Goal: Task Accomplishment & Management: Use online tool/utility

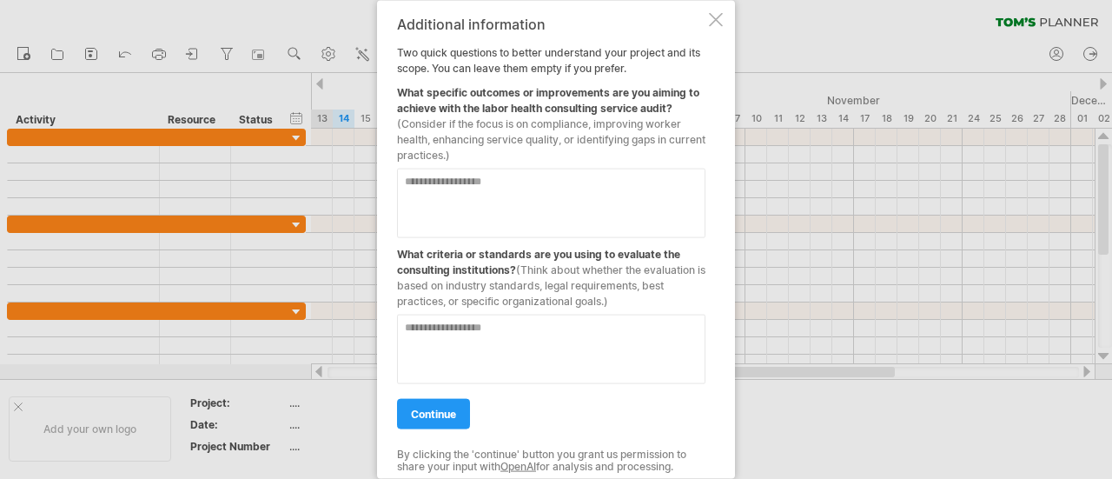
click at [532, 196] on textarea at bounding box center [551, 202] width 308 height 69
click at [457, 182] on textarea at bounding box center [551, 202] width 308 height 69
type textarea "*"
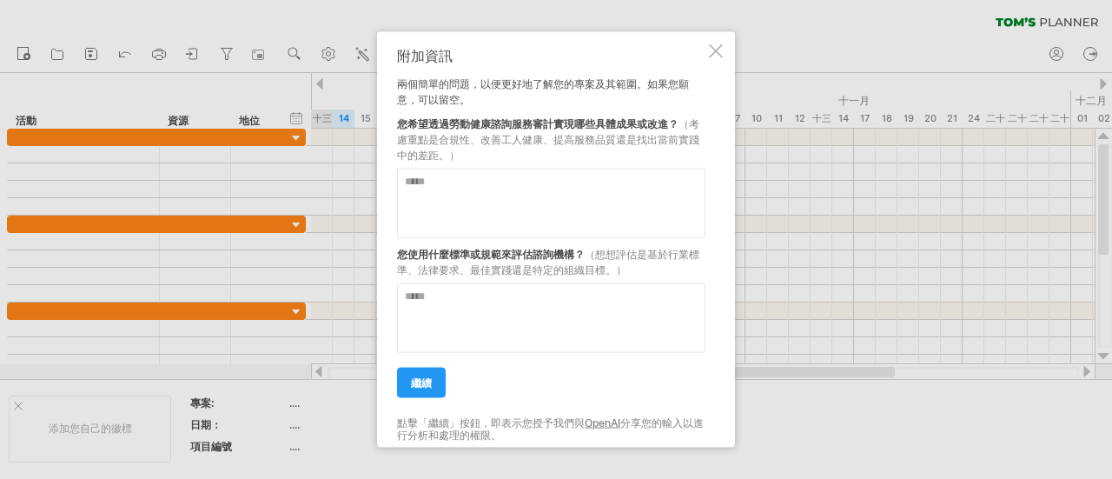
click at [518, 195] on textarea at bounding box center [551, 202] width 308 height 69
type textarea "*"
type textarea "**********"
click at [570, 303] on textarea at bounding box center [551, 316] width 308 height 69
click at [447, 308] on textarea at bounding box center [551, 316] width 308 height 69
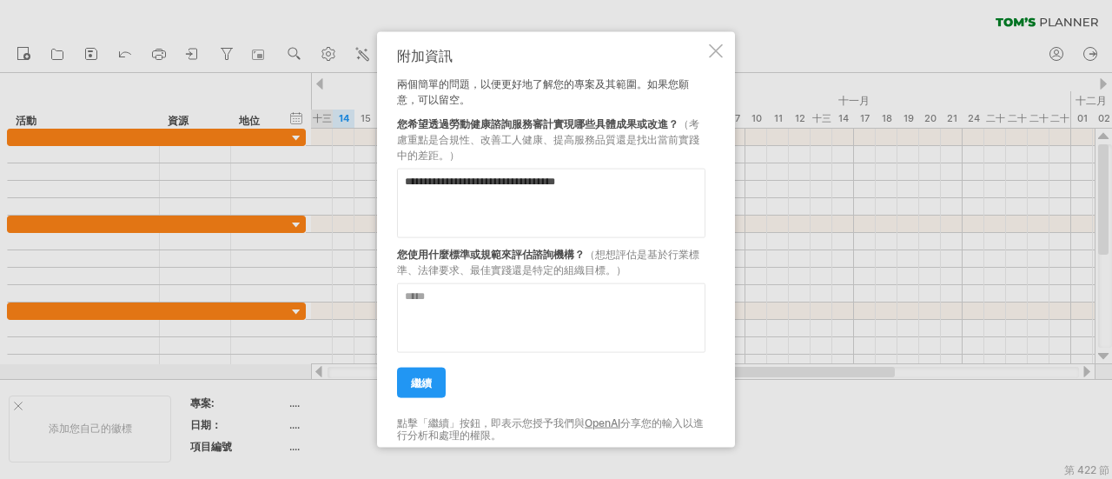
paste textarea "**********"
click at [407, 347] on textarea "**********" at bounding box center [551, 316] width 308 height 69
type textarea "**********"
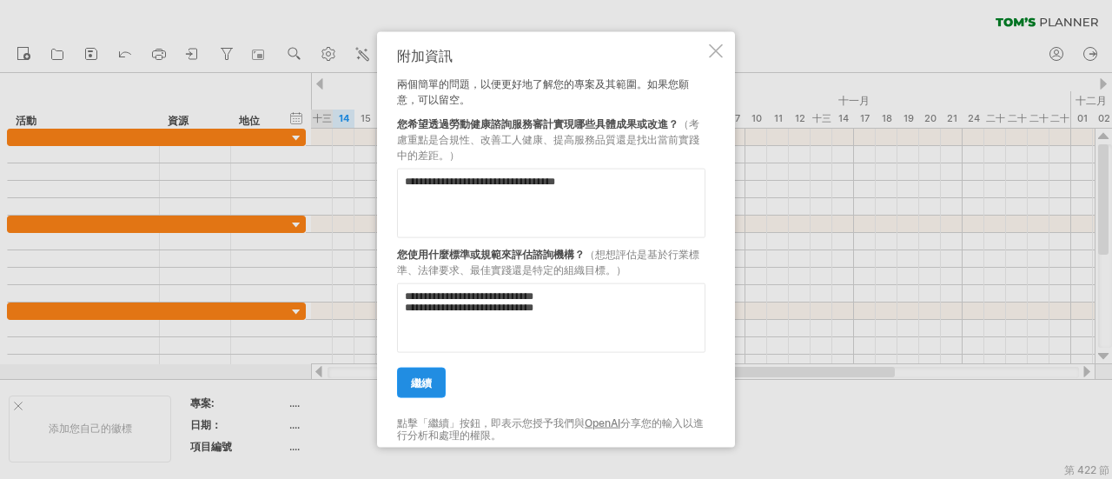
click at [434, 379] on link "繼續" at bounding box center [421, 382] width 49 height 30
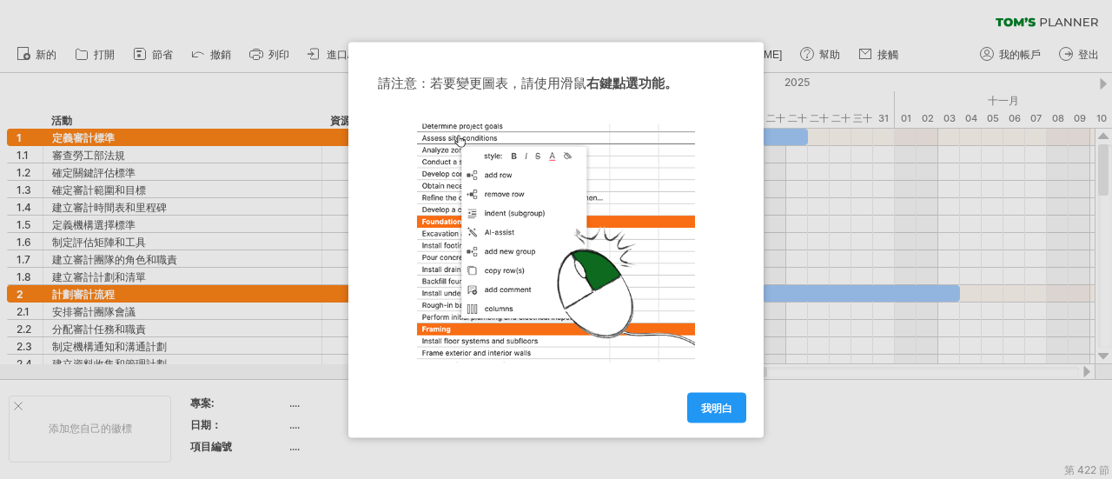
drag, startPoint x: 641, startPoint y: 57, endPoint x: 716, endPoint y: 56, distance: 74.7
click at [716, 56] on div "請注意：若要變更圖表，請使用 滑鼠 右鍵點選功能。 我明白" at bounding box center [555, 239] width 415 height 395
click at [725, 405] on font "我明白" at bounding box center [716, 406] width 31 height 13
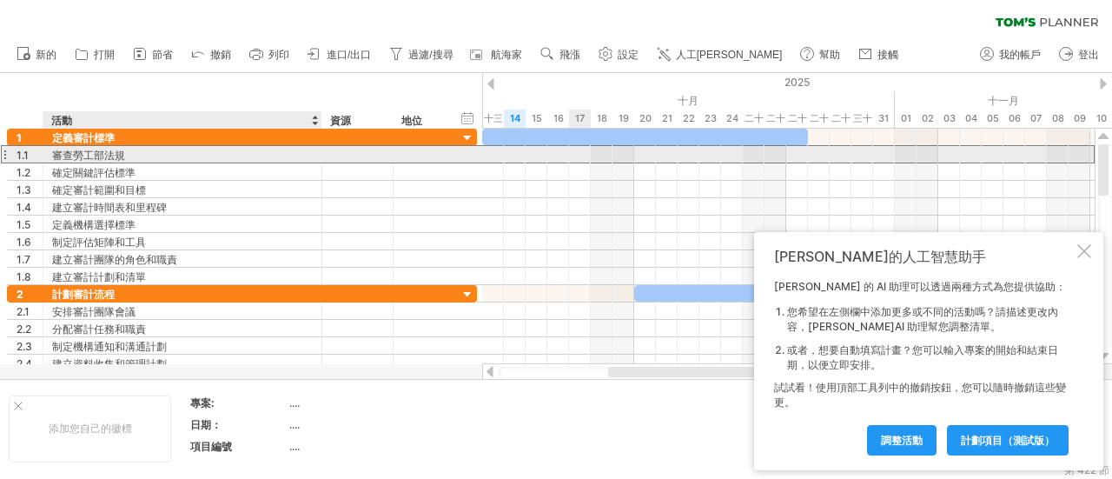
click at [85, 152] on font "審查勞工部法規" at bounding box center [88, 155] width 73 height 13
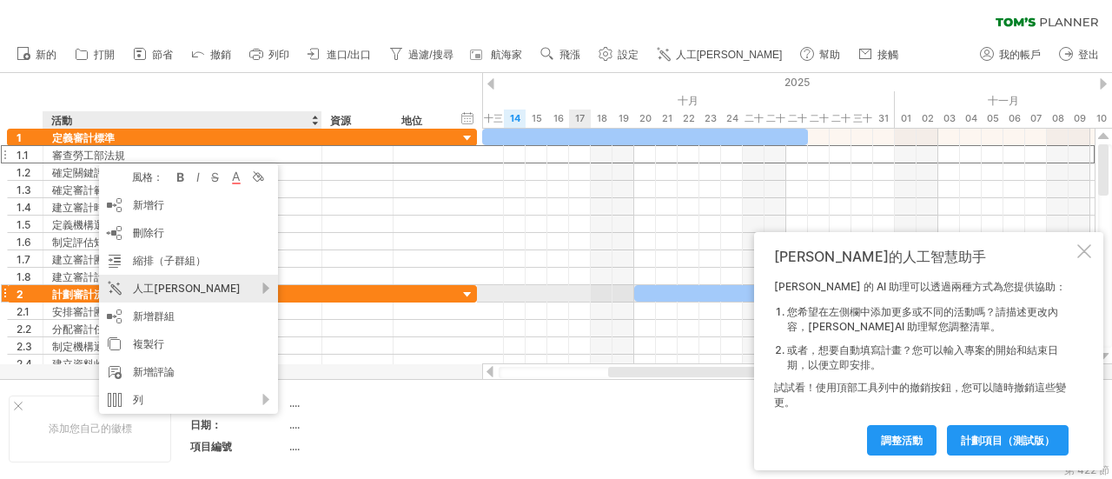
click at [265, 288] on div "人工[PERSON_NAME]" at bounding box center [188, 289] width 179 height 28
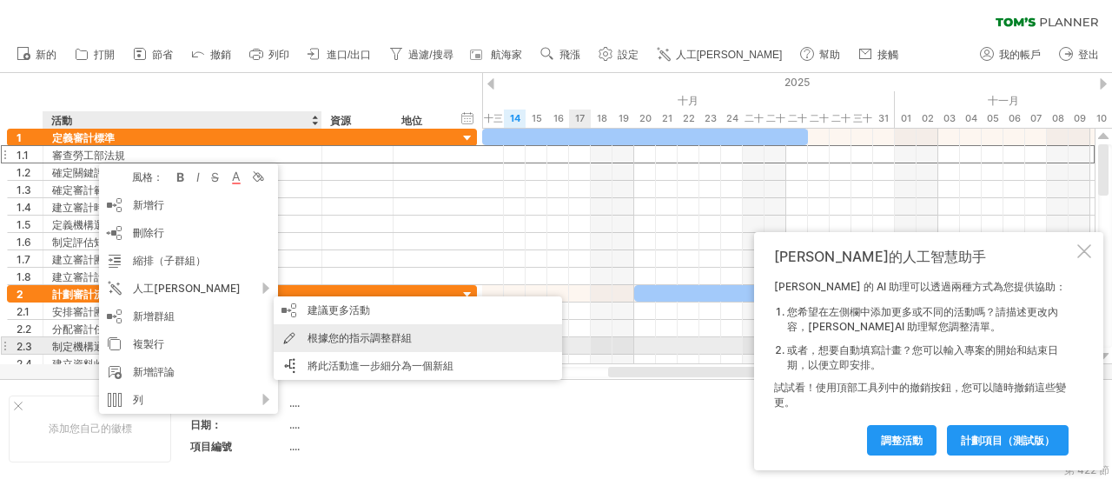
click at [337, 340] on font "根據您的指示調整群組" at bounding box center [360, 337] width 104 height 13
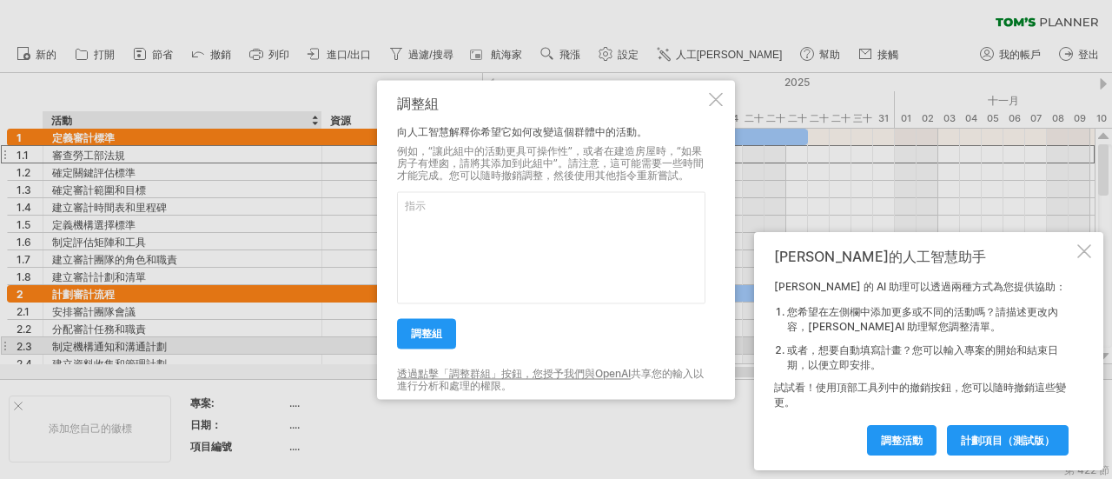
click at [465, 233] on textarea at bounding box center [551, 247] width 308 height 112
drag, startPoint x: 143, startPoint y: 157, endPoint x: 64, endPoint y: 153, distance: 79.2
click at [64, 153] on div at bounding box center [556, 239] width 1112 height 479
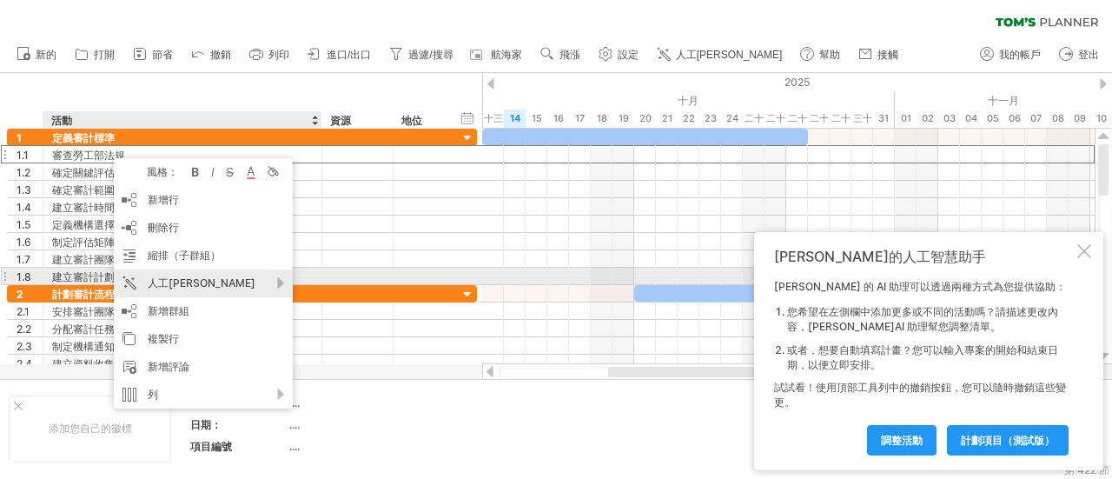
click at [283, 281] on div "人工[PERSON_NAME]" at bounding box center [203, 283] width 179 height 28
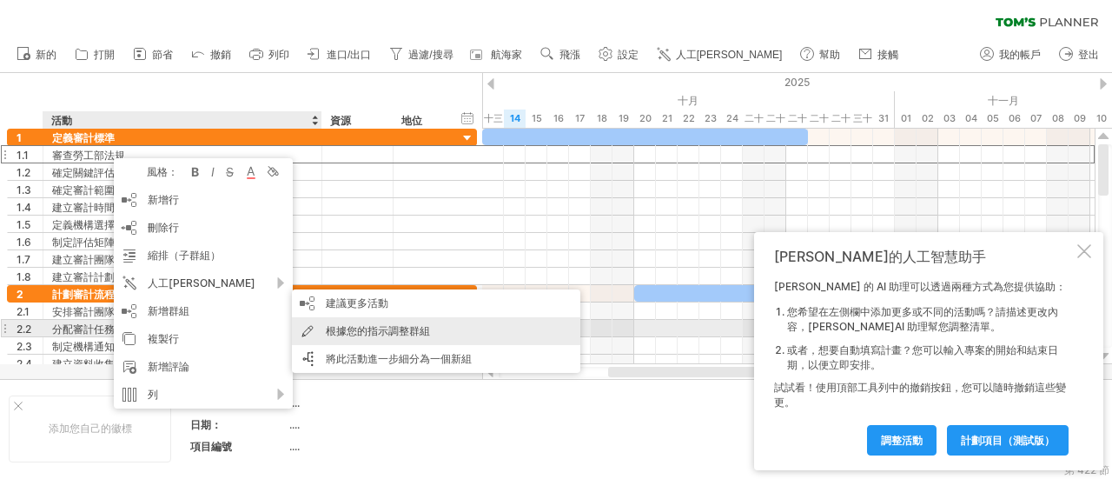
click at [387, 334] on font "根據您的指示調整群組" at bounding box center [378, 330] width 104 height 13
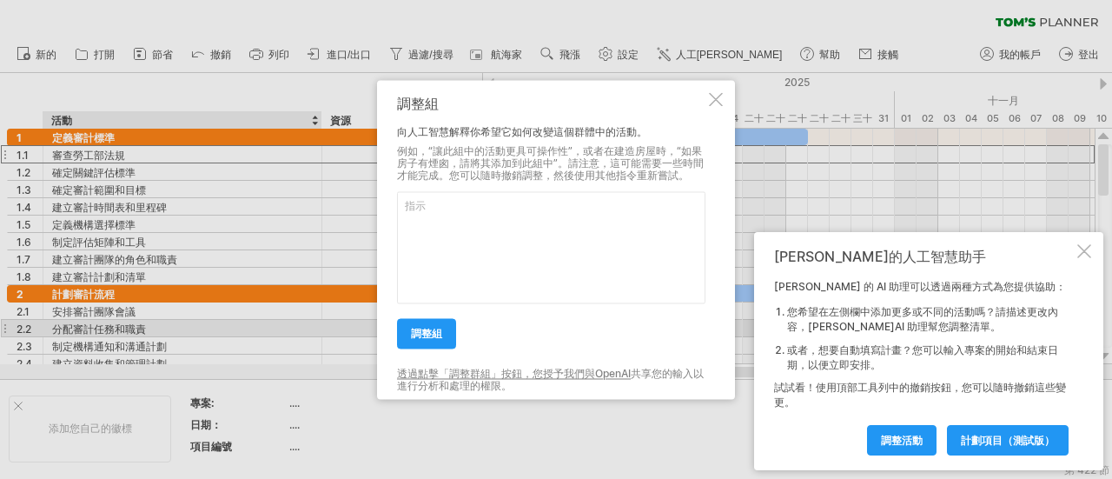
click at [432, 259] on textarea at bounding box center [551, 247] width 308 height 112
click at [687, 139] on div "調整組 向人工智慧解釋你希望它如何改變這個群體中的活動。 例如，“讓此組中的活動更具可操作性”，或者在建造房屋時，“如果房子有煙囪，請將其添加到此組中”。請注…" at bounding box center [551, 240] width 308 height 288
click at [586, 213] on textarea "文字修改為審查勞動部" at bounding box center [551, 247] width 308 height 112
click at [633, 237] on textarea "文字修改為審查勞動部法規" at bounding box center [551, 247] width 308 height 112
type textarea "文字修改為審查勞動部法規"
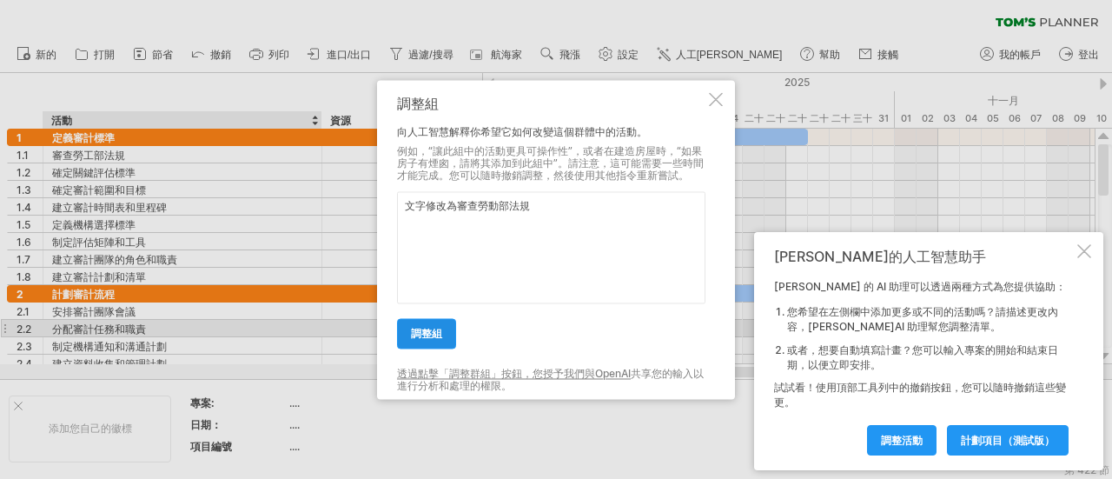
click at [430, 331] on font "調整組" at bounding box center [426, 333] width 31 height 13
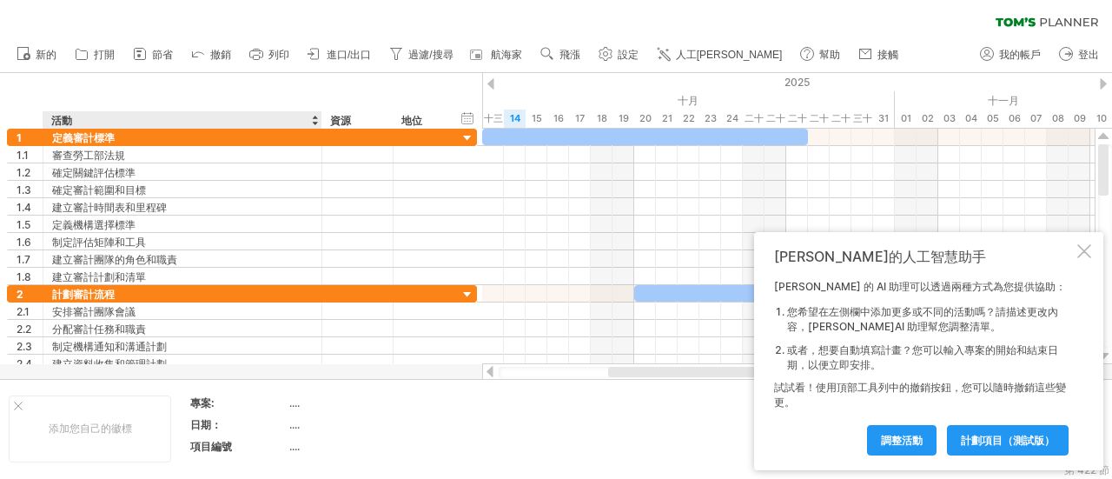
click at [314, 116] on div at bounding box center [314, 119] width 7 height 17
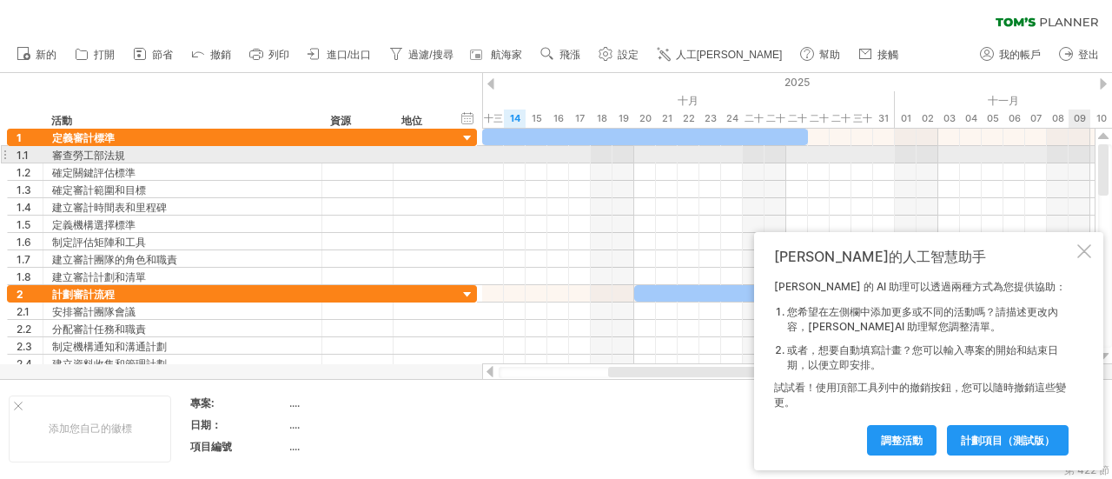
drag, startPoint x: 1102, startPoint y: 181, endPoint x: 1080, endPoint y: 122, distance: 63.2
click at [1095, 126] on div "嘗試造訪 [DOMAIN_NAME] 再次連接... 0% 清除過濾器 新的" at bounding box center [556, 239] width 1112 height 479
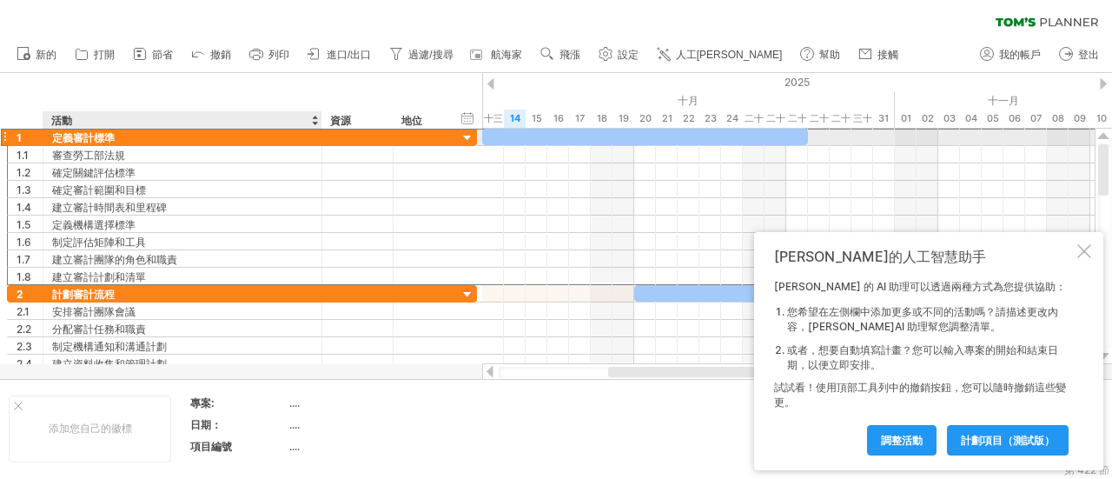
click at [111, 135] on font "定義審計標準" at bounding box center [83, 137] width 63 height 13
click at [101, 134] on font "定義審計標準" at bounding box center [83, 137] width 63 height 13
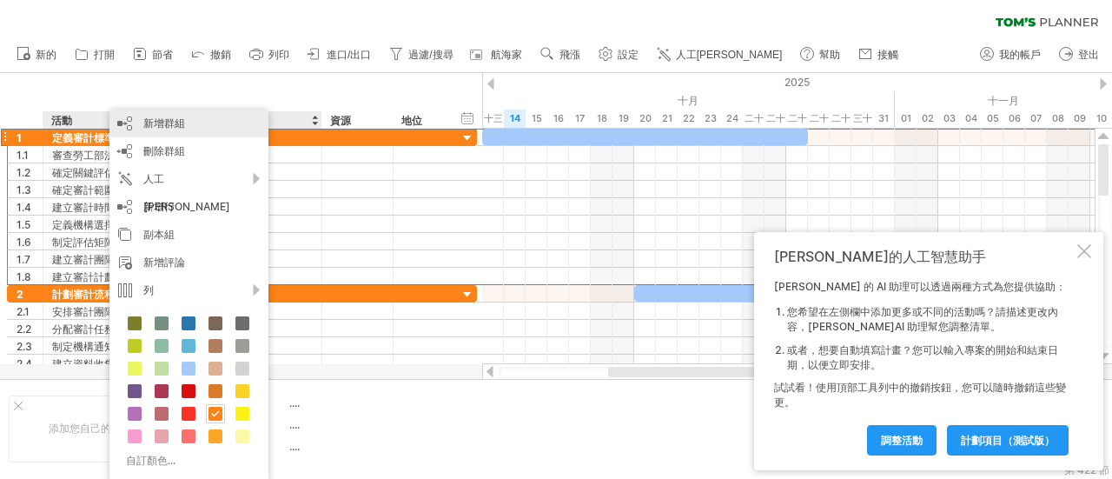
click at [156, 121] on font "新增群組" at bounding box center [164, 122] width 42 height 13
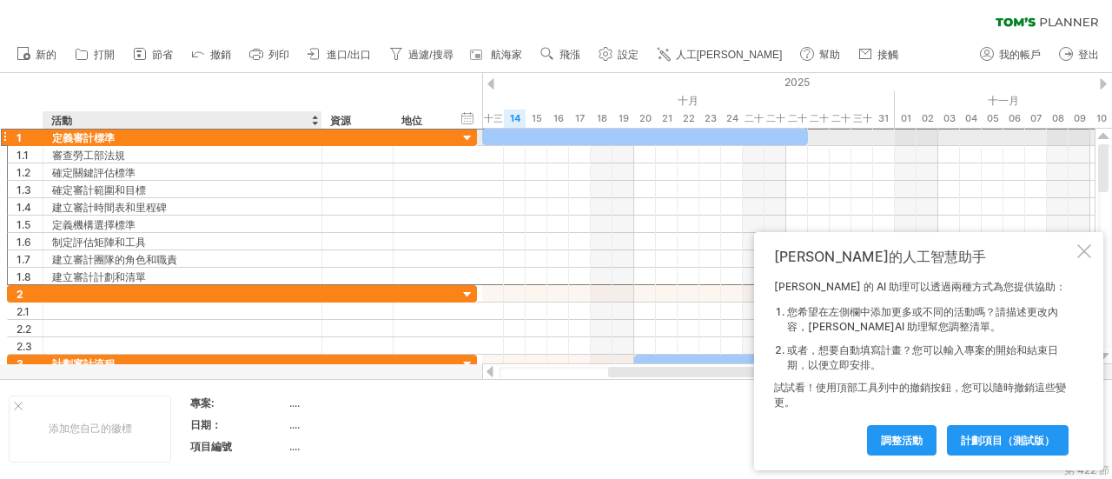
click at [144, 136] on div "定義審計標準" at bounding box center [182, 137] width 261 height 17
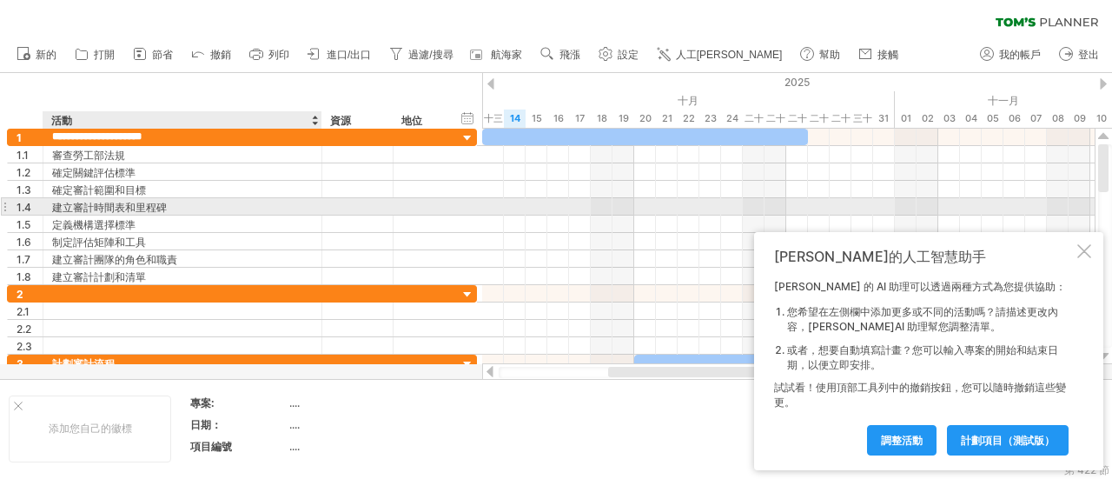
click at [282, 208] on div "建立審計時間表和里程碑" at bounding box center [182, 206] width 261 height 17
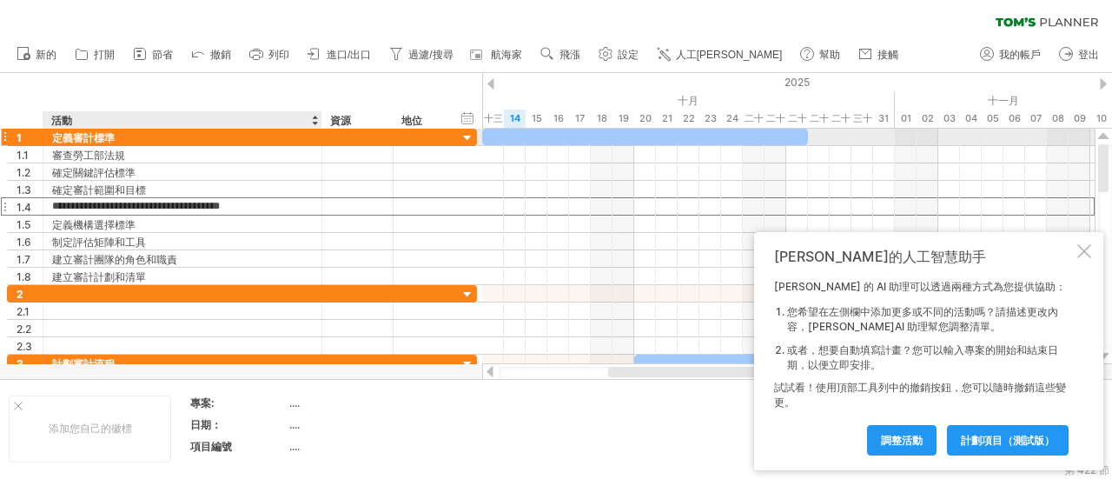
click at [214, 137] on div "定義審計標準" at bounding box center [182, 137] width 261 height 17
click at [161, 136] on input "**********" at bounding box center [182, 137] width 261 height 17
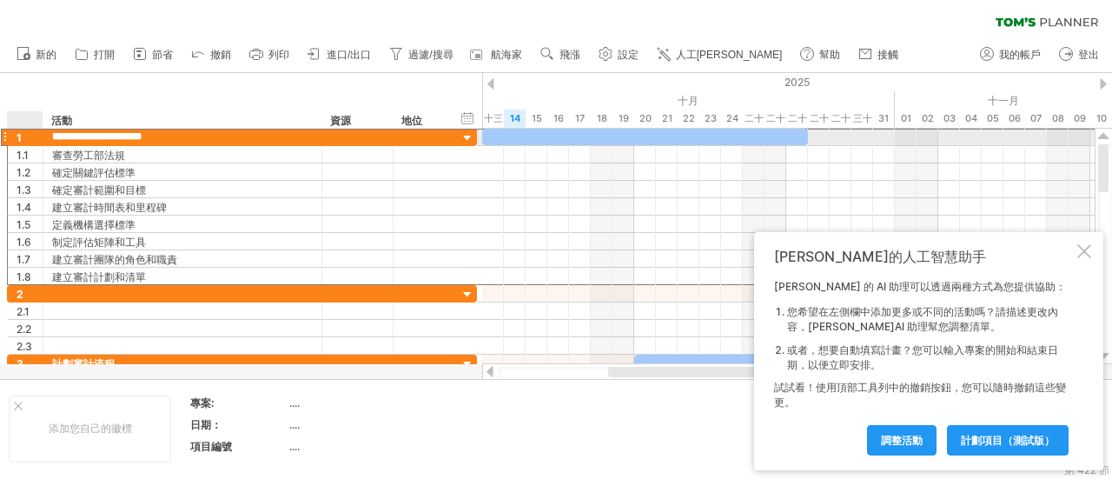
drag, startPoint x: 161, startPoint y: 136, endPoint x: 51, endPoint y: 138, distance: 109.5
click at [52, 138] on input "**********" at bounding box center [182, 137] width 261 height 17
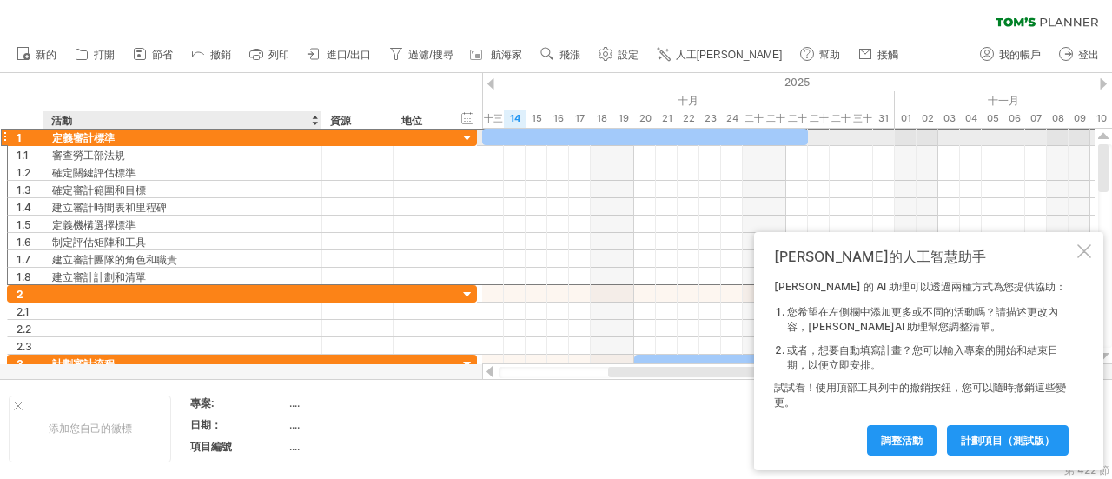
click at [96, 133] on font "定義審計標準" at bounding box center [83, 137] width 63 height 13
click at [125, 138] on div "定義審計標準" at bounding box center [182, 137] width 261 height 17
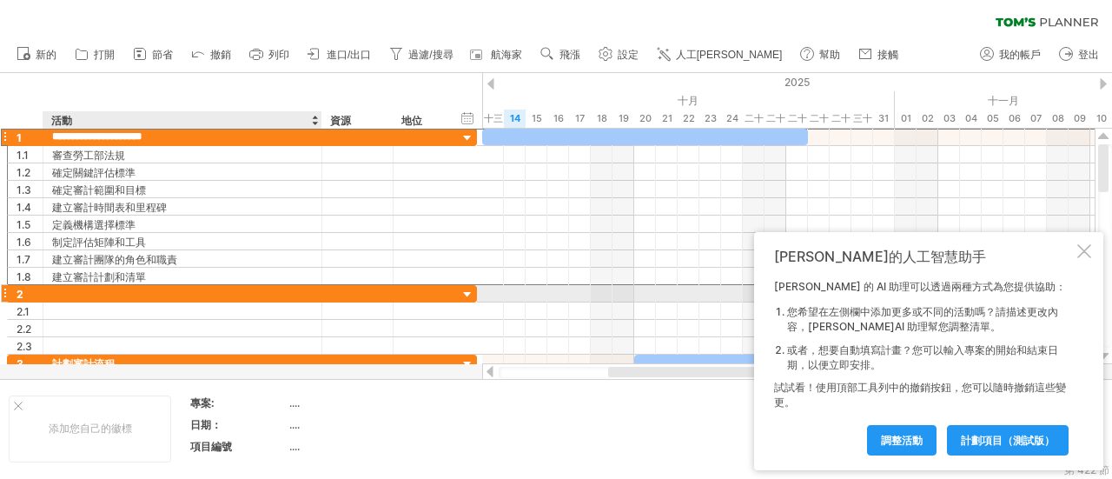
click at [93, 291] on div at bounding box center [182, 293] width 261 height 17
click at [109, 287] on div at bounding box center [182, 293] width 261 height 17
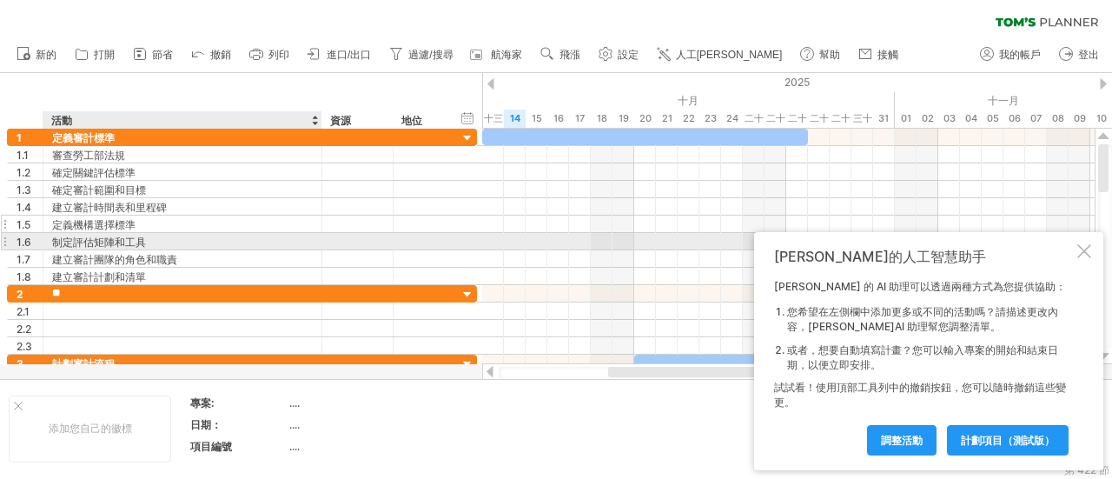
type input "*"
type input "****"
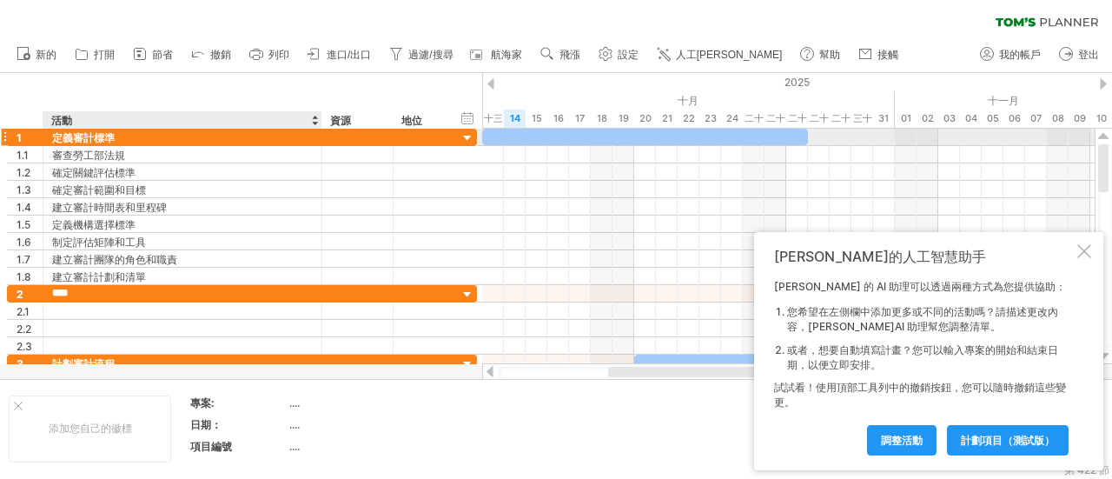
click at [68, 140] on font "定義審計標準" at bounding box center [83, 137] width 63 height 13
click at [255, 138] on div "定義審計標準" at bounding box center [182, 137] width 261 height 17
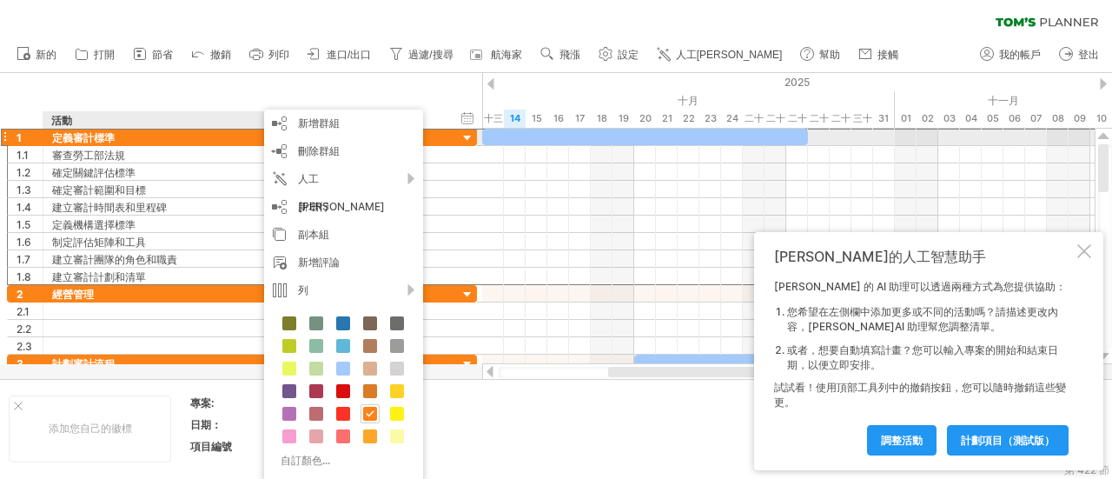
click at [175, 132] on div "定義審計標準" at bounding box center [182, 137] width 261 height 17
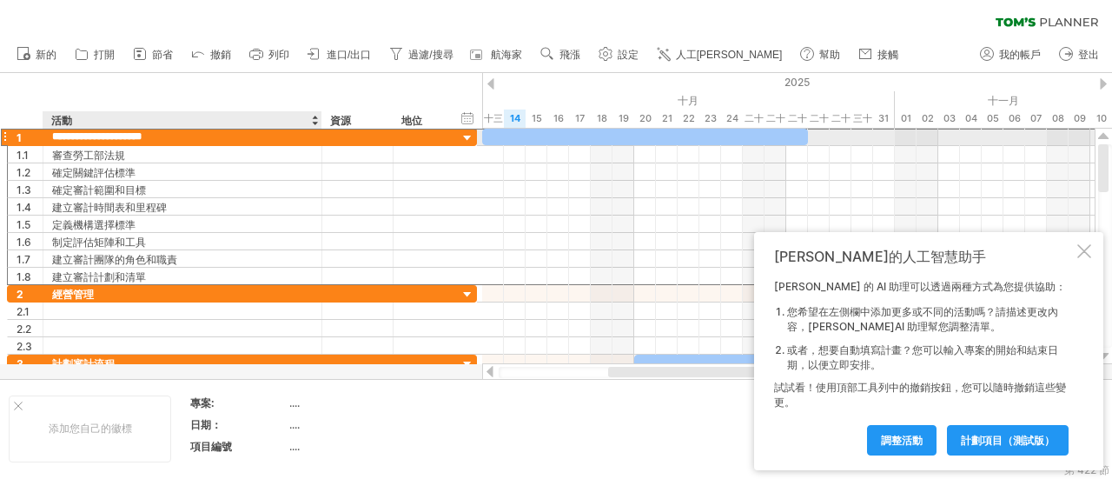
click at [121, 138] on input "**********" at bounding box center [182, 137] width 261 height 17
drag, startPoint x: 56, startPoint y: 131, endPoint x: 160, endPoint y: 143, distance: 105.0
click at [160, 143] on input "**********" at bounding box center [182, 137] width 261 height 17
type input "*"
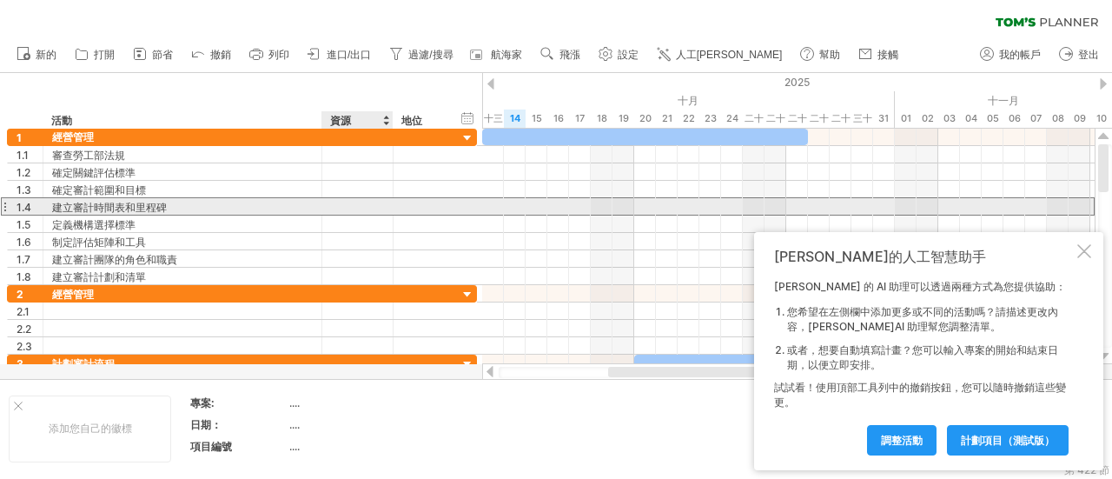
click at [333, 204] on div at bounding box center [357, 206] width 53 height 17
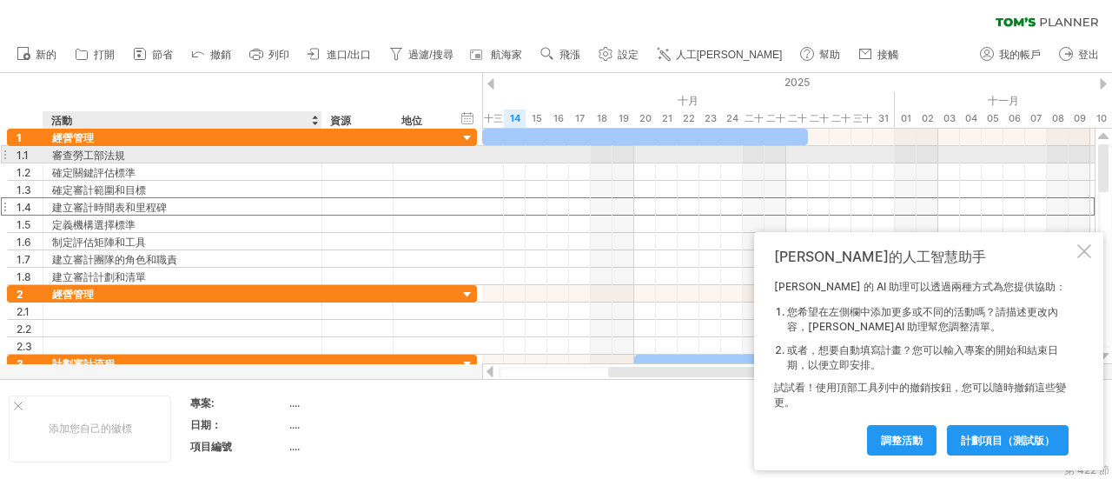
click at [103, 154] on font "審查勞工部法規" at bounding box center [88, 155] width 73 height 13
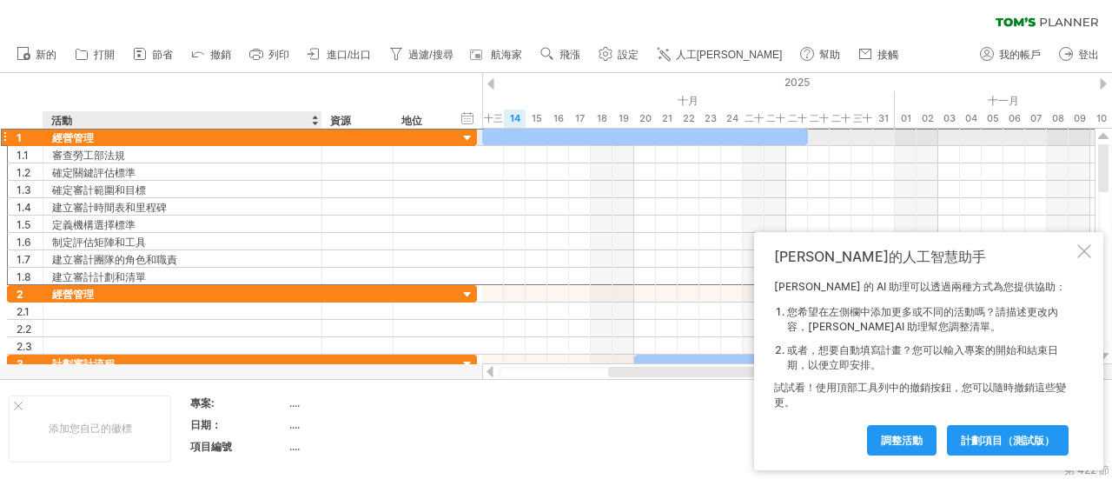
click at [117, 138] on div "經營管理" at bounding box center [182, 137] width 261 height 17
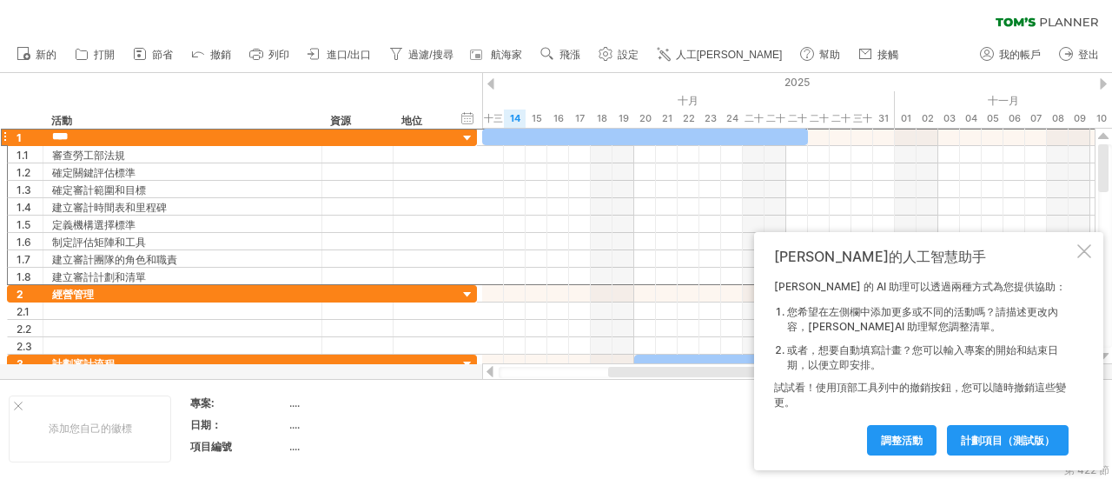
type input "****"
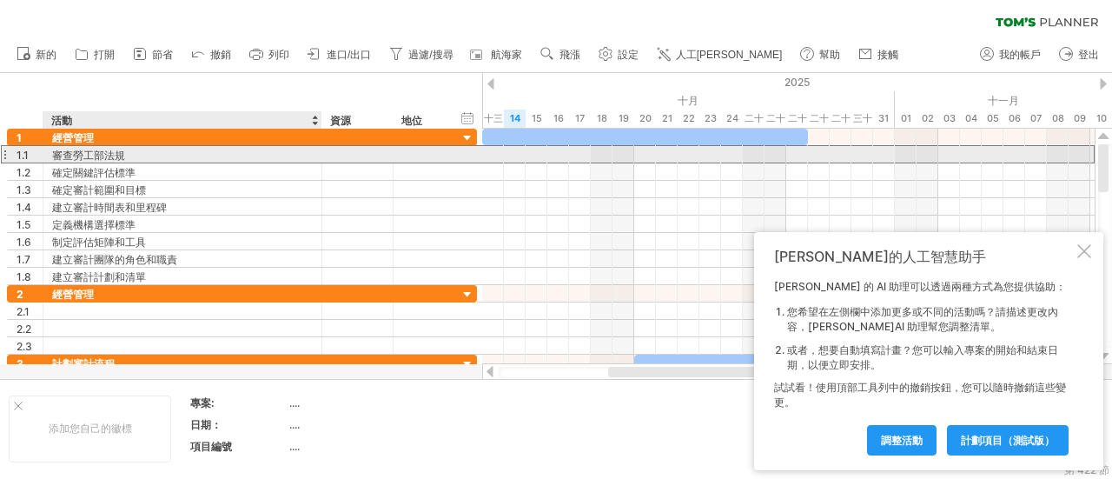
click at [59, 154] on font "審查勞工部法規" at bounding box center [88, 155] width 73 height 13
click at [56, 152] on font "審查勞工部法規" at bounding box center [88, 155] width 73 height 13
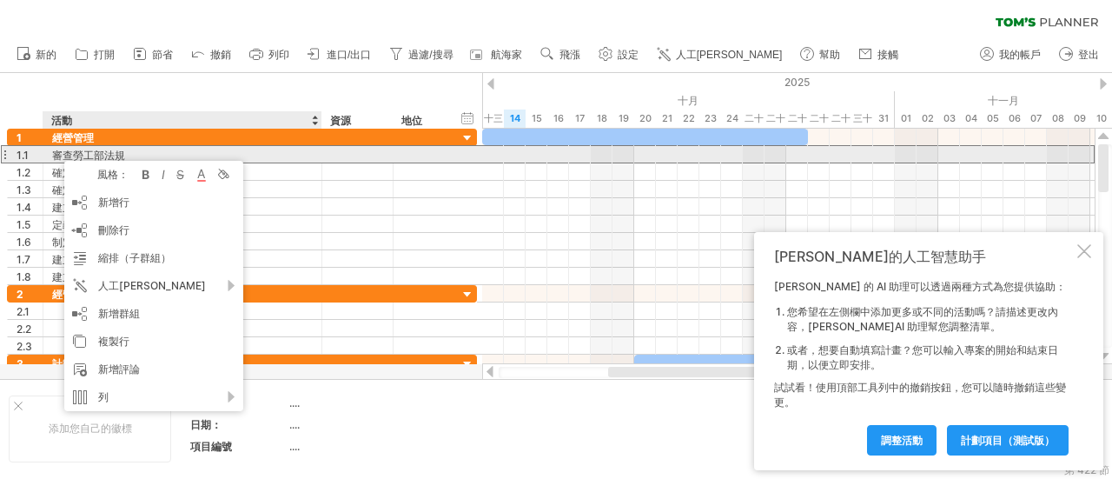
click at [298, 147] on div "審查勞工部法規" at bounding box center [182, 154] width 261 height 17
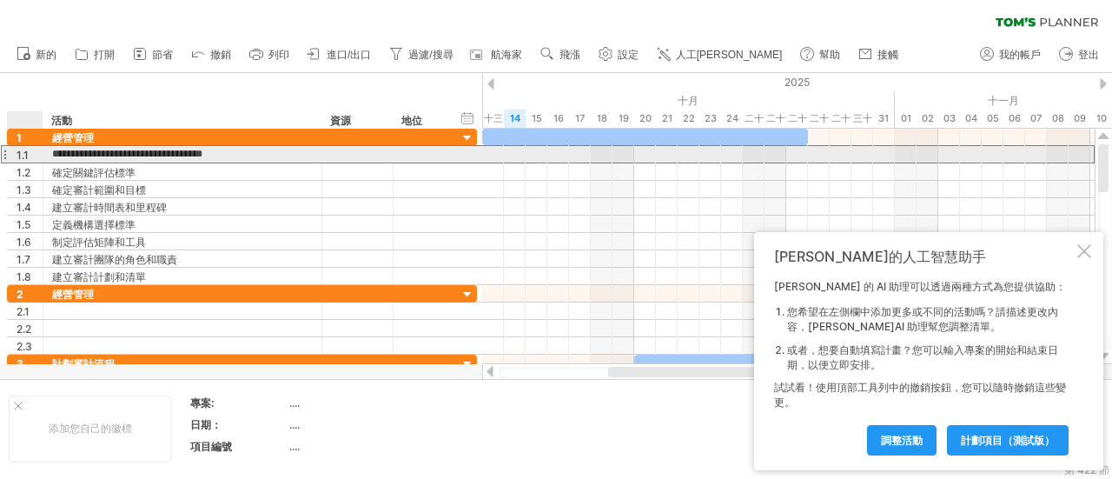
drag, startPoint x: 298, startPoint y: 147, endPoint x: 43, endPoint y: 151, distance: 255.4
click at [43, 151] on div "**********" at bounding box center [182, 154] width 279 height 17
paste input "text"
type input "******"
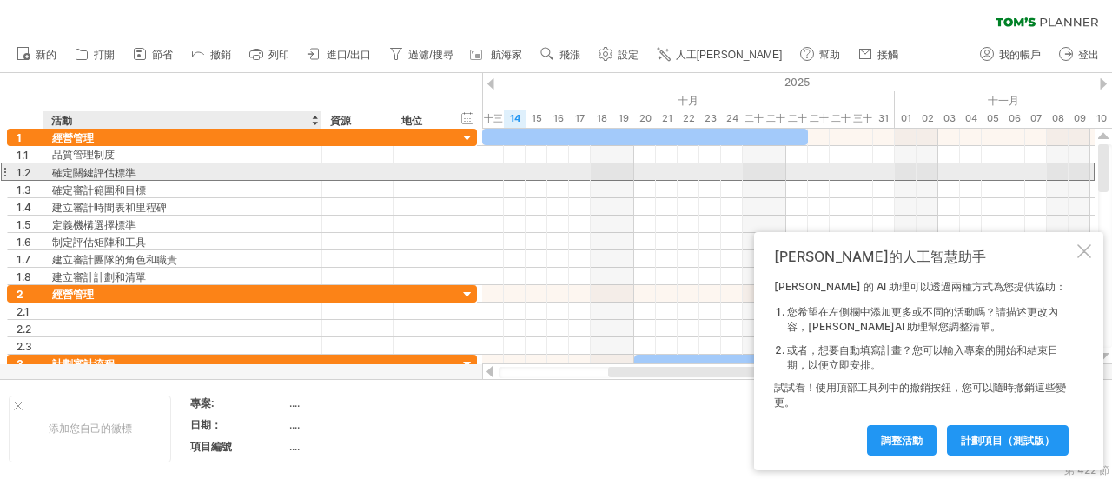
click at [235, 166] on div "確定關鍵評估標準" at bounding box center [182, 171] width 261 height 17
click at [56, 169] on font "確定關鍵評估標準" at bounding box center [93, 172] width 83 height 13
click at [56, 168] on font "確定關鍵評估標準" at bounding box center [93, 172] width 83 height 13
click at [57, 168] on font "確定關鍵評估標準" at bounding box center [93, 172] width 83 height 13
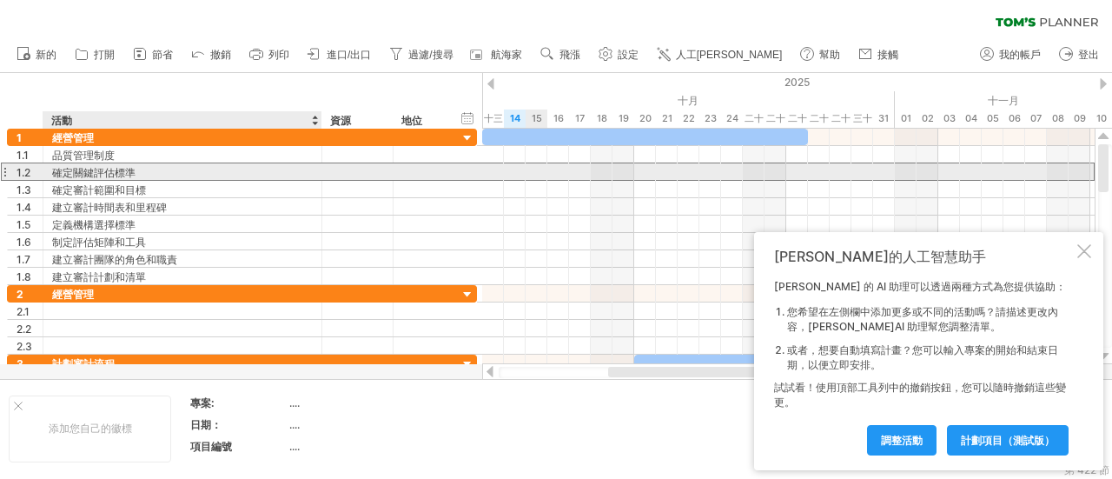
click at [118, 168] on font "確定關鍵評估標準" at bounding box center [93, 172] width 83 height 13
drag, startPoint x: 144, startPoint y: 171, endPoint x: 74, endPoint y: 170, distance: 70.4
click at [74, 170] on div "確定關鍵評估標準" at bounding box center [182, 171] width 261 height 17
click at [355, 171] on div at bounding box center [357, 171] width 53 height 17
click at [49, 173] on div "**********" at bounding box center [182, 171] width 279 height 17
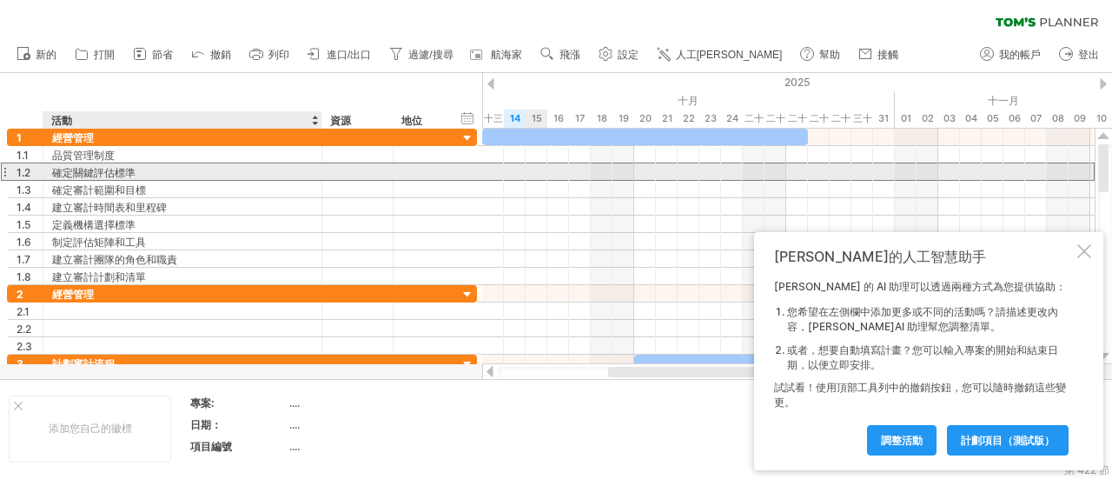
click at [67, 169] on font "確定關鍵評估標準" at bounding box center [93, 172] width 83 height 13
click at [153, 173] on div "確定關鍵評估標準" at bounding box center [182, 171] width 261 height 17
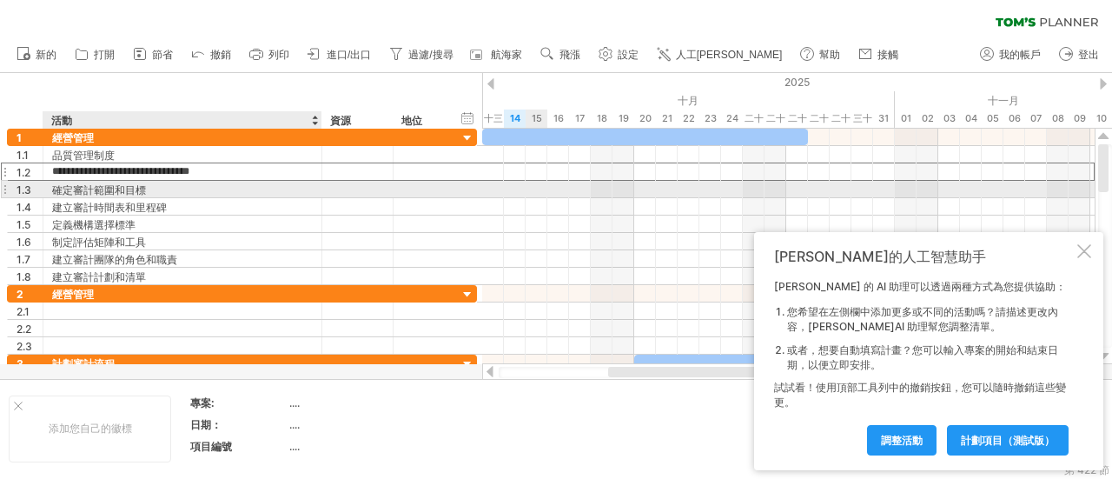
drag, startPoint x: 101, startPoint y: 169, endPoint x: 229, endPoint y: 183, distance: 129.3
click at [229, 183] on div "**********" at bounding box center [242, 207] width 470 height 156
type input "**********"
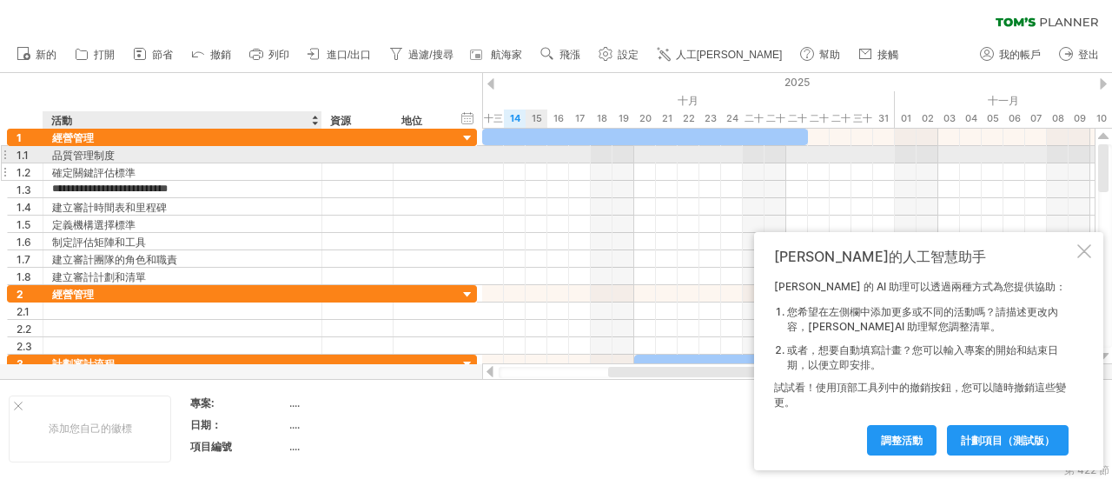
click at [129, 164] on div "**********" at bounding box center [242, 207] width 470 height 156
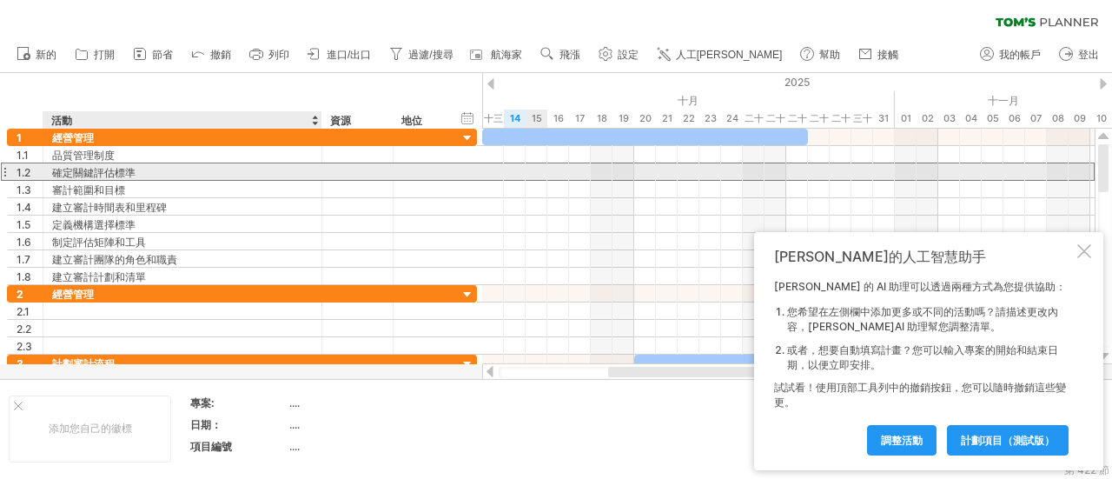
click at [136, 169] on div "確定關鍵評估標準" at bounding box center [182, 171] width 261 height 17
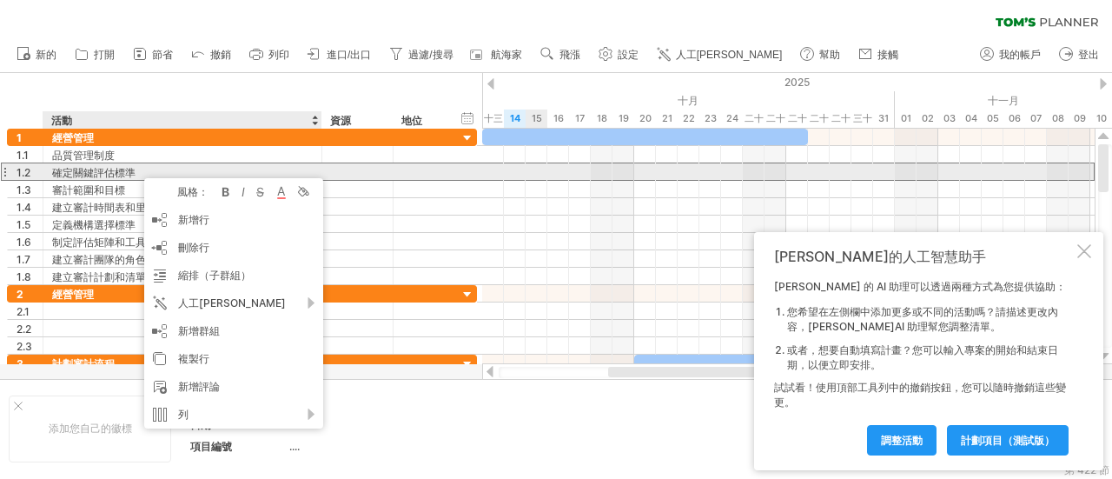
click at [68, 168] on font "確定關鍵評估標準" at bounding box center [93, 172] width 83 height 13
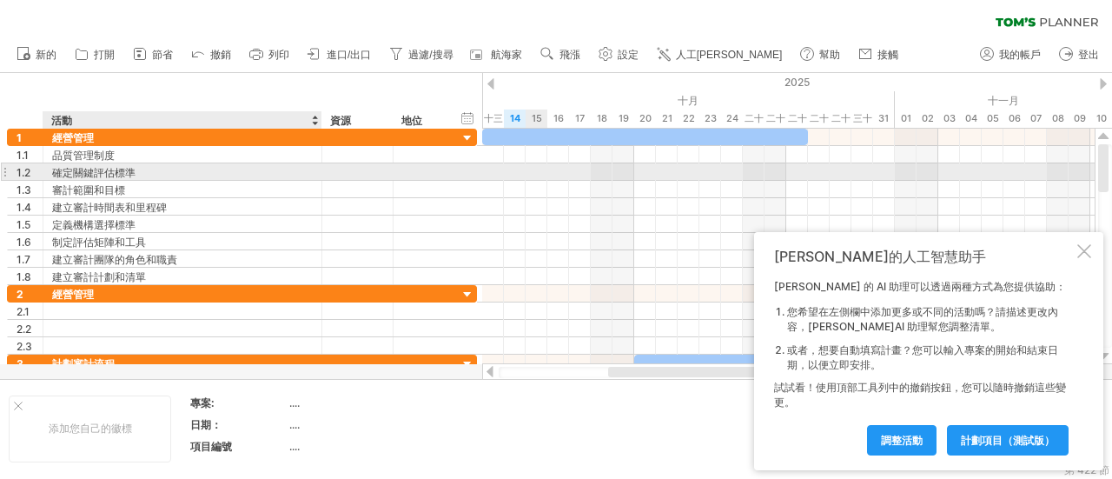
click at [69, 169] on font "確定關鍵評估標準" at bounding box center [93, 172] width 83 height 13
click at [70, 169] on font "確定關鍵評估標準" at bounding box center [93, 172] width 83 height 13
click at [150, 169] on div "確定關鍵評估標準" at bounding box center [182, 171] width 261 height 17
drag, startPoint x: 97, startPoint y: 168, endPoint x: 227, endPoint y: 173, distance: 129.5
click at [227, 173] on input "**********" at bounding box center [182, 171] width 261 height 17
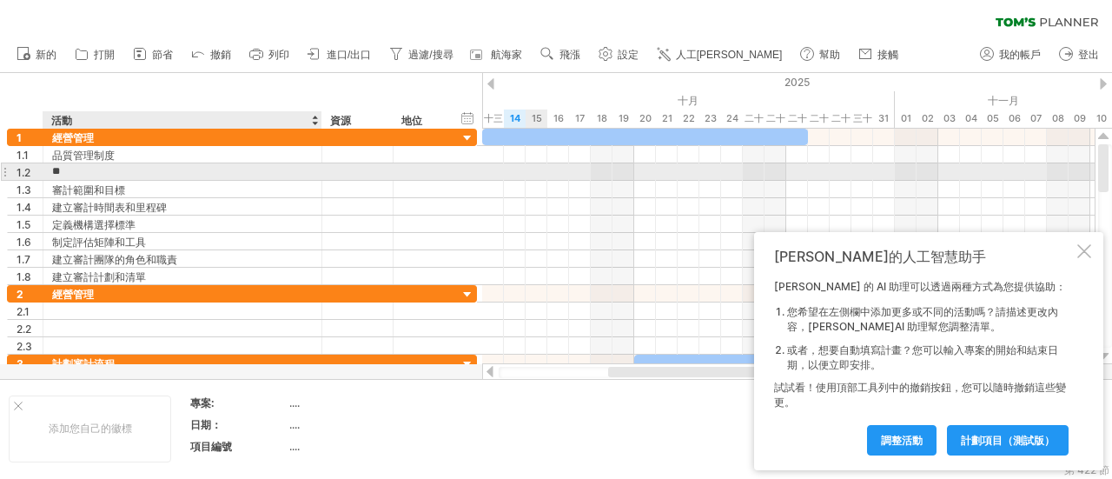
type input "*"
paste input "**********"
type input "**********"
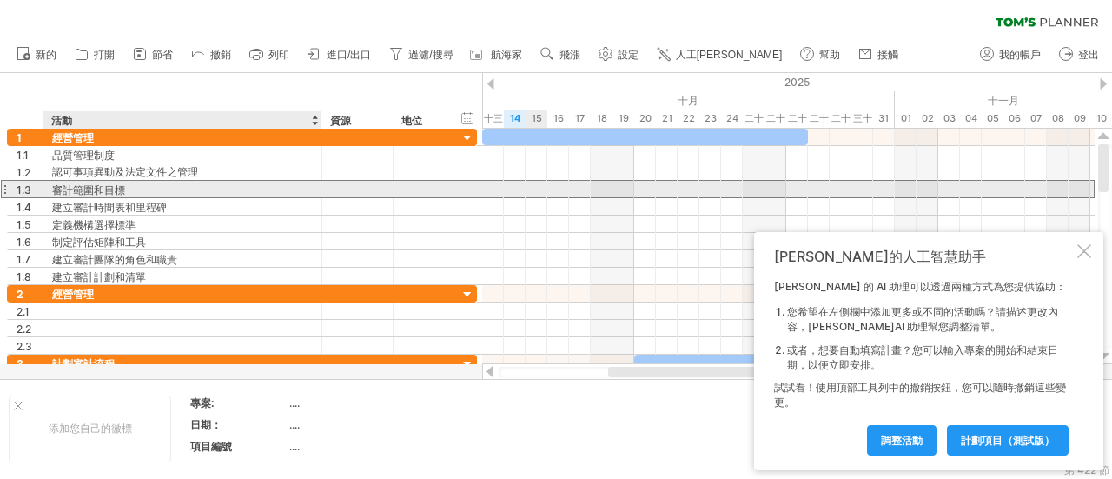
click at [124, 189] on font "審計範圍和目標" at bounding box center [88, 189] width 73 height 13
click at [151, 187] on div "審計範圍和目標" at bounding box center [182, 189] width 261 height 17
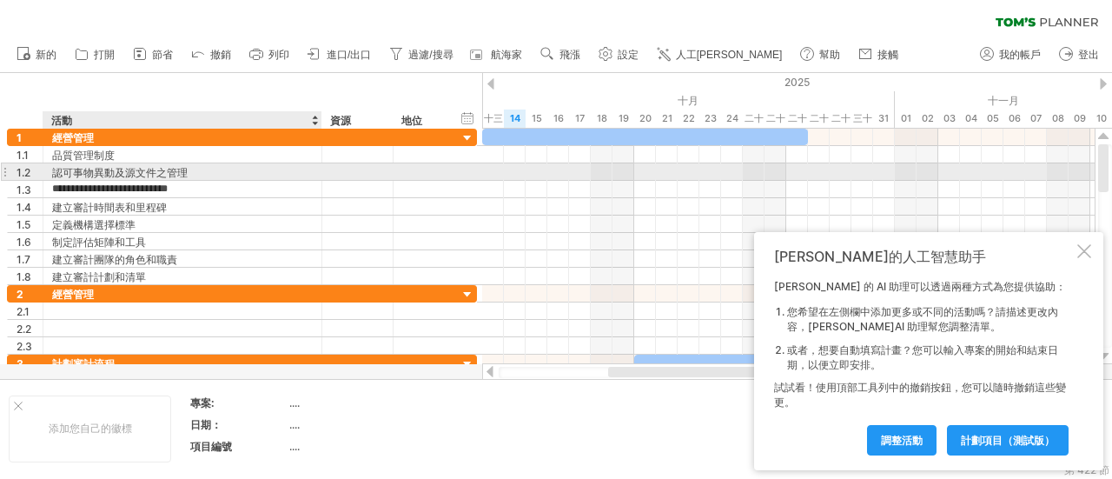
click at [113, 175] on font "認可事物異動及源文件之管理" at bounding box center [120, 172] width 136 height 13
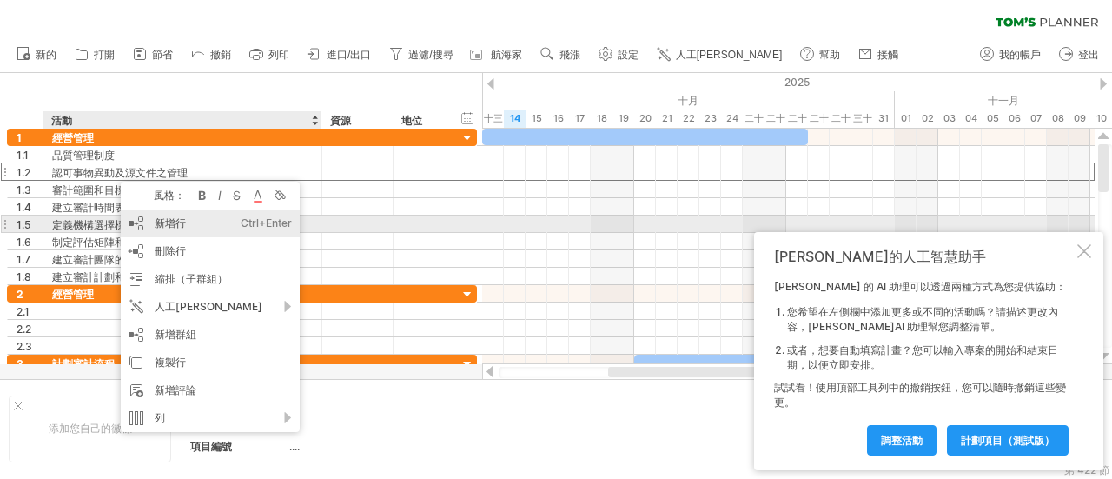
click at [186, 220] on div "新增行 Ctrl+Enter Cmd+回車" at bounding box center [210, 223] width 179 height 28
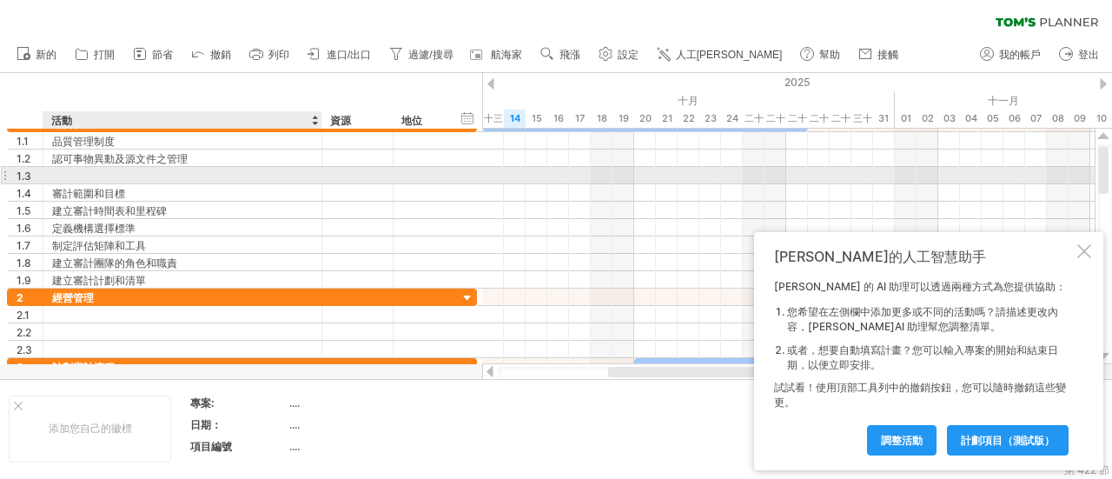
click at [181, 178] on div at bounding box center [182, 175] width 261 height 17
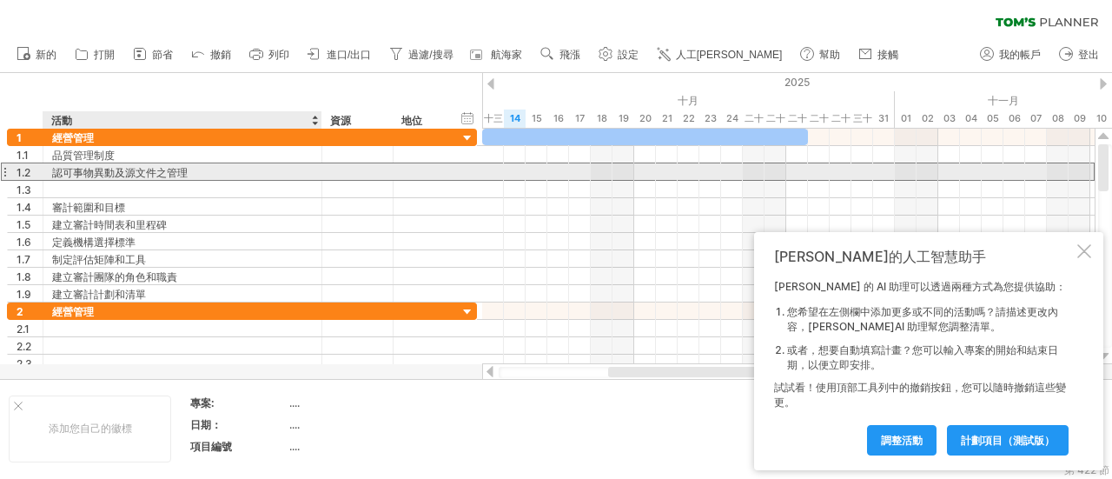
click at [63, 169] on font "認可事物異動及源文件之管理" at bounding box center [120, 172] width 136 height 13
click at [3, 171] on div at bounding box center [4, 171] width 7 height 18
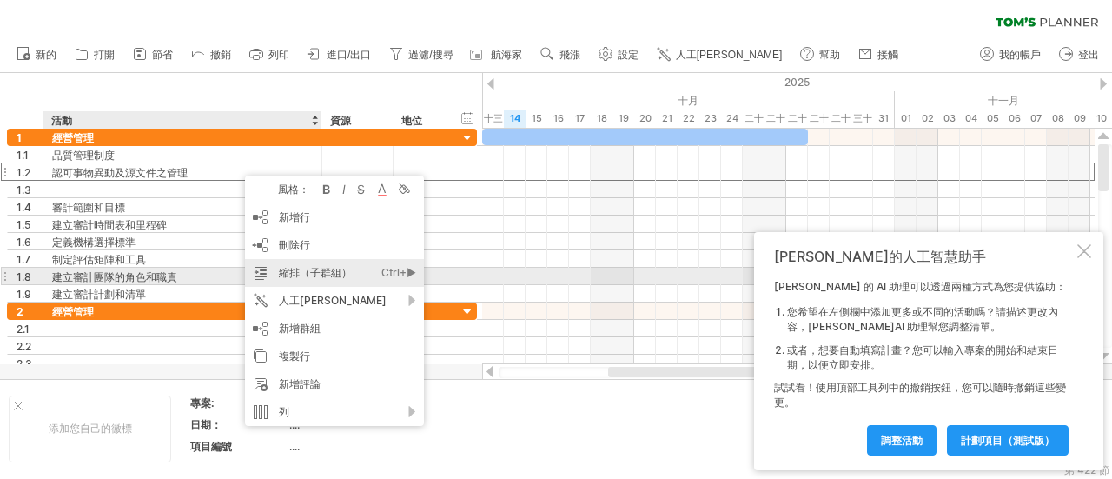
click at [327, 272] on font "縮排（子群組）" at bounding box center [315, 272] width 73 height 13
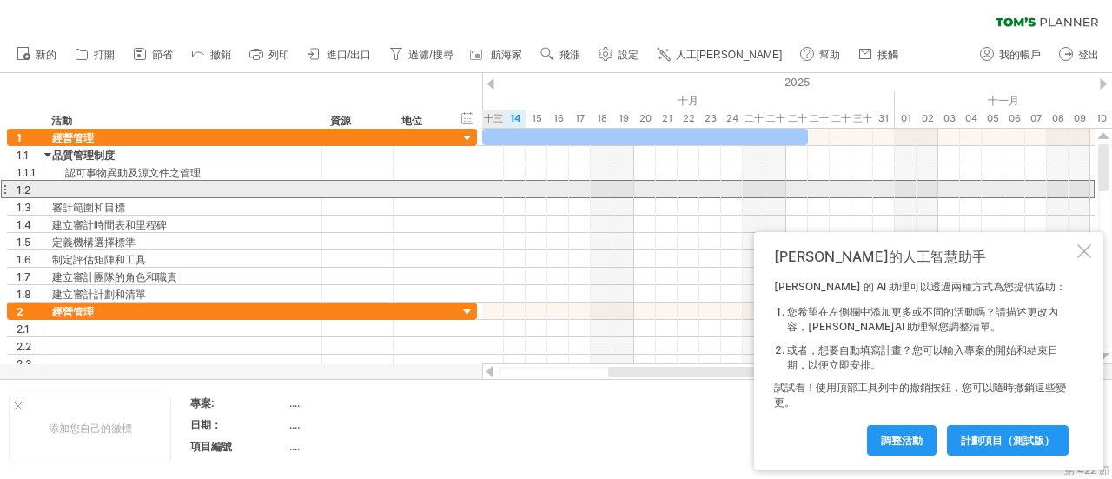
click at [61, 189] on div at bounding box center [182, 189] width 261 height 17
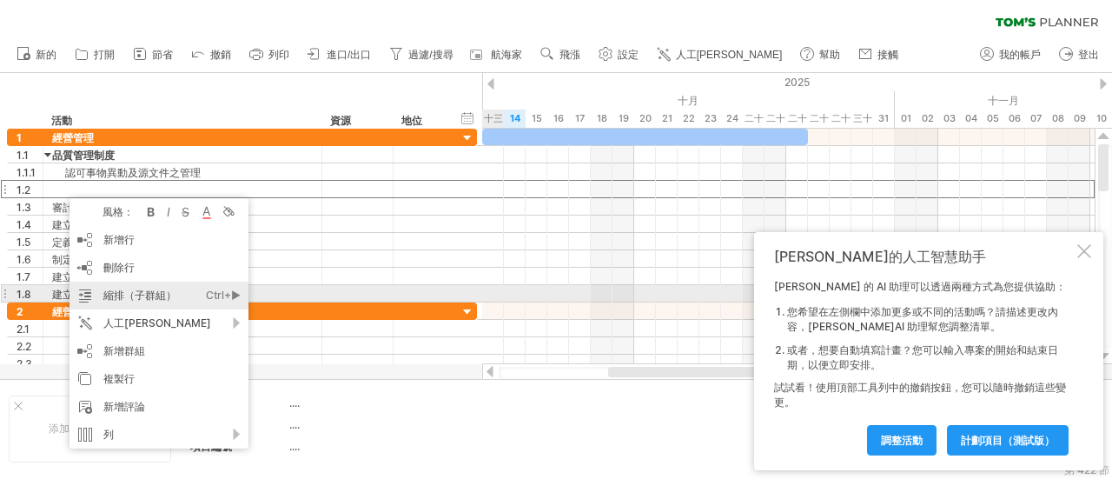
click at [184, 299] on div "縮排（子群組） Ctrl+► Cmd+►" at bounding box center [158, 295] width 179 height 28
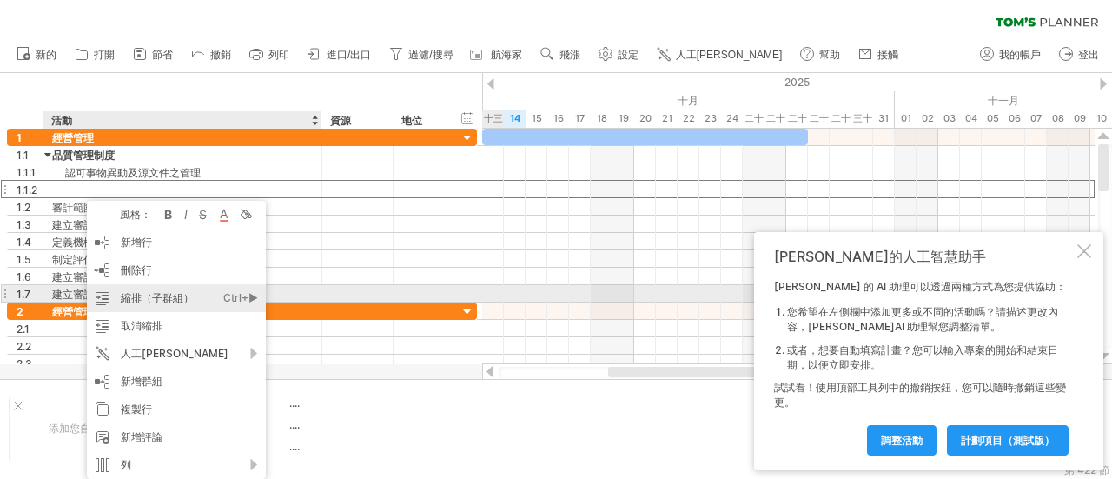
click at [162, 301] on font "縮排（子群組）" at bounding box center [157, 297] width 73 height 13
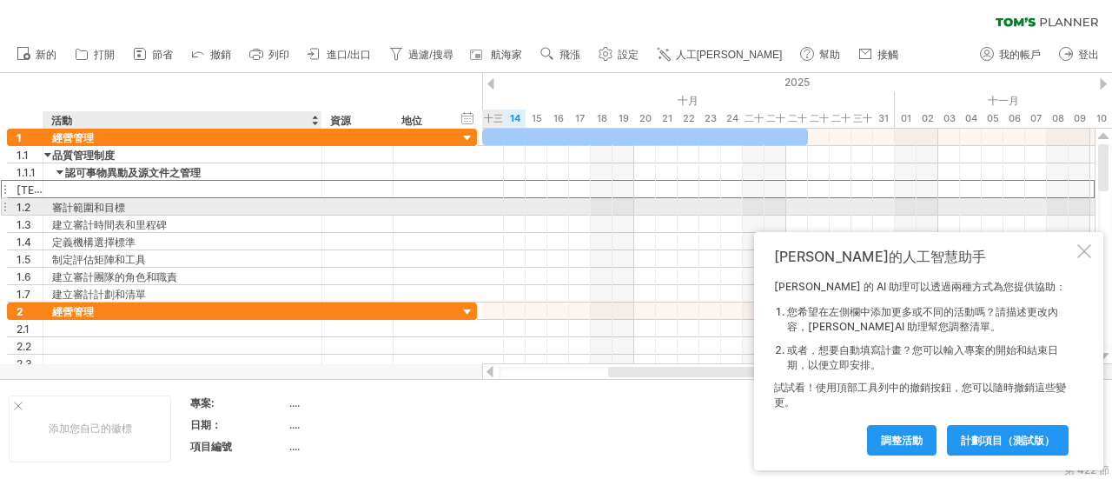
click at [179, 211] on div "審計範圍和目標" at bounding box center [182, 206] width 261 height 17
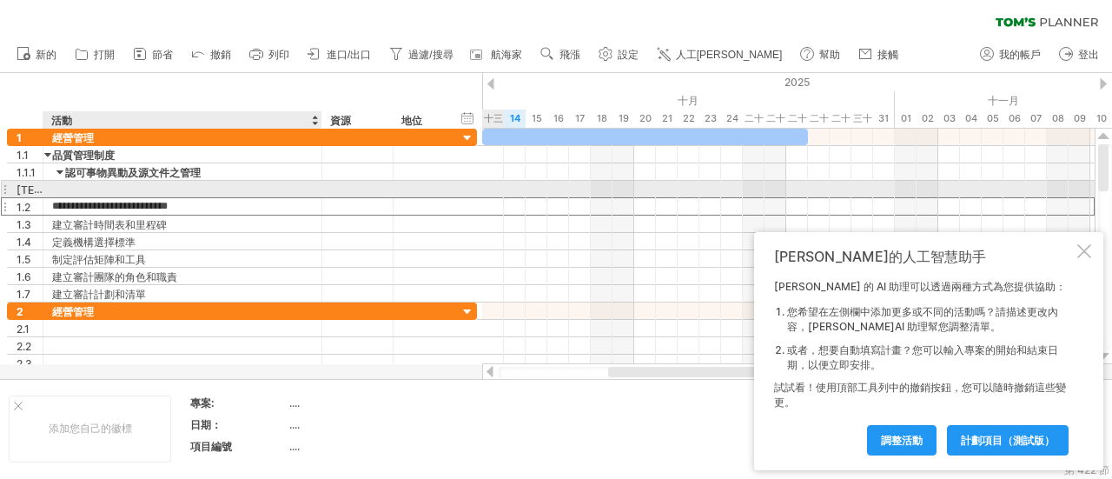
click at [199, 192] on div at bounding box center [182, 189] width 261 height 17
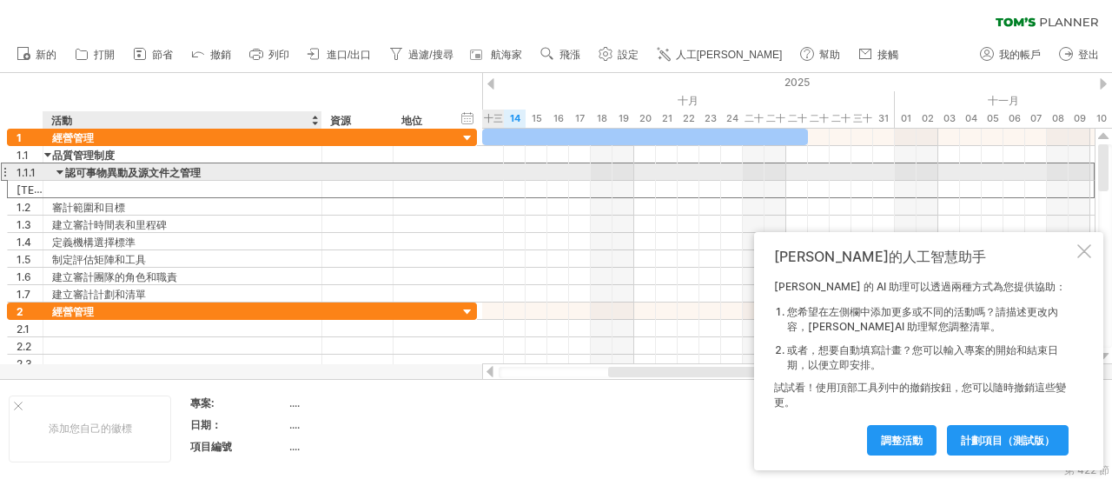
click at [183, 169] on font "認可事物異動及源文件之管理" at bounding box center [133, 172] width 136 height 13
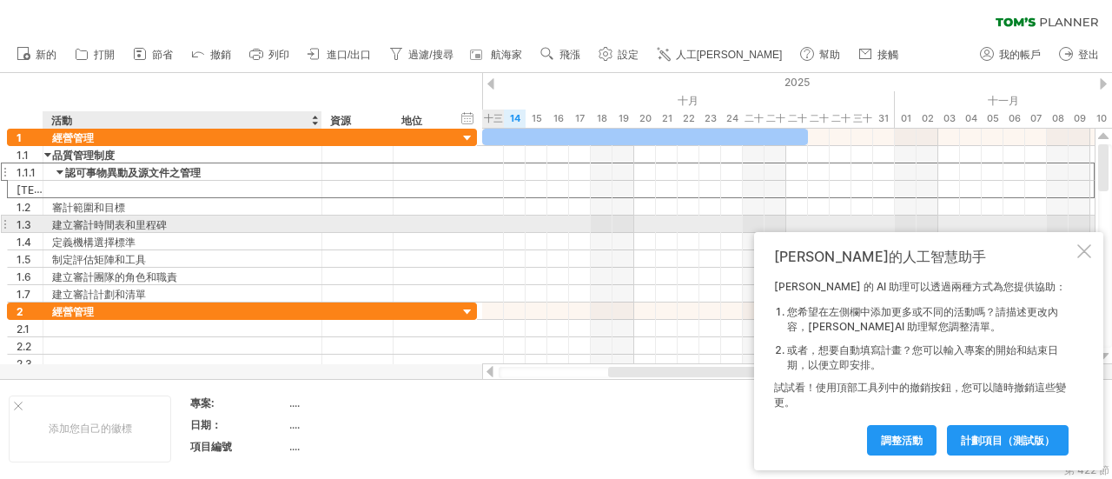
click at [261, 217] on div "建立審計時間表和里程碑" at bounding box center [182, 223] width 261 height 17
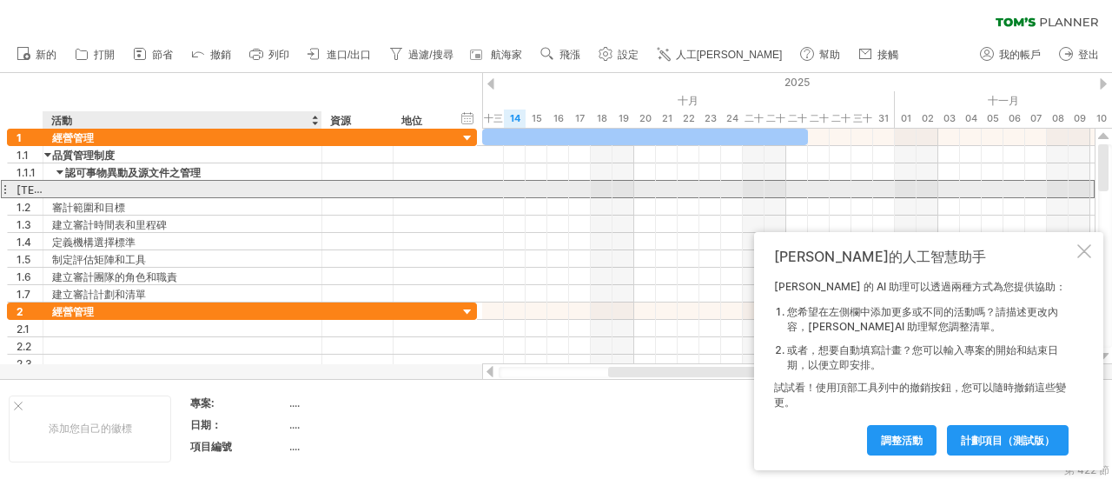
click at [68, 191] on div at bounding box center [182, 189] width 261 height 17
click at [59, 189] on input "text" at bounding box center [182, 189] width 261 height 17
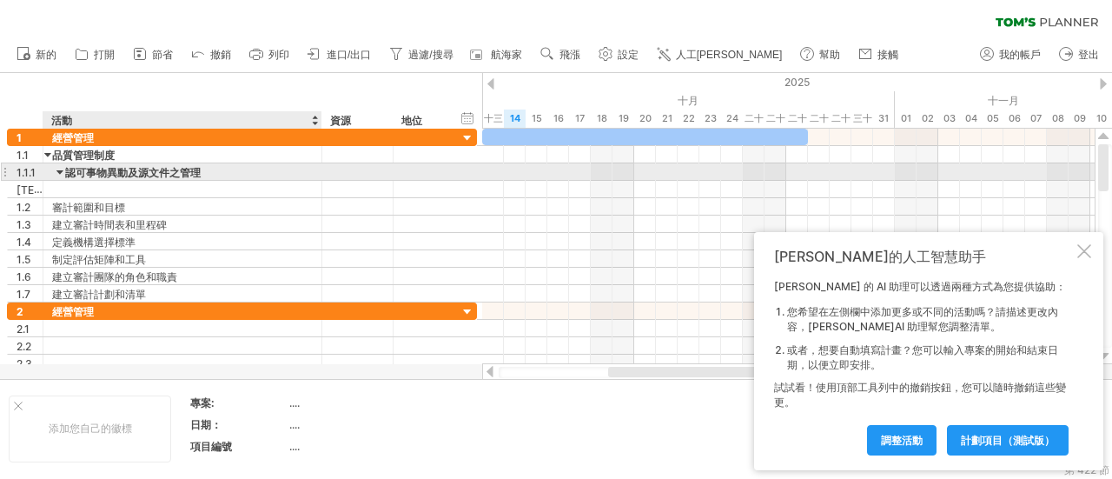
click at [200, 169] on div "認可事物異動及源文件之管理" at bounding box center [182, 171] width 261 height 17
drag, startPoint x: 214, startPoint y: 169, endPoint x: 68, endPoint y: 170, distance: 146.0
click at [68, 170] on input "**********" at bounding box center [182, 171] width 261 height 17
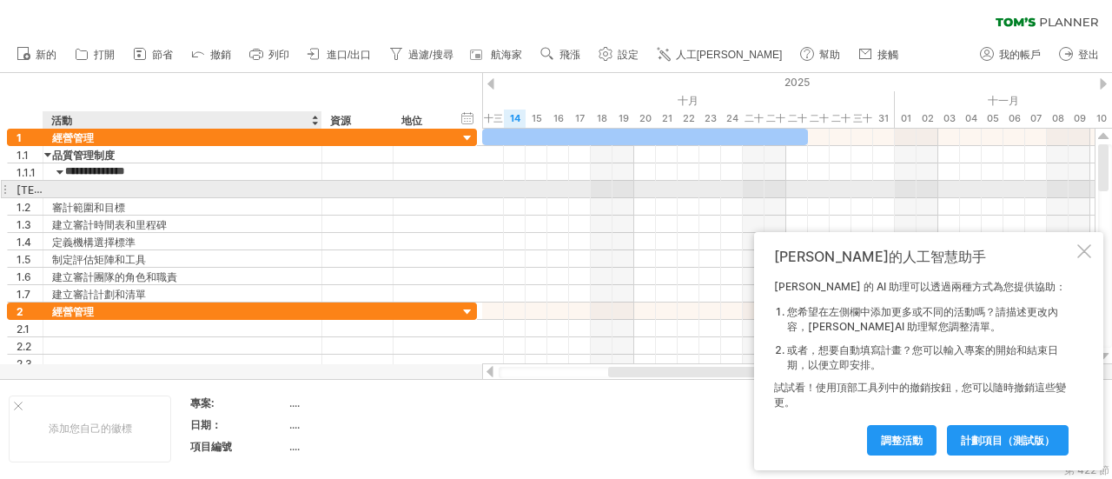
paste input "**********"
type input "**********"
click at [311, 195] on div "[TECHNICAL_ID]" at bounding box center [242, 189] width 470 height 17
click at [75, 185] on div at bounding box center [182, 189] width 261 height 17
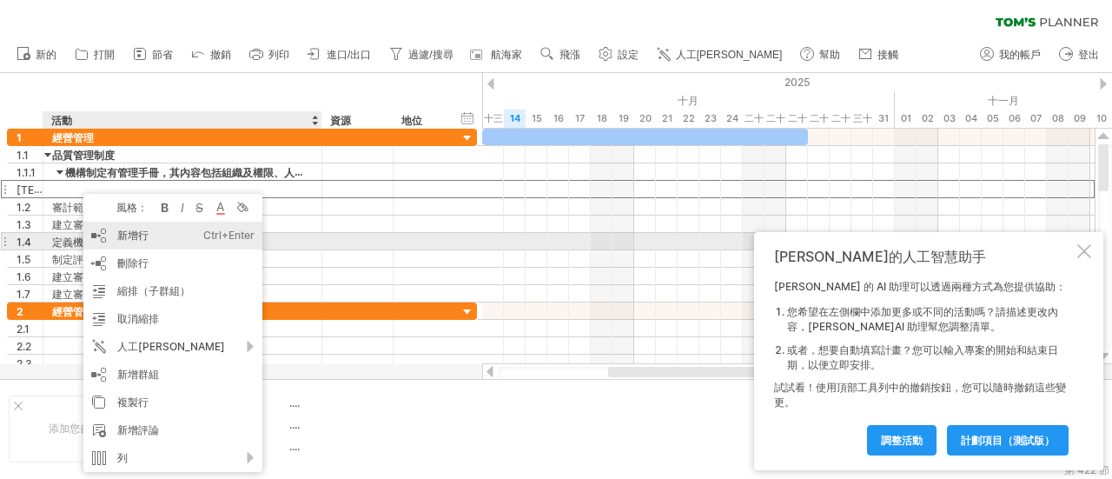
click at [162, 241] on div "新增行 Ctrl+Enter Cmd+回車" at bounding box center [172, 236] width 179 height 28
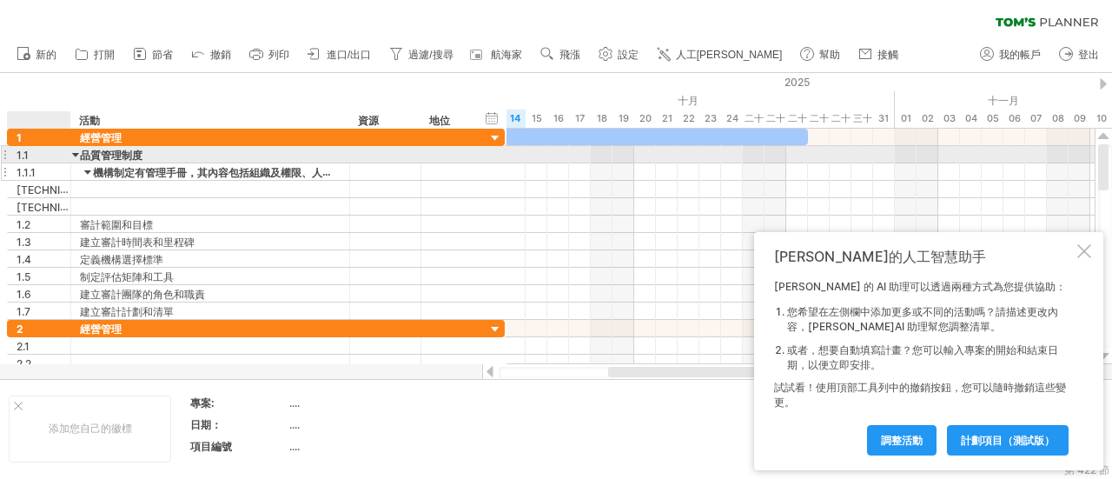
drag, startPoint x: 42, startPoint y: 157, endPoint x: 69, endPoint y: 162, distance: 28.3
click at [69, 162] on div "**********" at bounding box center [256, 224] width 498 height 191
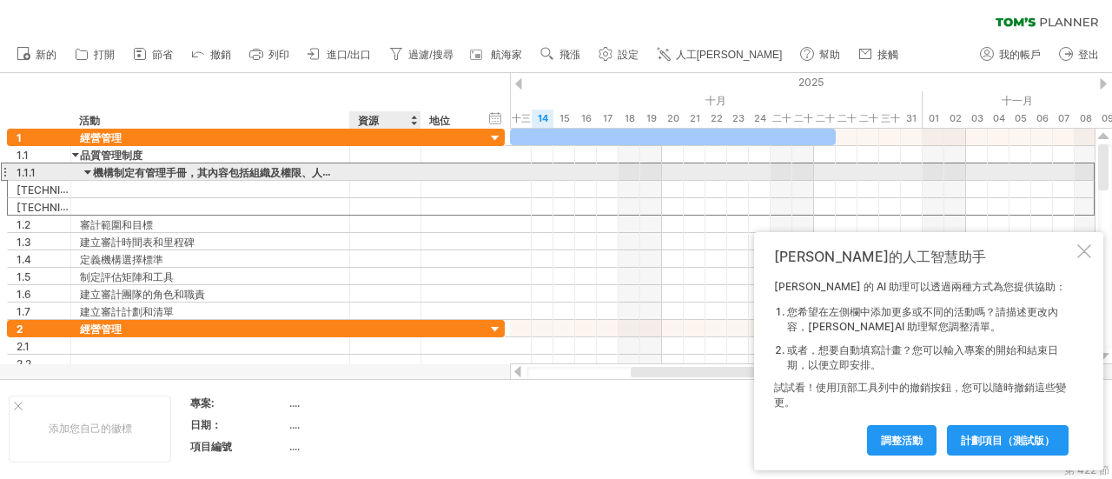
click at [381, 173] on div at bounding box center [385, 171] width 53 height 17
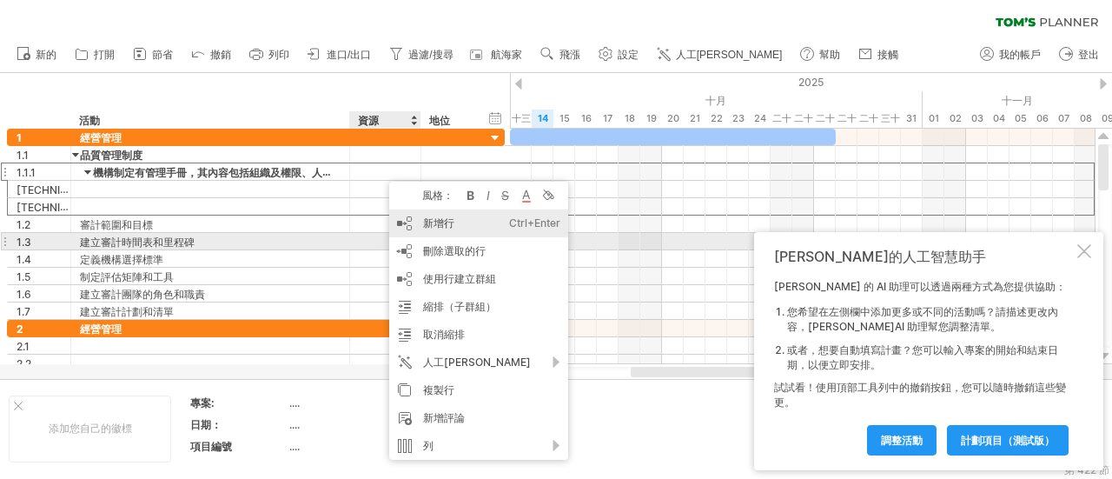
click at [456, 233] on div "新增行 Ctrl+Enter Cmd+回車" at bounding box center [478, 223] width 179 height 28
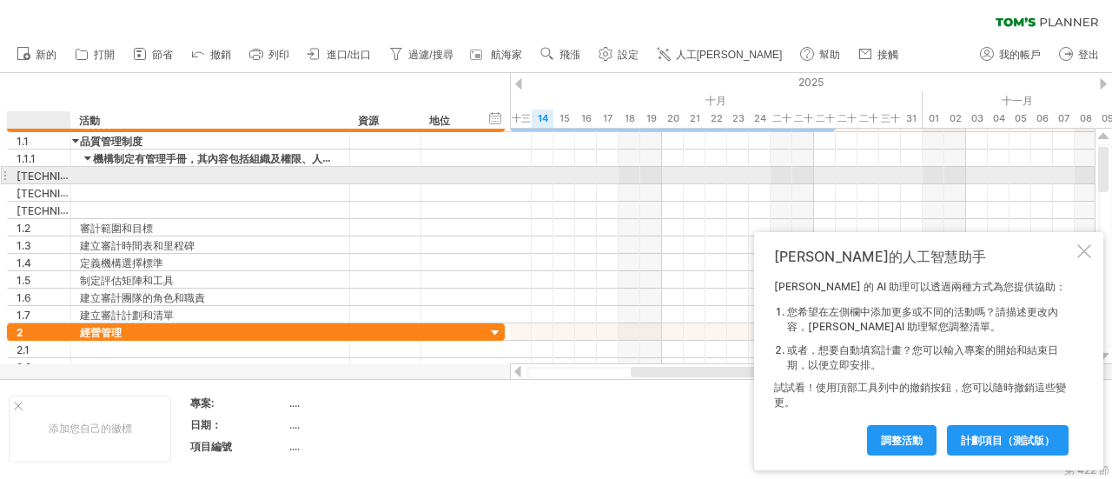
click at [35, 175] on font "[TECHNICAL_ID]" at bounding box center [59, 176] width 84 height 14
click at [96, 176] on div at bounding box center [210, 175] width 261 height 17
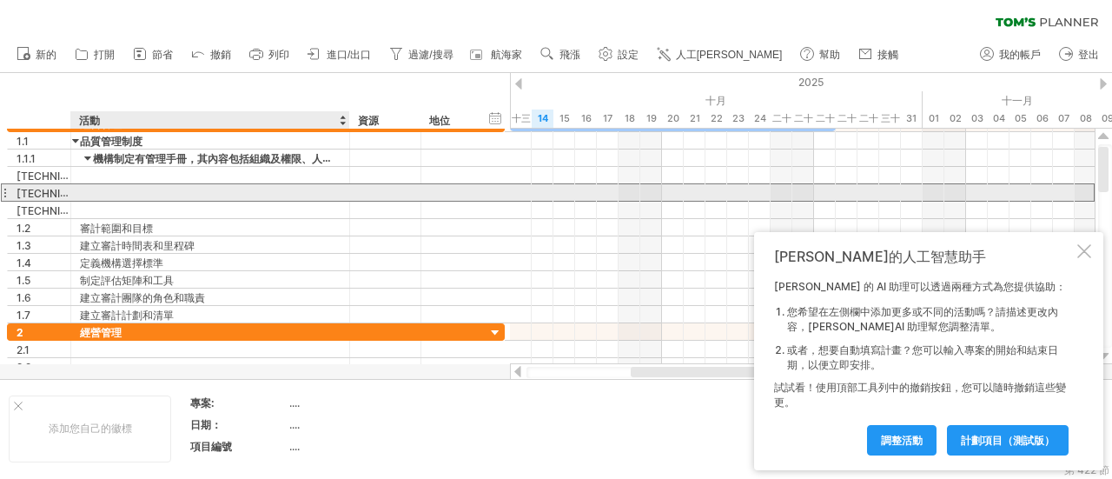
click at [85, 195] on div at bounding box center [210, 192] width 261 height 17
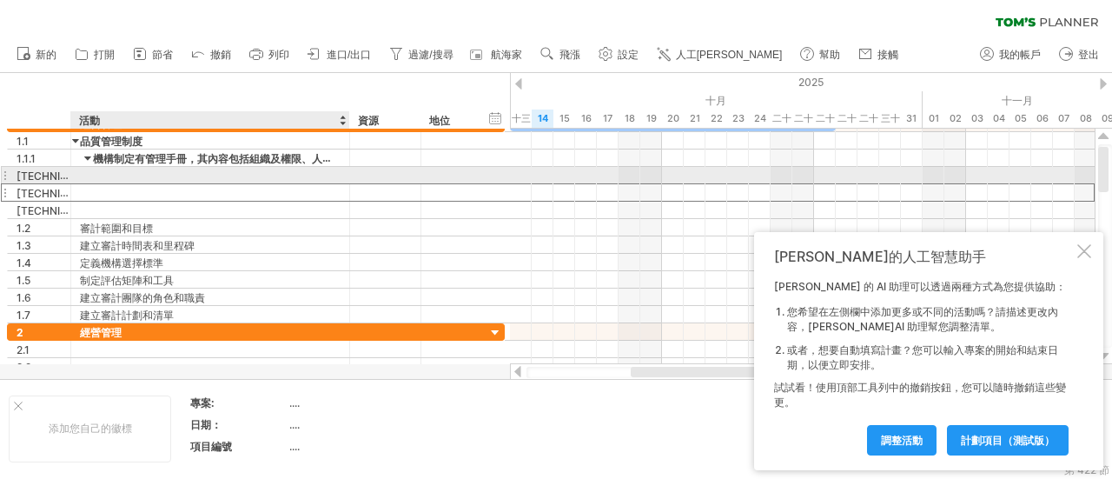
click at [96, 177] on div at bounding box center [210, 175] width 261 height 17
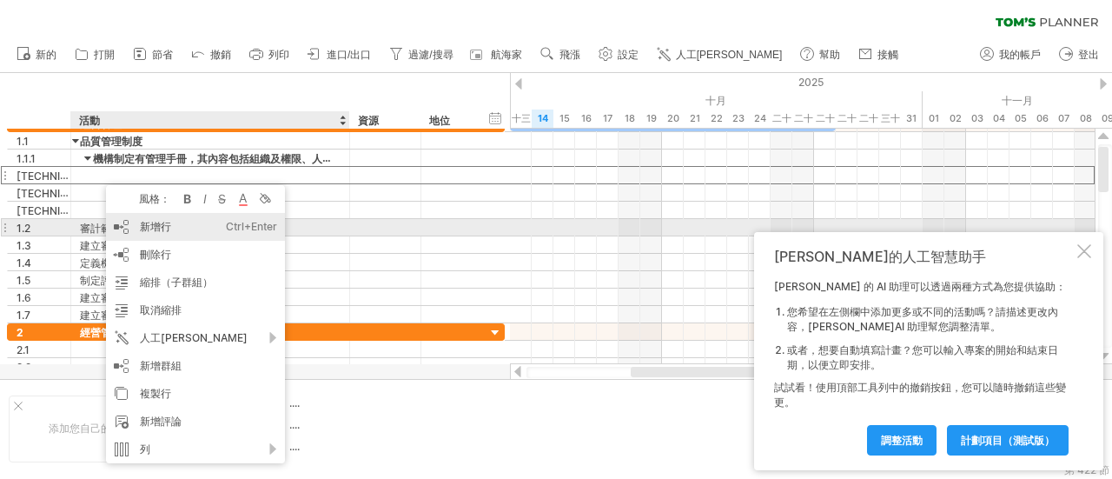
click at [200, 232] on div "新增行 Ctrl+Enter Cmd+回車" at bounding box center [195, 227] width 179 height 28
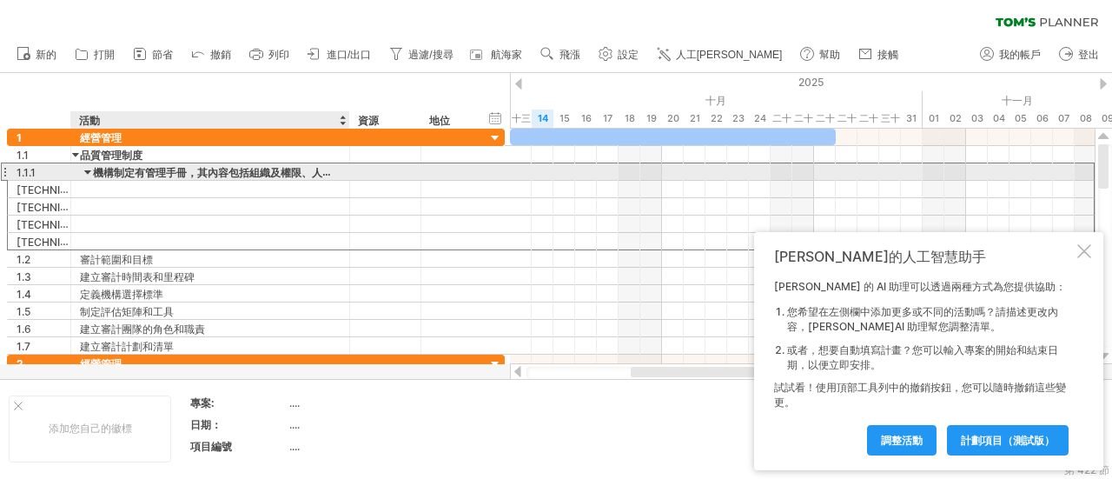
click at [216, 178] on div "機構制定有管理手冊，其內容包括組織及權限、人員資格及培訓、顧問服務執行程序、文件及記錄管理、顧問服務之管理及審查、顧問服務年度業務報告等事項，並定期檢討，據以…" at bounding box center [210, 171] width 261 height 17
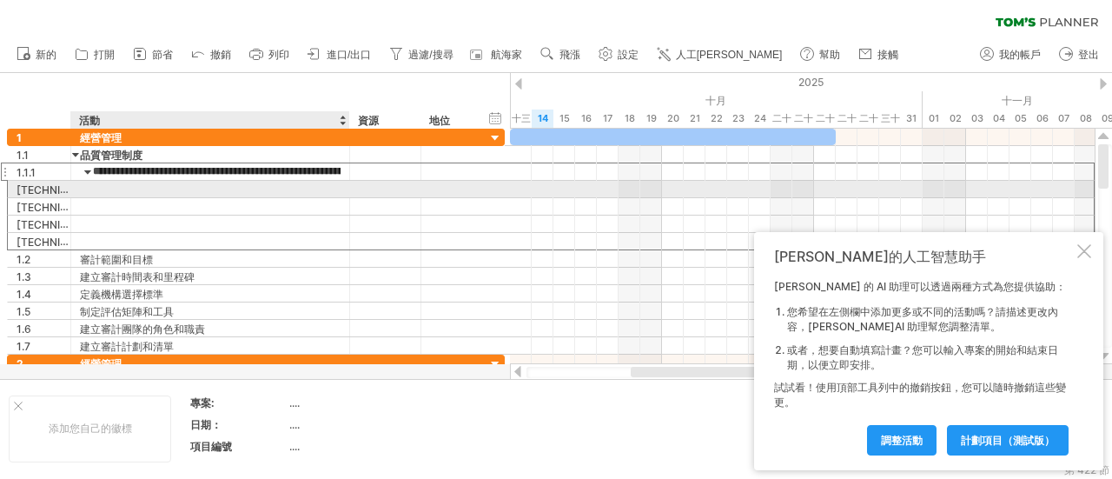
click at [151, 188] on div at bounding box center [210, 189] width 261 height 17
click at [93, 188] on input "text" at bounding box center [210, 189] width 261 height 17
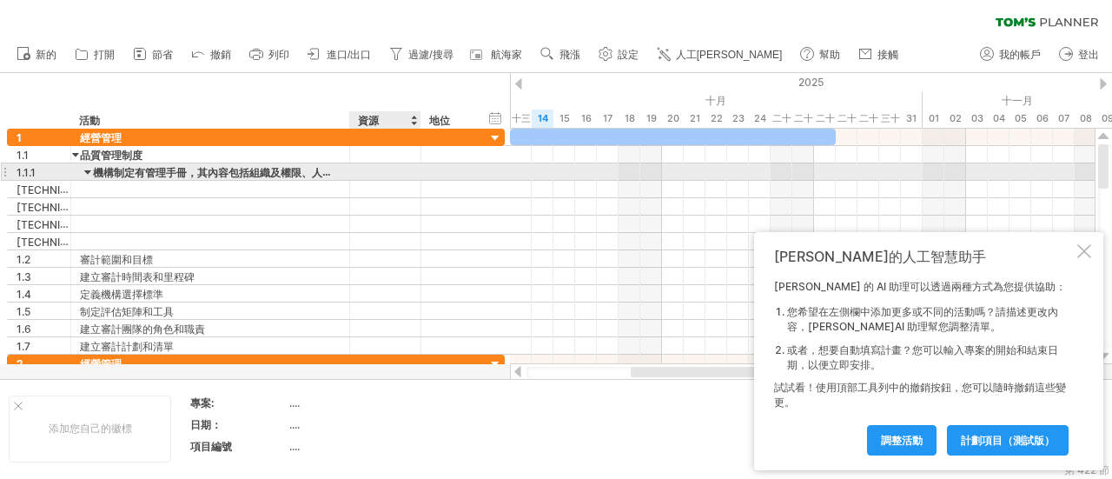
click at [386, 169] on div at bounding box center [385, 171] width 53 height 17
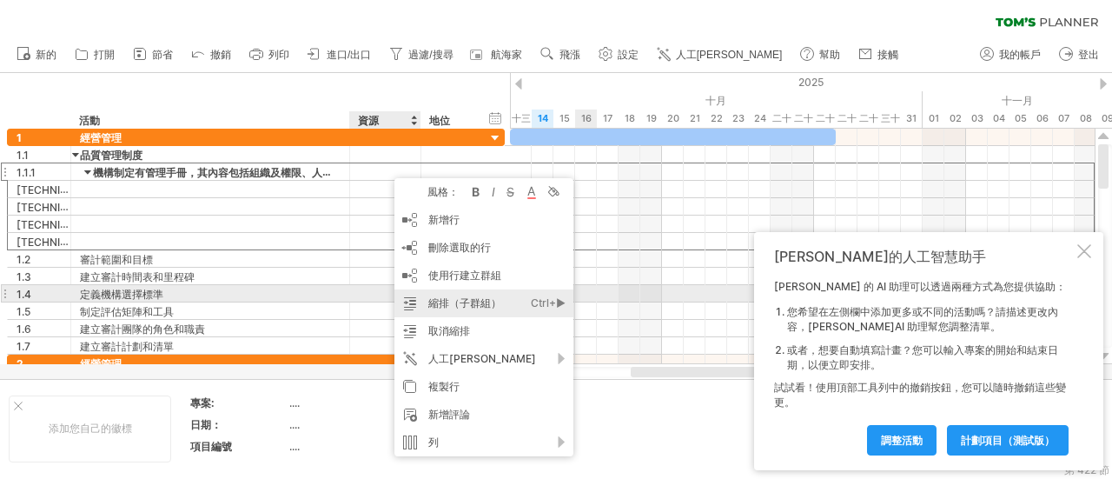
click at [495, 302] on font "縮排（子群組）" at bounding box center [464, 302] width 73 height 13
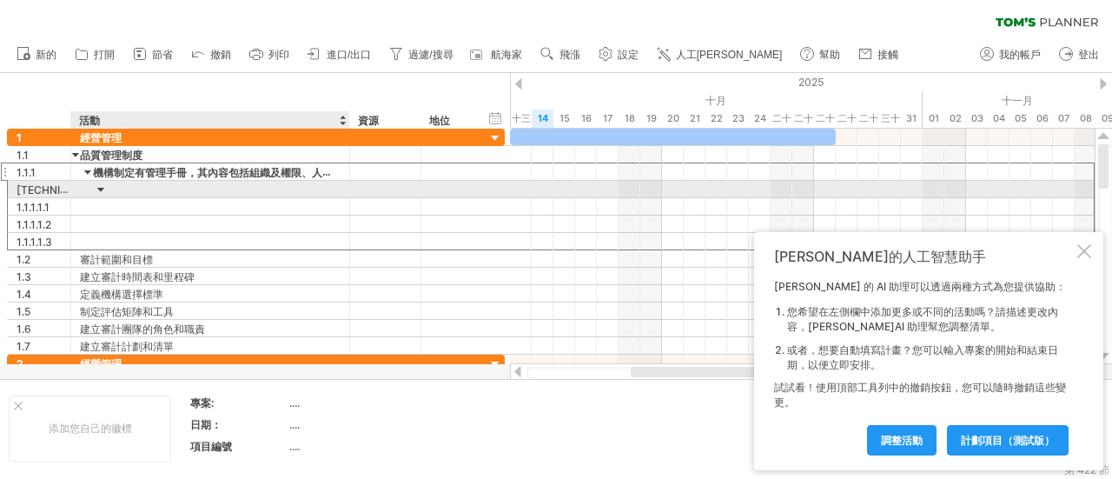
click at [119, 187] on div at bounding box center [210, 189] width 261 height 17
paste input "**********"
type input "**********"
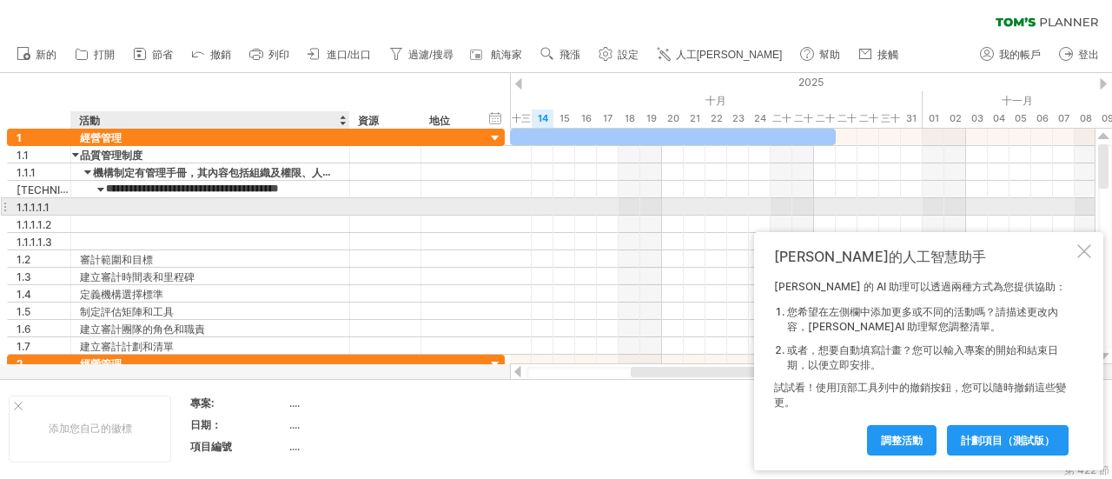
click at [118, 208] on div at bounding box center [210, 206] width 261 height 17
click at [156, 201] on div at bounding box center [210, 206] width 261 height 17
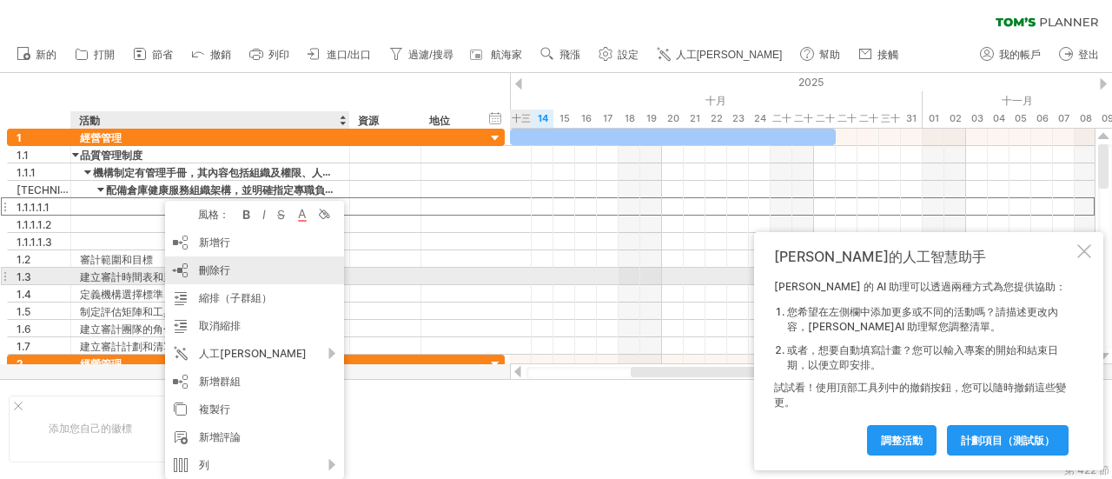
click at [220, 271] on font "刪除行" at bounding box center [214, 269] width 31 height 13
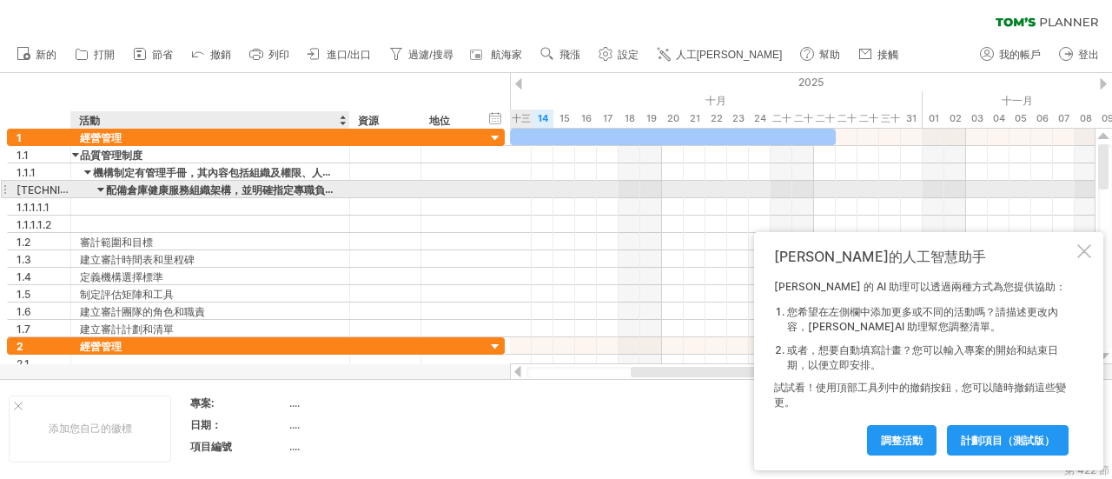
click at [167, 188] on font "配備倉庫健康服務組織架構，並明確指定專職負責人、顧問人員與相關管理人員的角色及責任權。" at bounding box center [330, 189] width 448 height 14
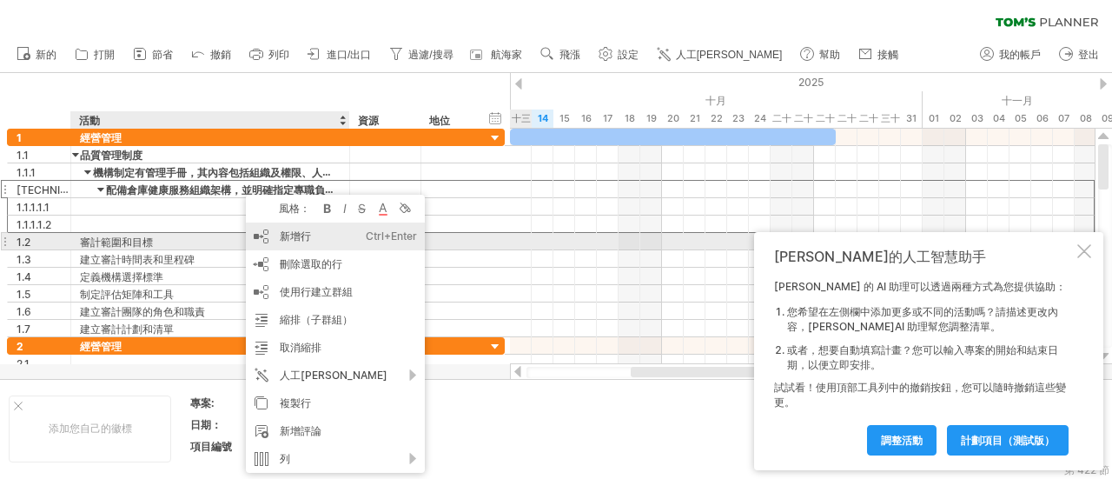
click at [316, 237] on div "新增行 Ctrl+Enter Cmd+回車" at bounding box center [335, 236] width 179 height 28
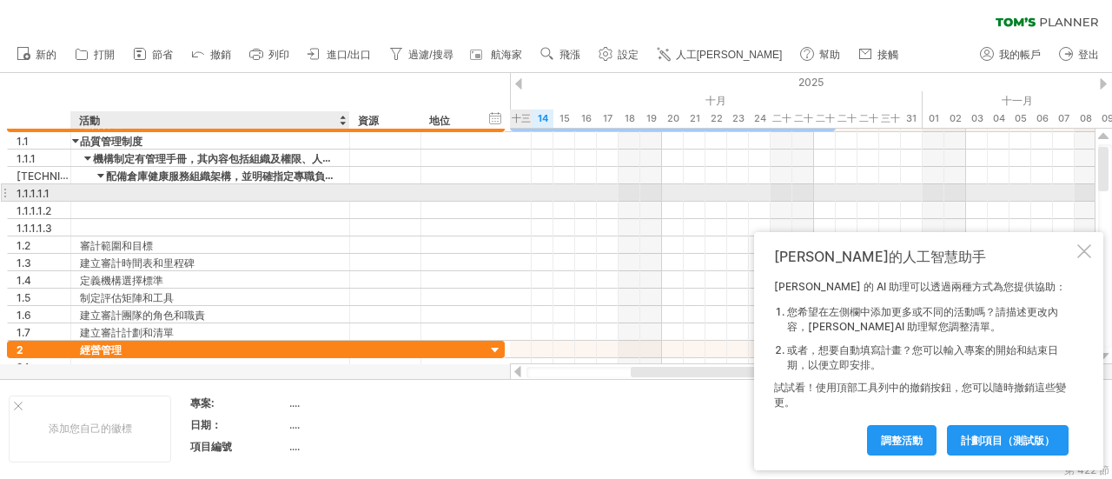
click at [148, 190] on div at bounding box center [210, 192] width 261 height 17
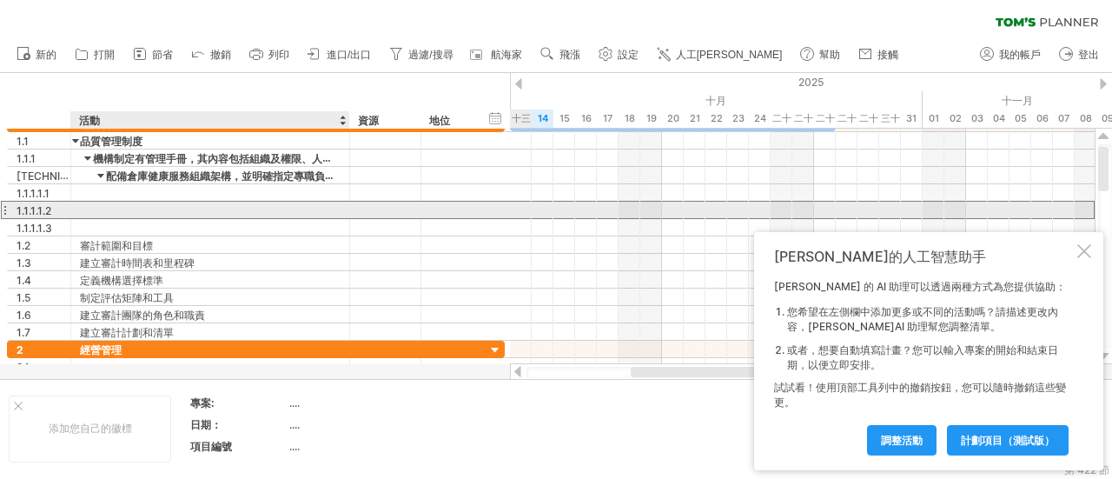
click at [92, 208] on div at bounding box center [210, 210] width 261 height 17
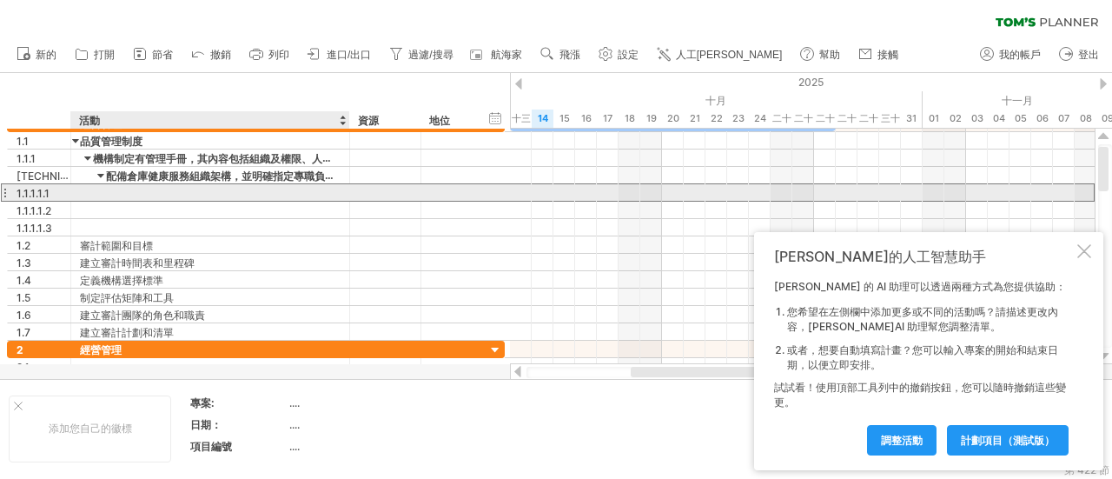
click at [215, 192] on div at bounding box center [210, 192] width 261 height 17
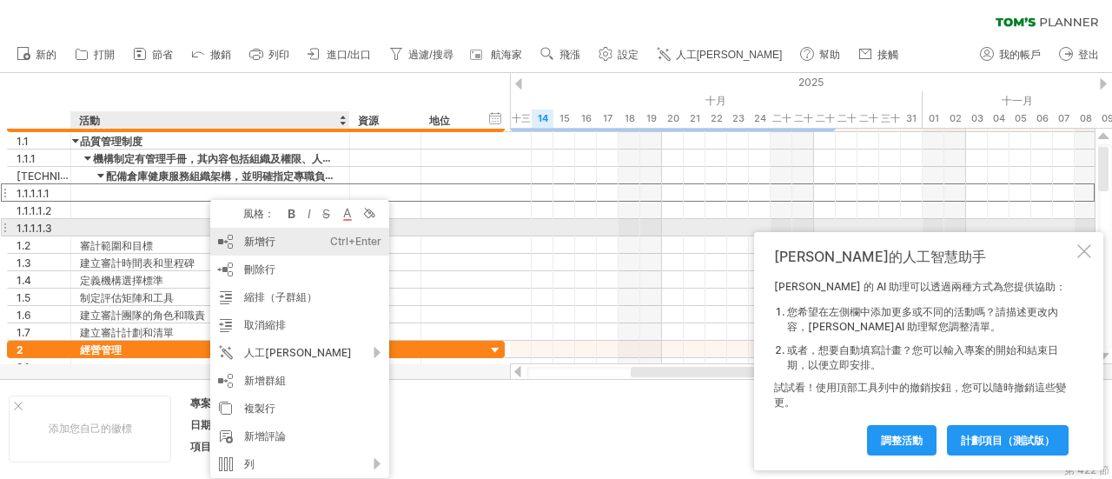
click at [255, 235] on font "新增行" at bounding box center [259, 241] width 31 height 13
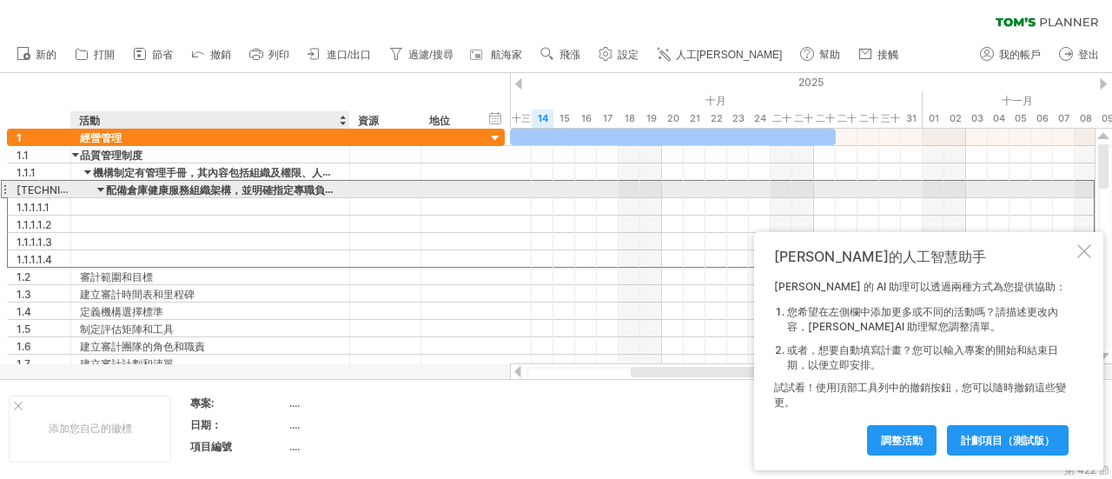
click at [339, 192] on font "配備倉庫健康服務組織架構，並明確指定專職負責人、顧問人員與相關管理人員的角色及責任權。" at bounding box center [330, 189] width 448 height 14
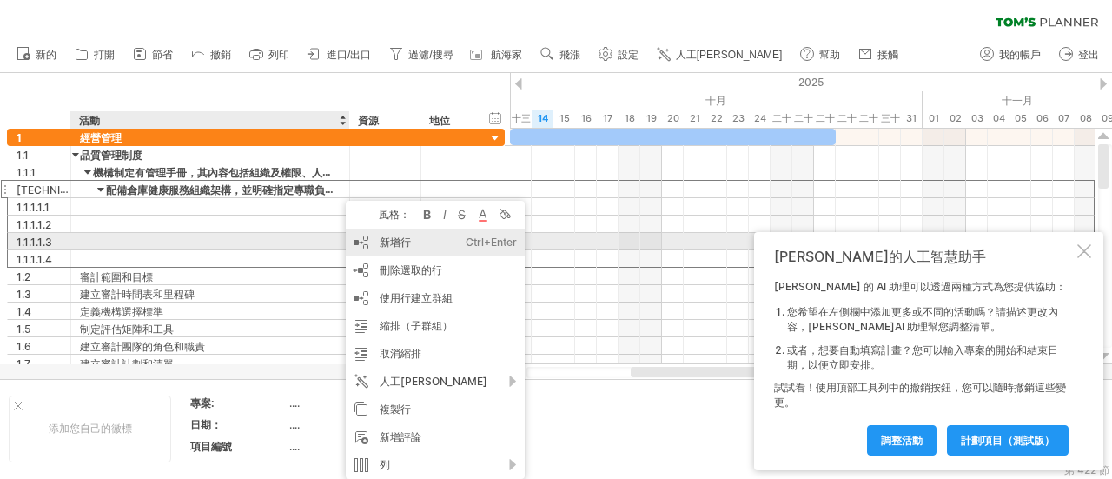
click at [382, 249] on div "新增行 Ctrl+Enter Cmd+回車" at bounding box center [435, 242] width 179 height 28
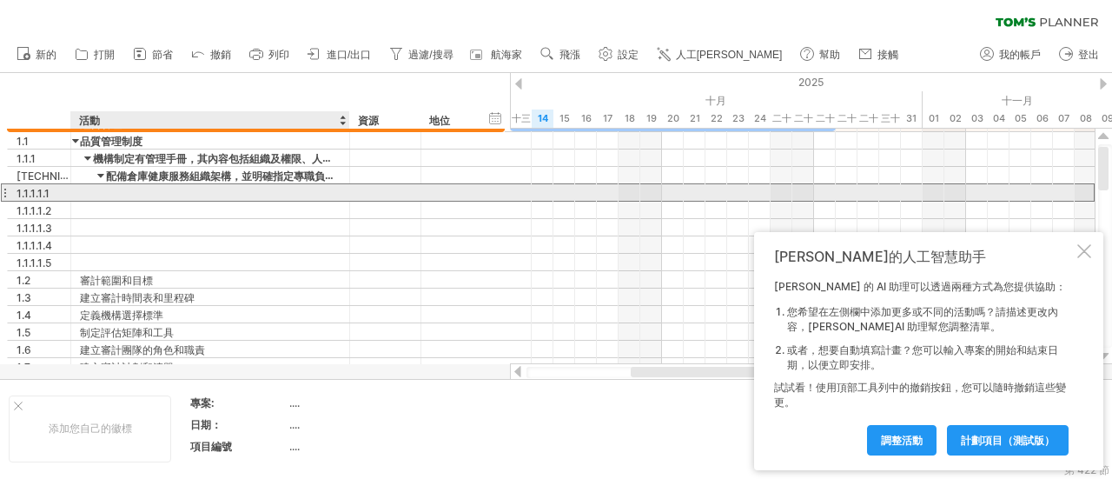
click at [135, 191] on div at bounding box center [210, 192] width 261 height 17
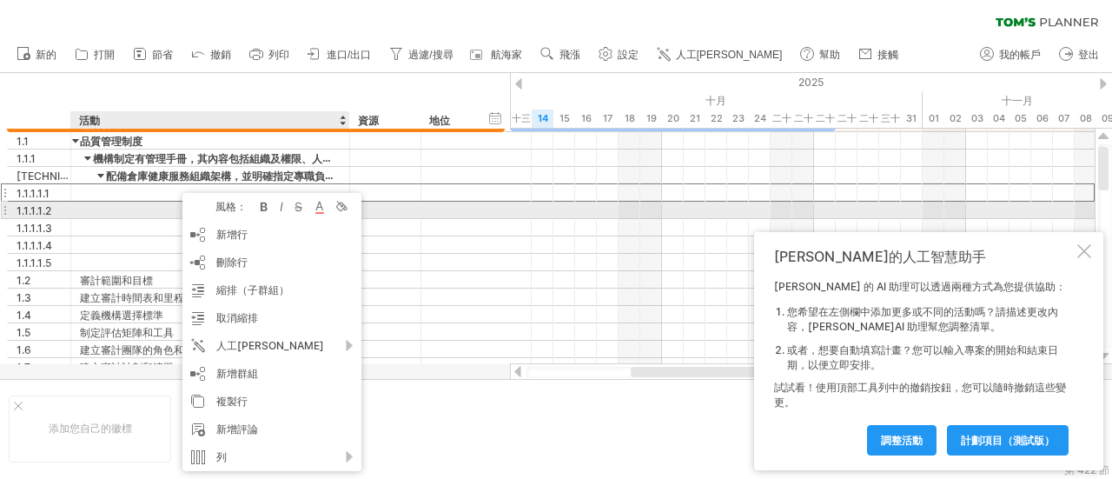
click at [122, 209] on div at bounding box center [210, 210] width 261 height 17
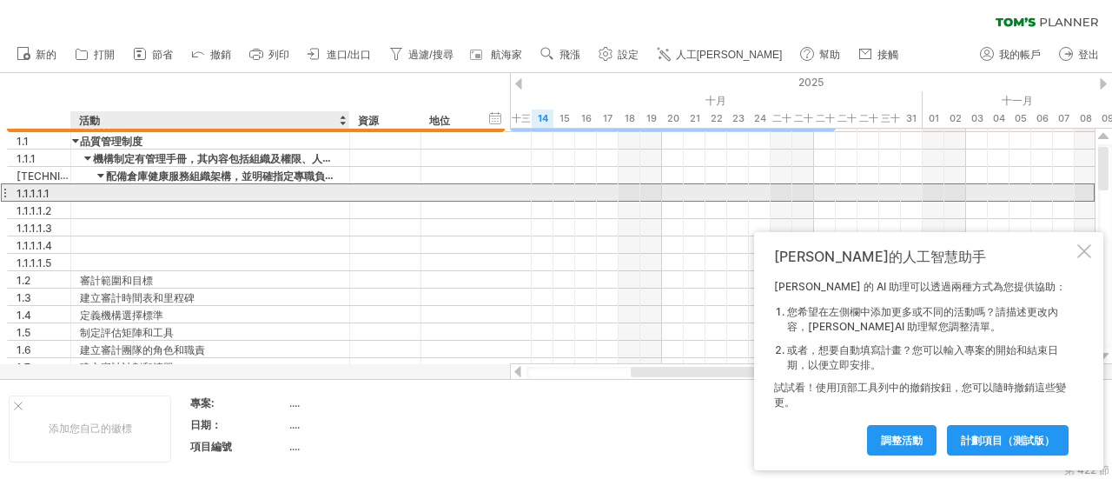
click at [106, 194] on div at bounding box center [210, 192] width 261 height 17
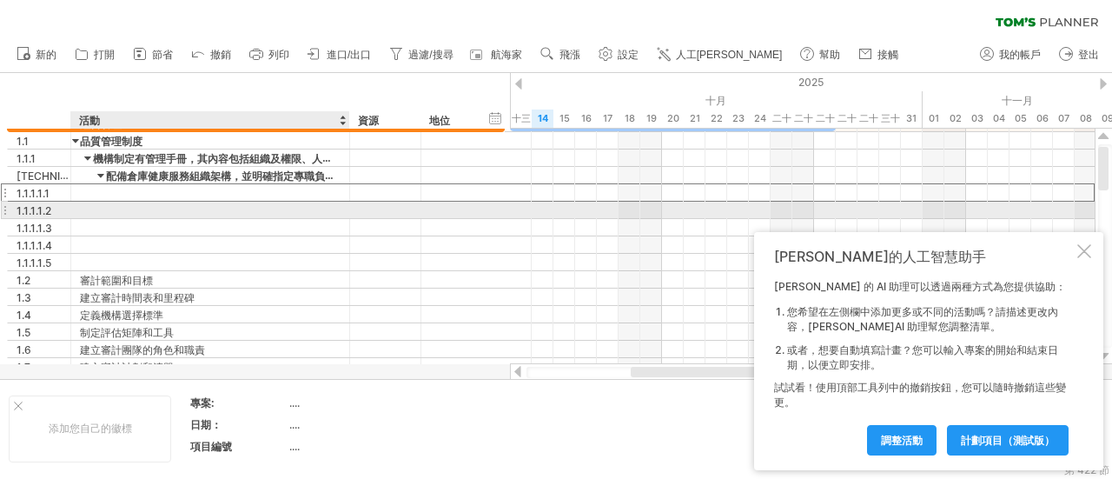
click at [106, 215] on div at bounding box center [210, 210] width 261 height 17
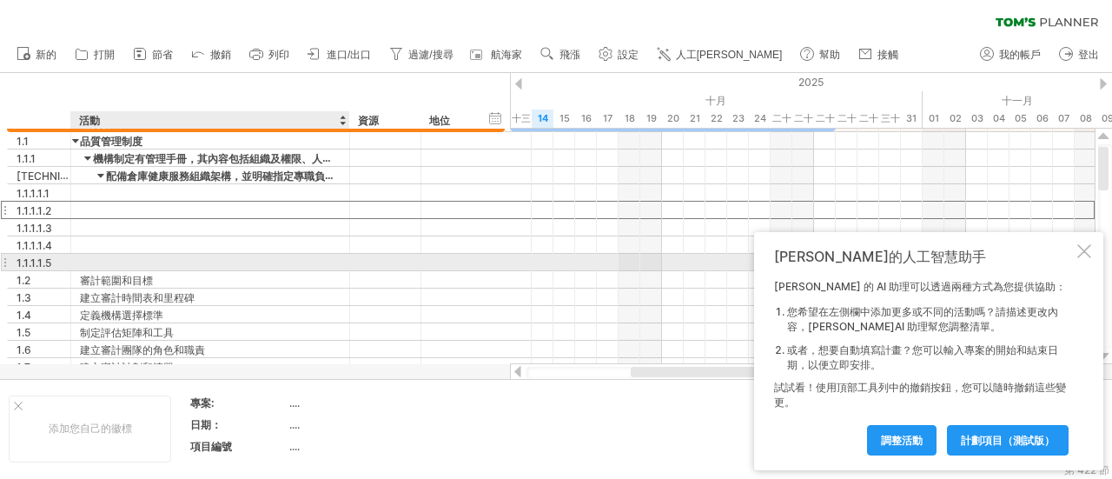
click at [107, 261] on div at bounding box center [210, 262] width 261 height 17
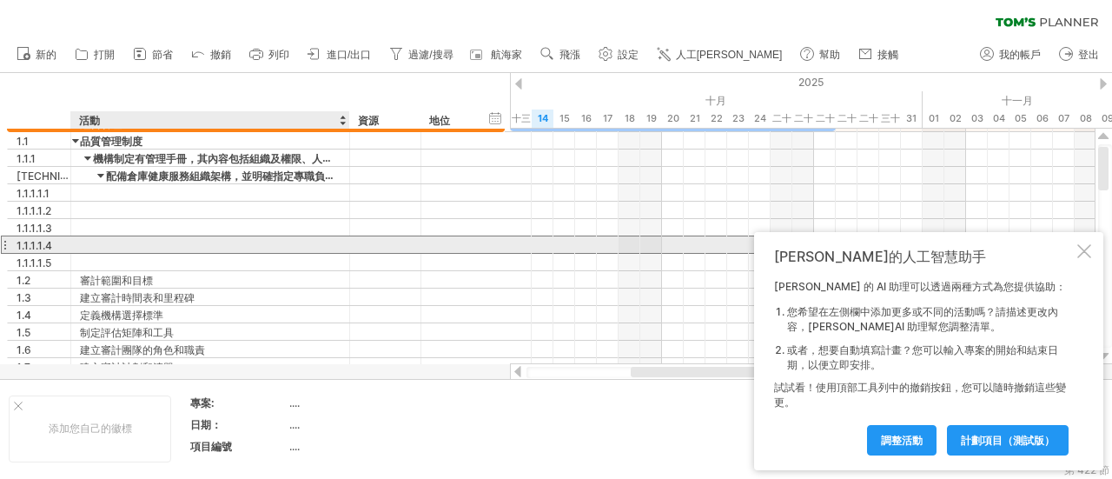
click at [108, 246] on div at bounding box center [210, 244] width 261 height 17
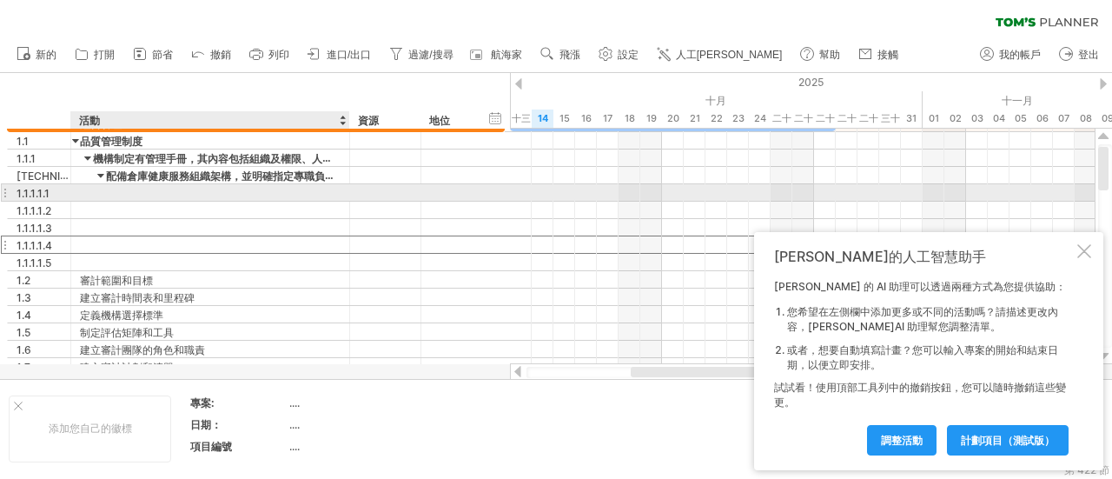
click at [98, 193] on div at bounding box center [210, 192] width 261 height 17
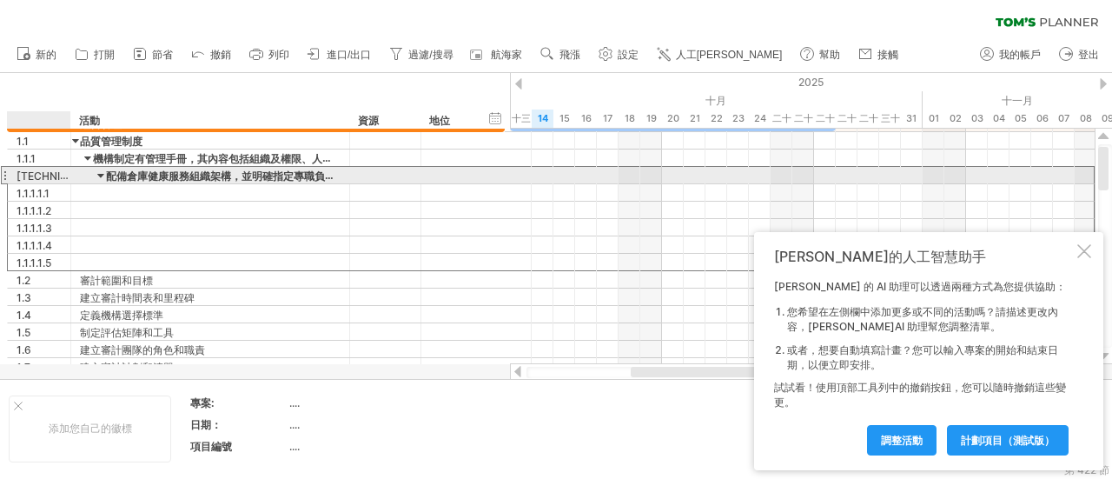
click at [74, 176] on div "**********" at bounding box center [210, 175] width 279 height 17
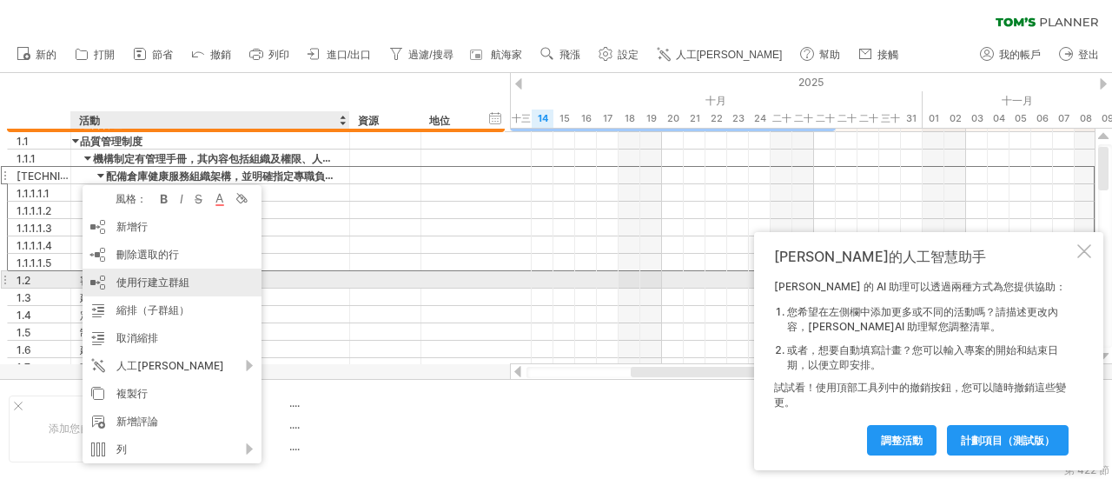
click at [136, 281] on font "使用行建立群組" at bounding box center [152, 281] width 73 height 13
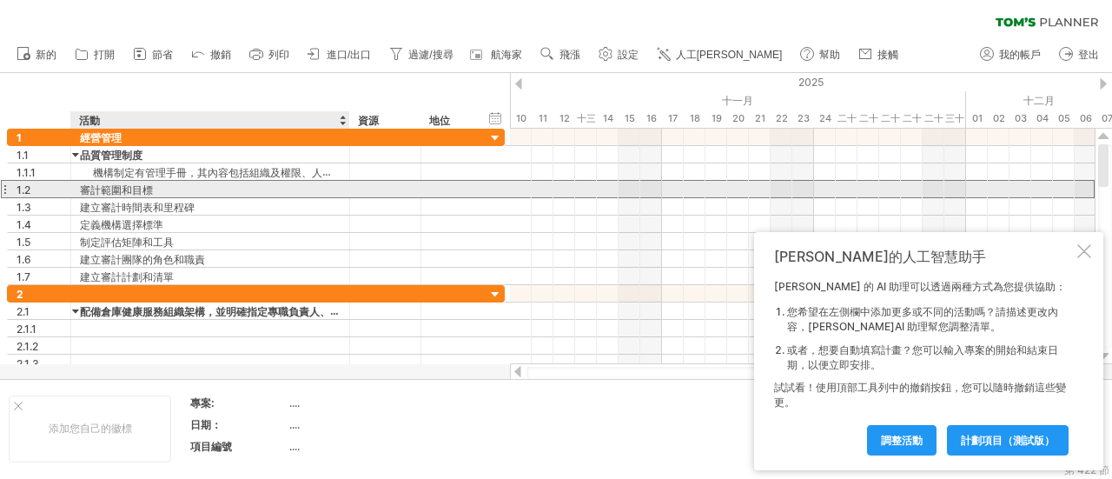
click at [194, 187] on div "審計範圍和目標" at bounding box center [210, 189] width 261 height 17
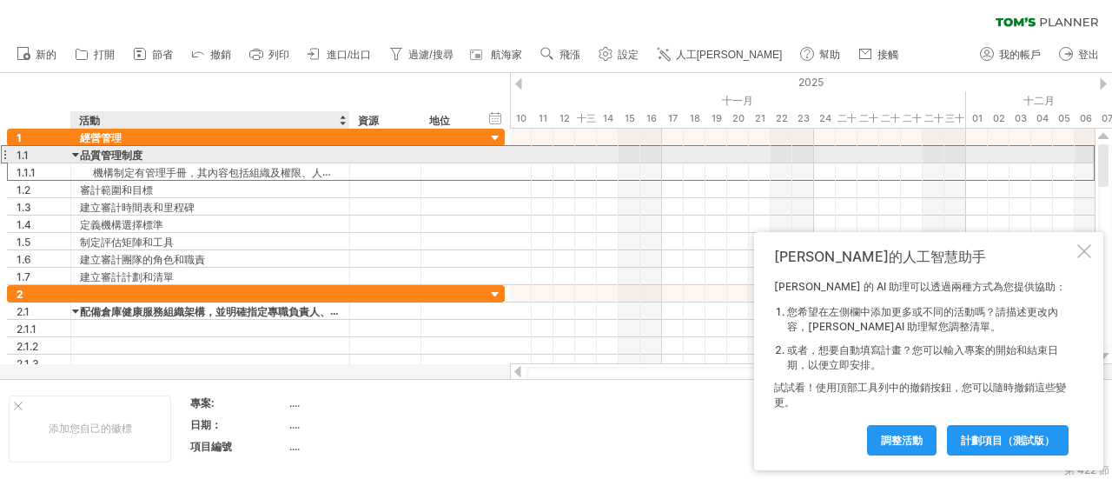
click at [189, 161] on div "品質管理制度" at bounding box center [210, 154] width 261 height 17
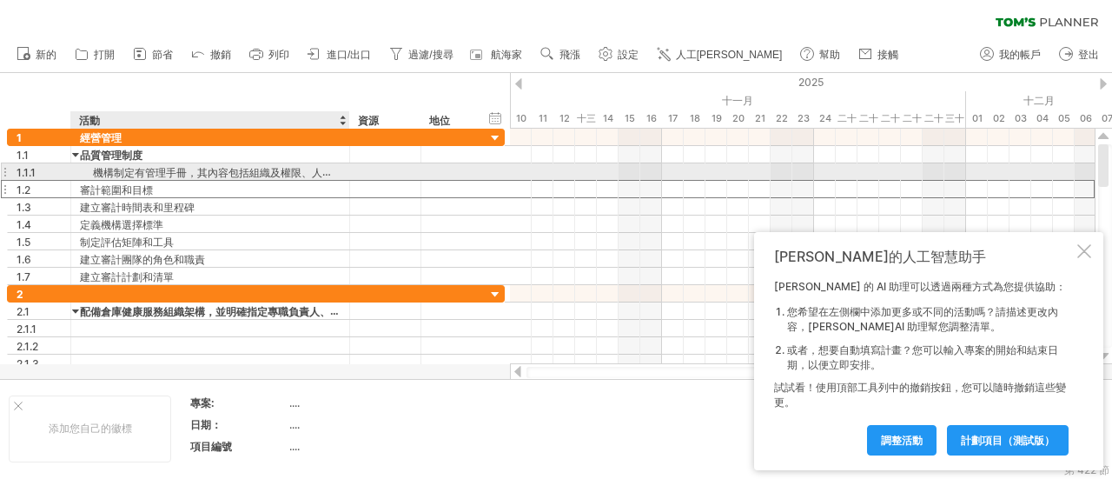
click at [227, 181] on div "審計範圍和目標" at bounding box center [210, 189] width 261 height 17
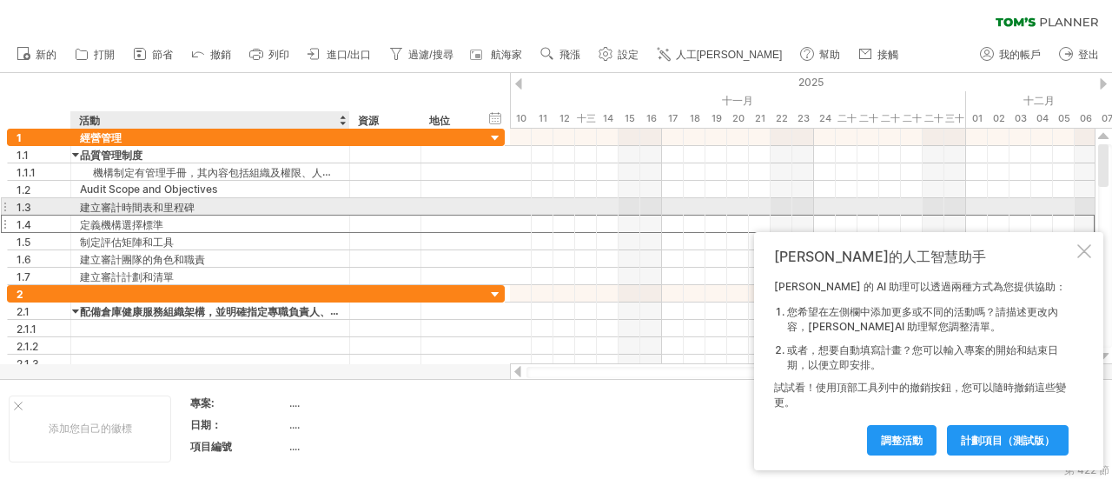
click at [243, 215] on div "定義機構選擇標準" at bounding box center [210, 223] width 261 height 17
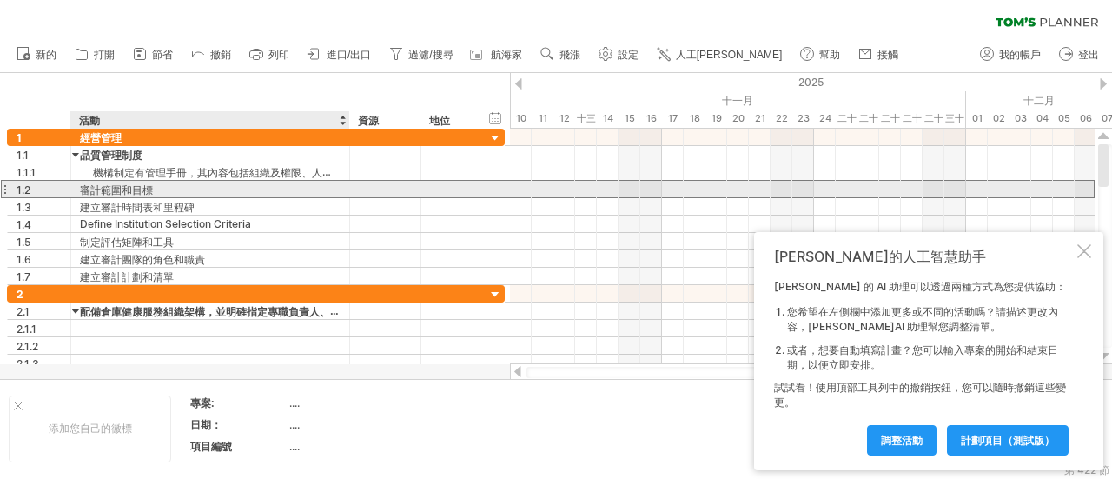
click at [206, 195] on div "審計範圍和目標" at bounding box center [210, 189] width 261 height 17
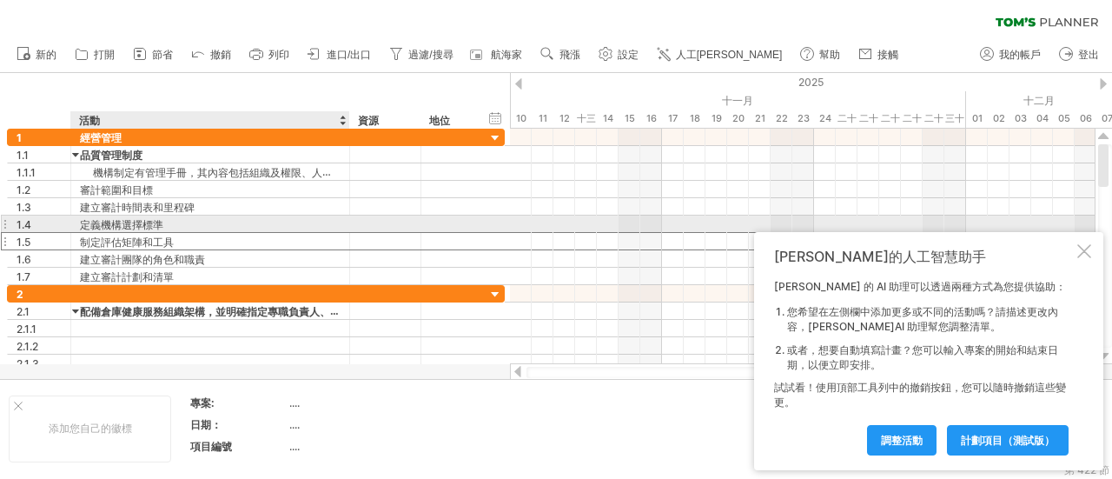
click at [215, 233] on div "制定評估矩陣和工具" at bounding box center [210, 241] width 261 height 17
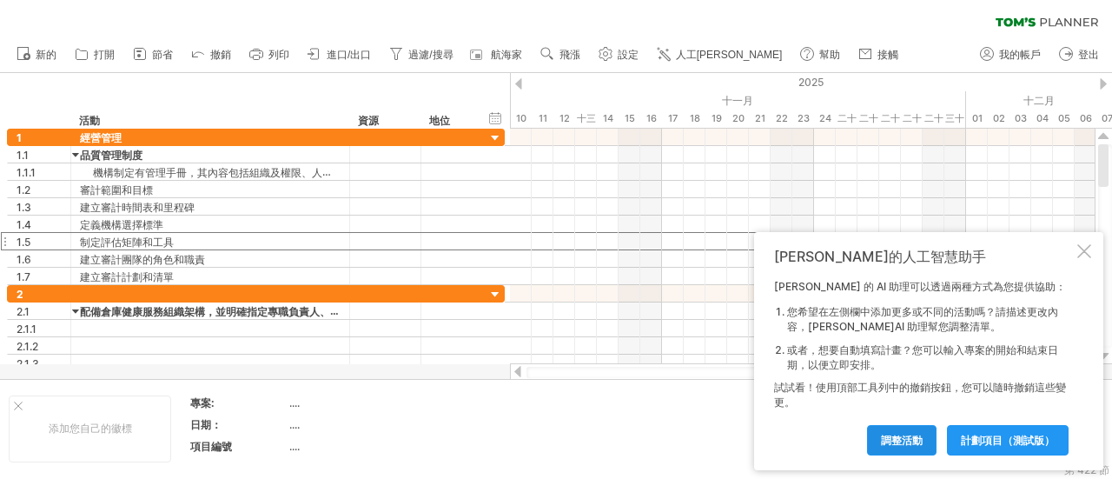
click at [899, 438] on font "調整活動" at bounding box center [902, 440] width 42 height 13
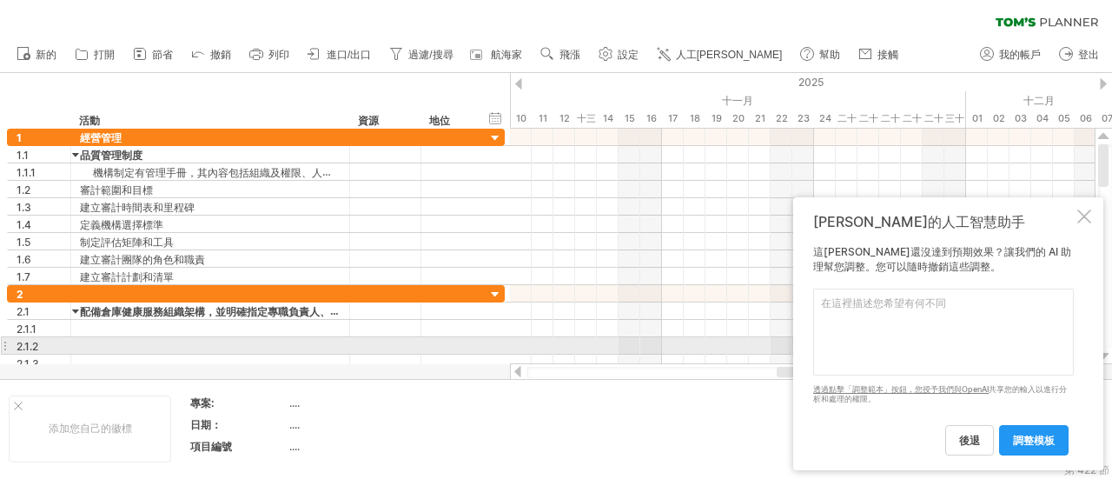
click at [897, 347] on textarea at bounding box center [943, 331] width 261 height 87
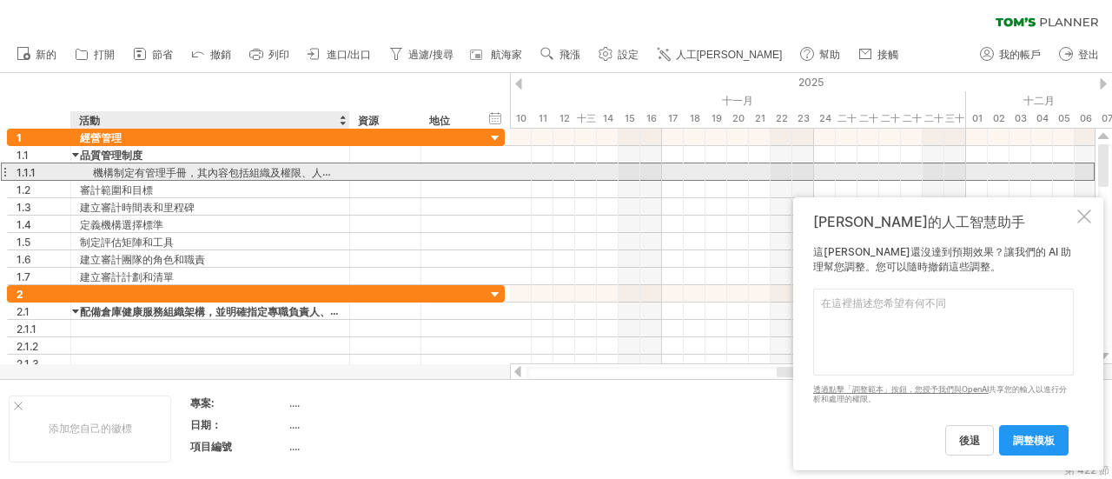
click at [168, 168] on font "機構制定有管理手冊，其內容包括組織及權限、人員資格及培訓、顧問服務執行程序、文件及記錄管理、顧問服務之管理及審查、顧問服務年度業務報告等事項，並定期檢討，據以…" at bounding box center [520, 172] width 855 height 14
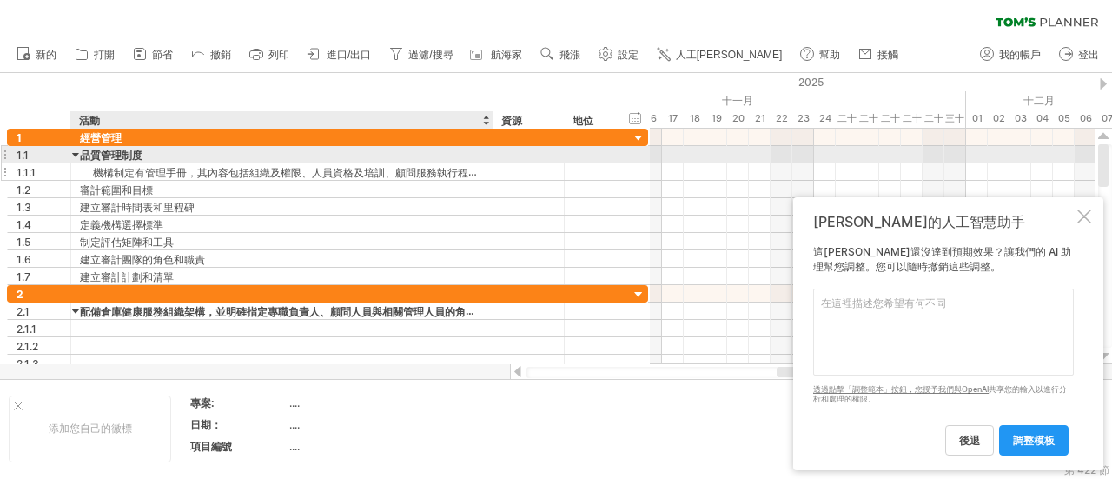
drag, startPoint x: 346, startPoint y: 160, endPoint x: 489, endPoint y: 173, distance: 143.9
click at [489, 173] on div "**********" at bounding box center [327, 207] width 641 height 156
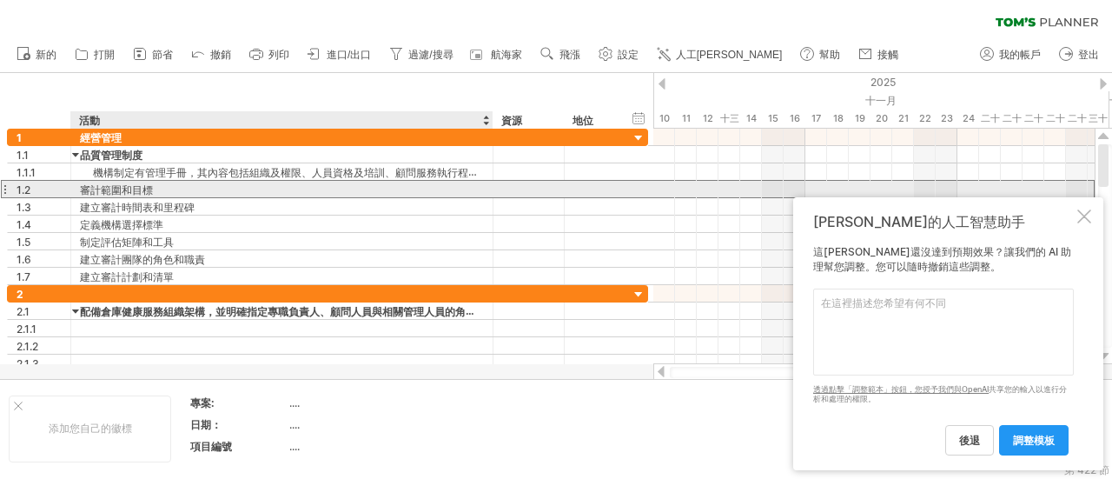
click at [160, 191] on div "審計範圍和目標" at bounding box center [282, 189] width 404 height 17
click at [87, 187] on input "**********" at bounding box center [282, 189] width 404 height 17
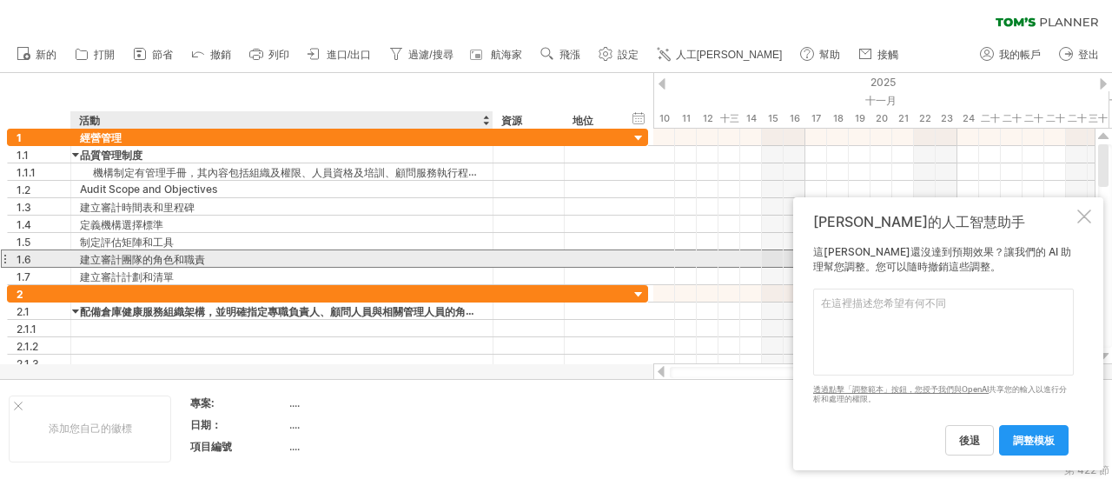
click at [247, 254] on div "建立審計團隊的角色和職責" at bounding box center [282, 258] width 404 height 17
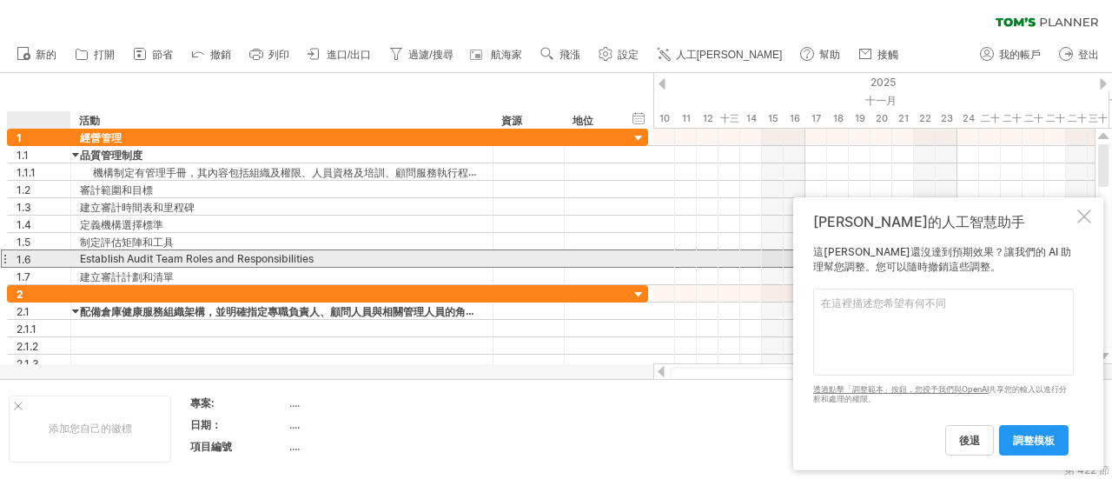
click at [55, 260] on div "1.6" at bounding box center [44, 258] width 54 height 17
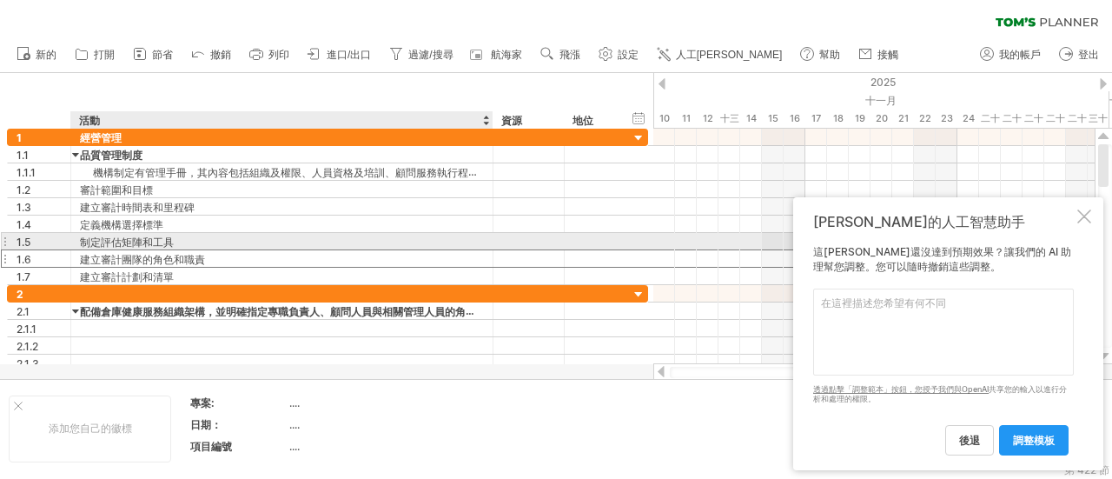
click at [184, 250] on div "建立審計團隊的角色和職責" at bounding box center [282, 258] width 404 height 17
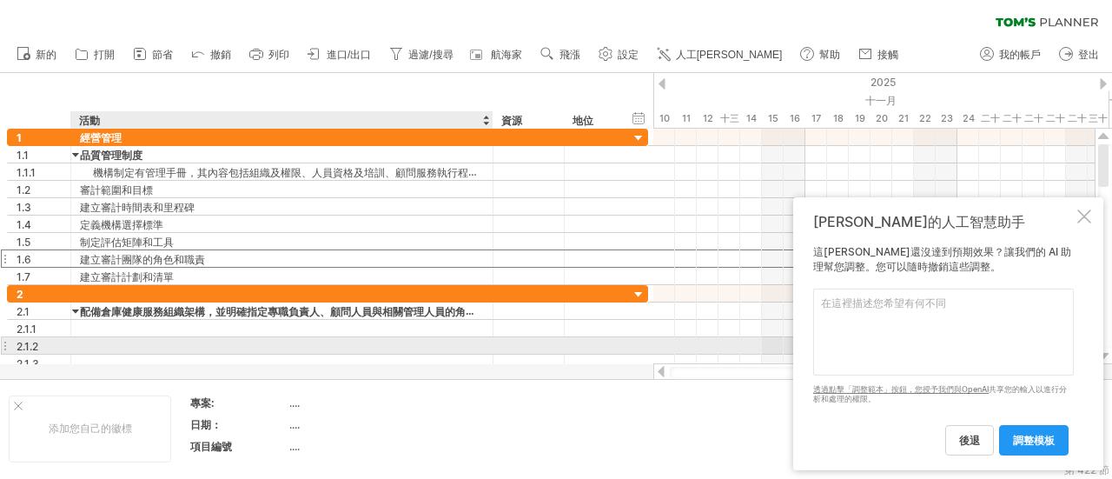
click at [279, 337] on div at bounding box center [282, 345] width 404 height 17
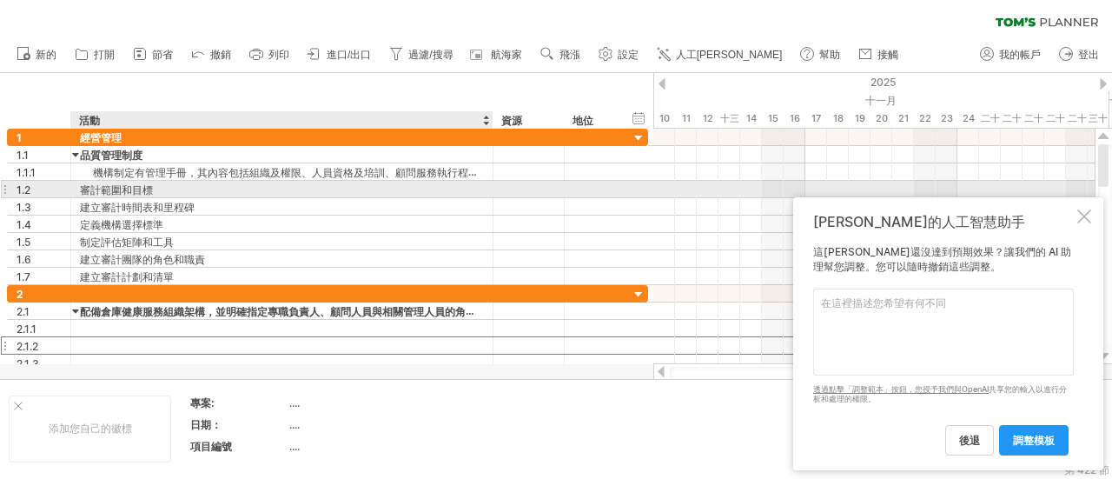
click at [191, 186] on div "審計範圍和目標" at bounding box center [282, 189] width 404 height 17
drag, startPoint x: 224, startPoint y: 187, endPoint x: 89, endPoint y: 190, distance: 135.6
click at [87, 189] on input "**********" at bounding box center [282, 189] width 404 height 17
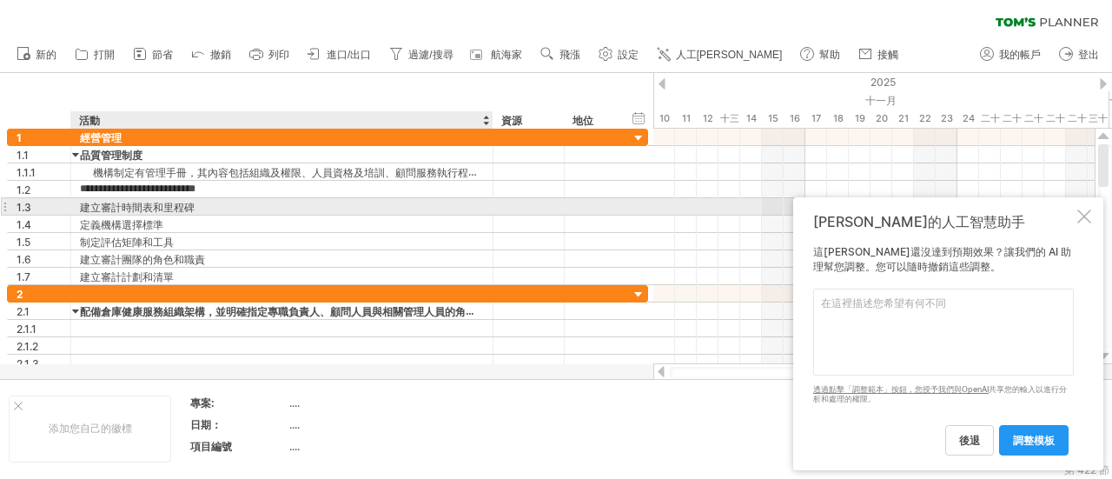
type input "*"
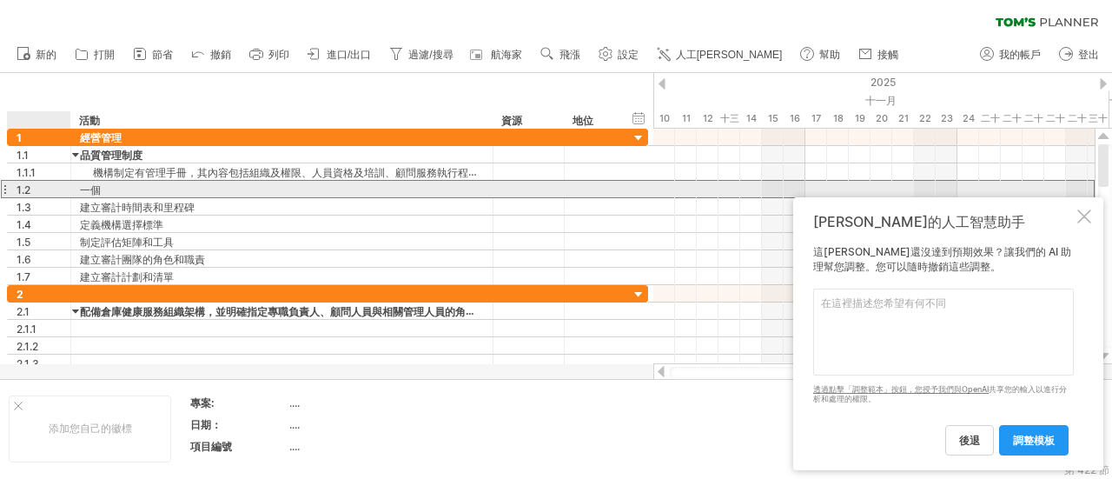
click at [47, 193] on div "1.2" at bounding box center [44, 189] width 54 height 17
click at [45, 186] on div "1.2" at bounding box center [44, 189] width 54 height 17
click at [24, 189] on font "1.2" at bounding box center [24, 189] width 14 height 13
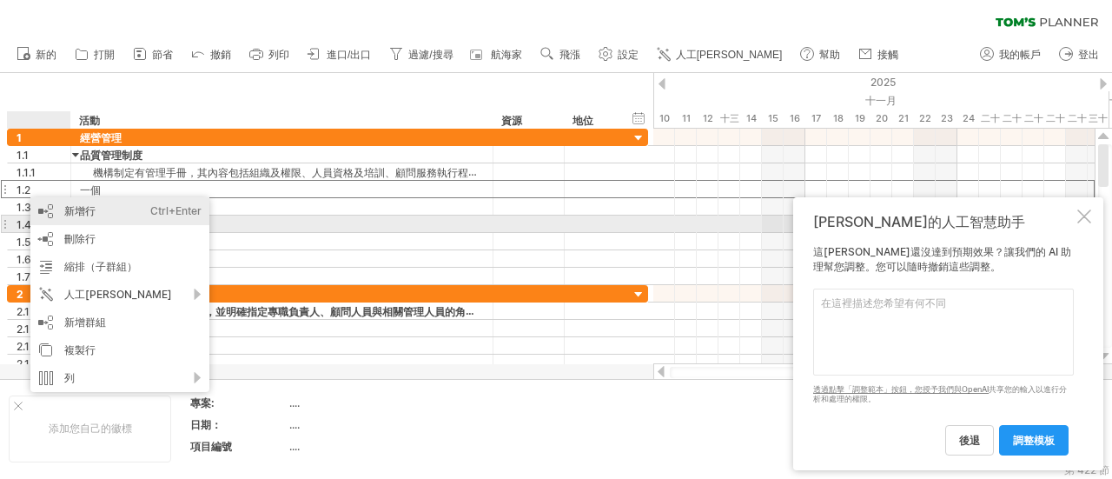
click at [98, 217] on div "新增行 Ctrl+Enter Cmd+回車" at bounding box center [119, 211] width 179 height 28
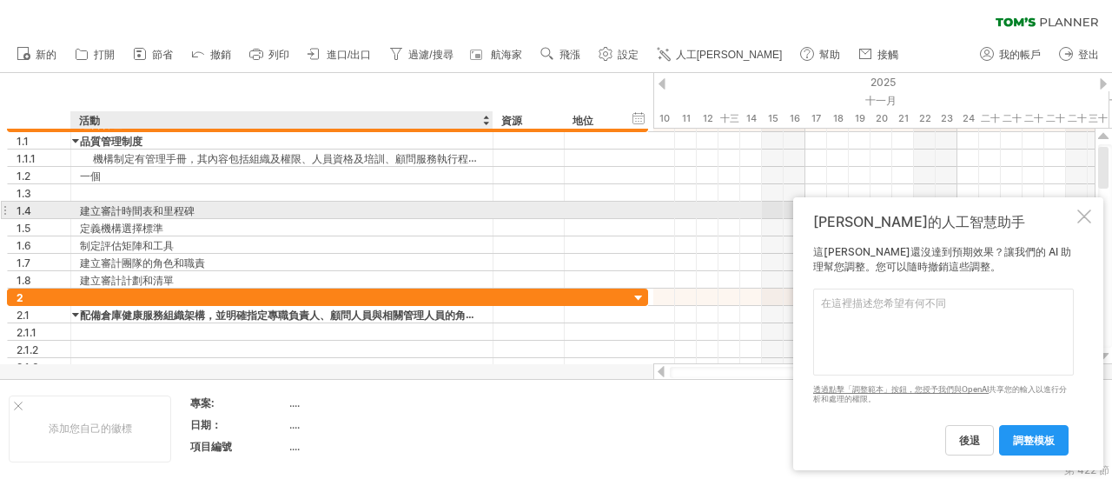
click at [101, 203] on font "建立審計時間表和里程碑" at bounding box center [137, 209] width 115 height 13
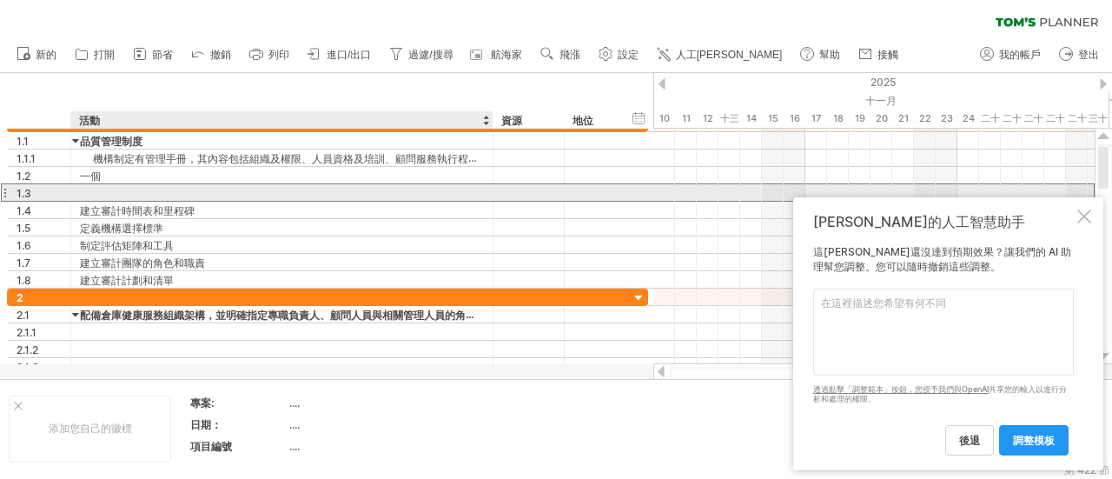
click at [98, 194] on div at bounding box center [282, 192] width 404 height 17
paste input "**********"
type input "**********"
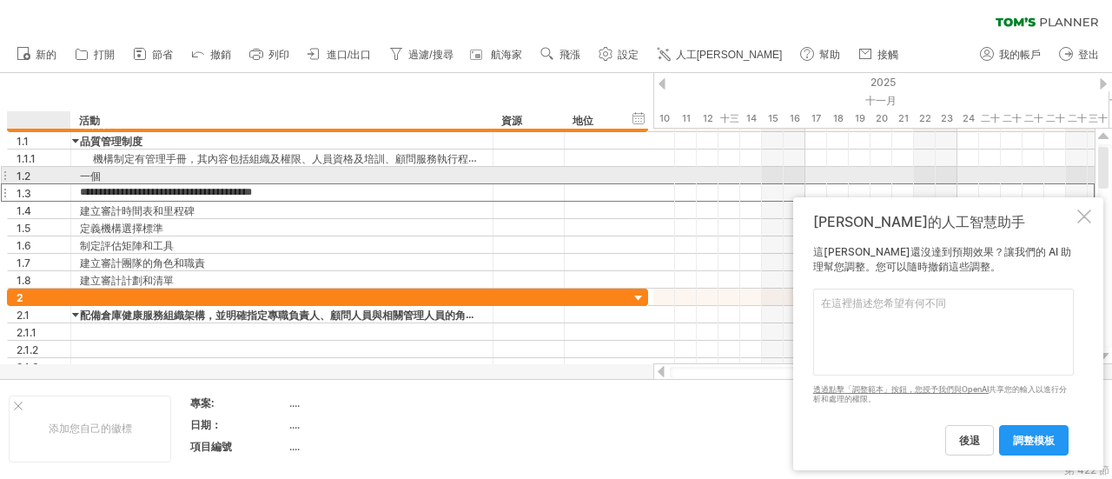
scroll to position [0, 0]
click at [44, 173] on div "1.2" at bounding box center [44, 175] width 54 height 17
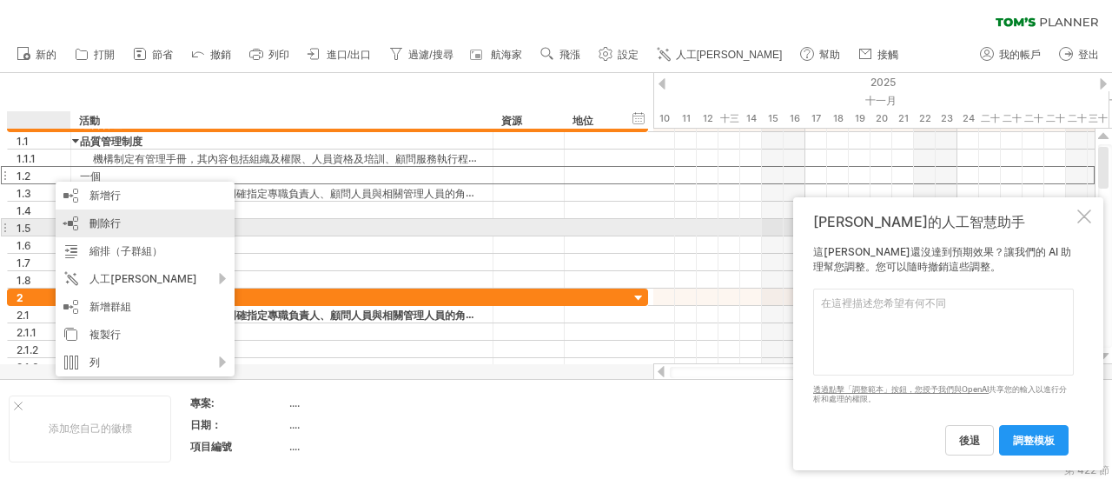
click at [101, 226] on font "刪除行" at bounding box center [104, 222] width 31 height 13
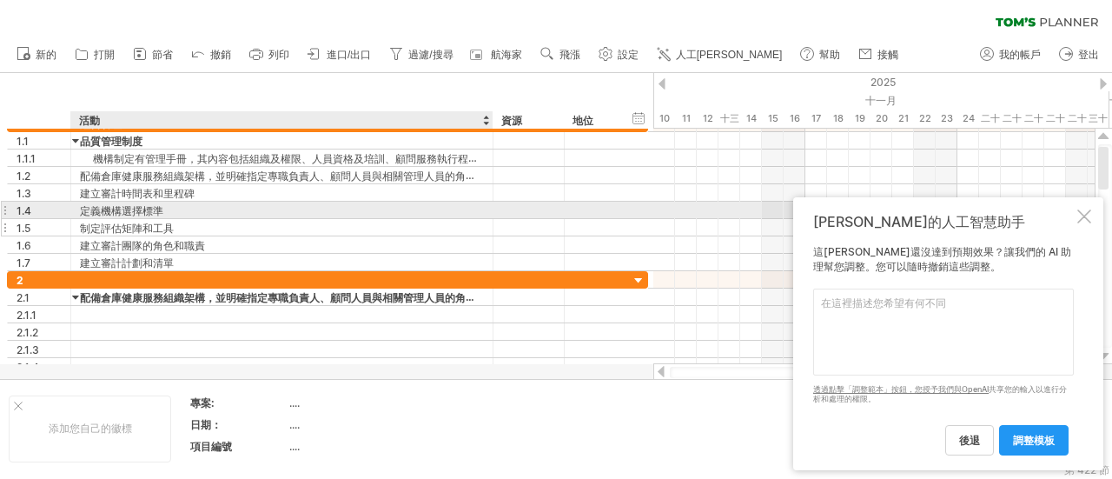
click at [280, 221] on div "制定評估矩陣和工具" at bounding box center [282, 227] width 404 height 17
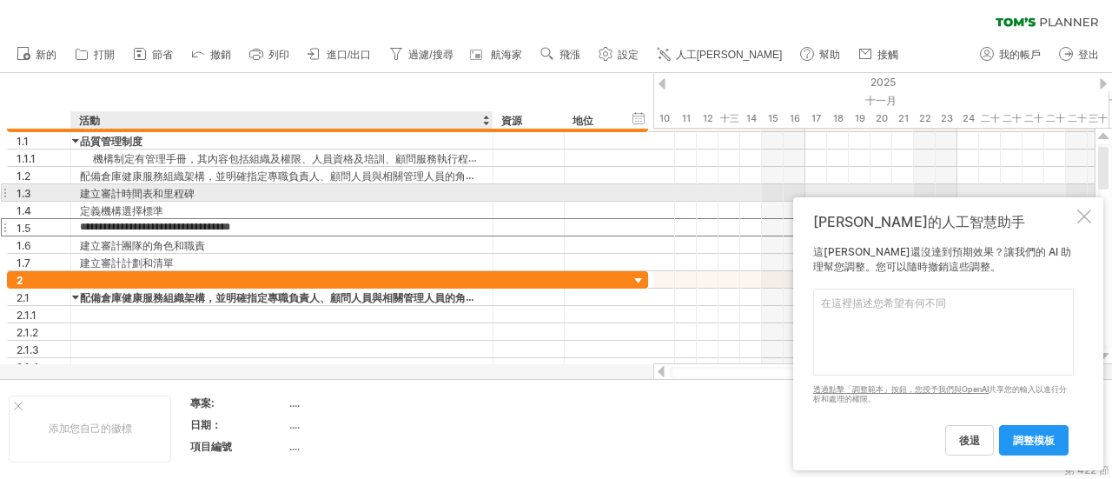
click at [267, 193] on div "建立審計時間表和里程碑" at bounding box center [282, 192] width 404 height 17
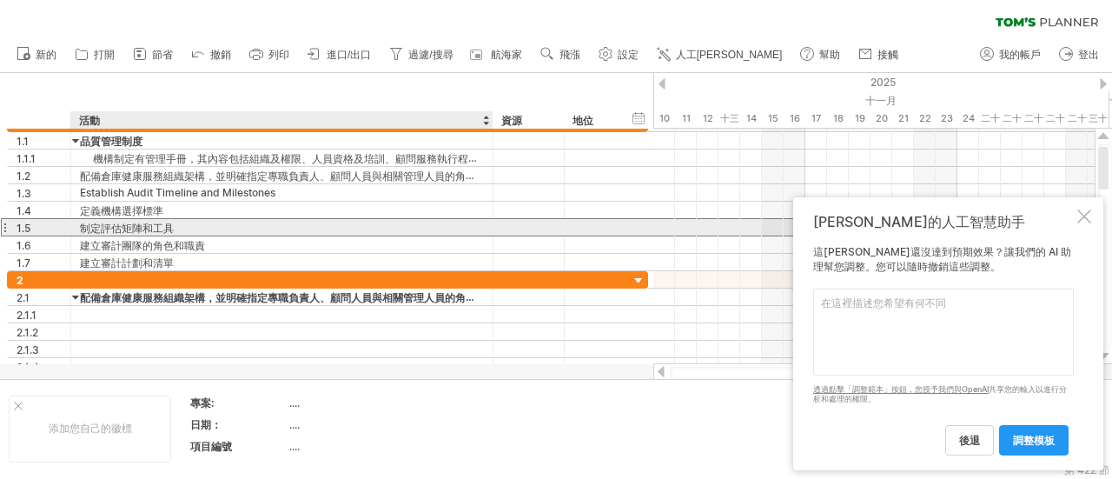
click at [354, 228] on div "制定評估矩陣和工具" at bounding box center [282, 227] width 404 height 17
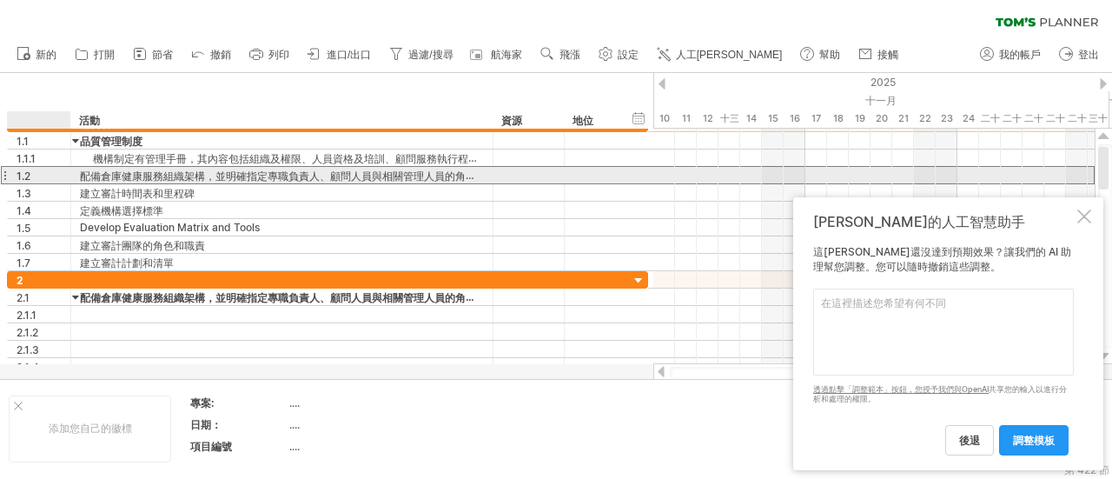
click at [43, 175] on div "1.2" at bounding box center [44, 175] width 54 height 17
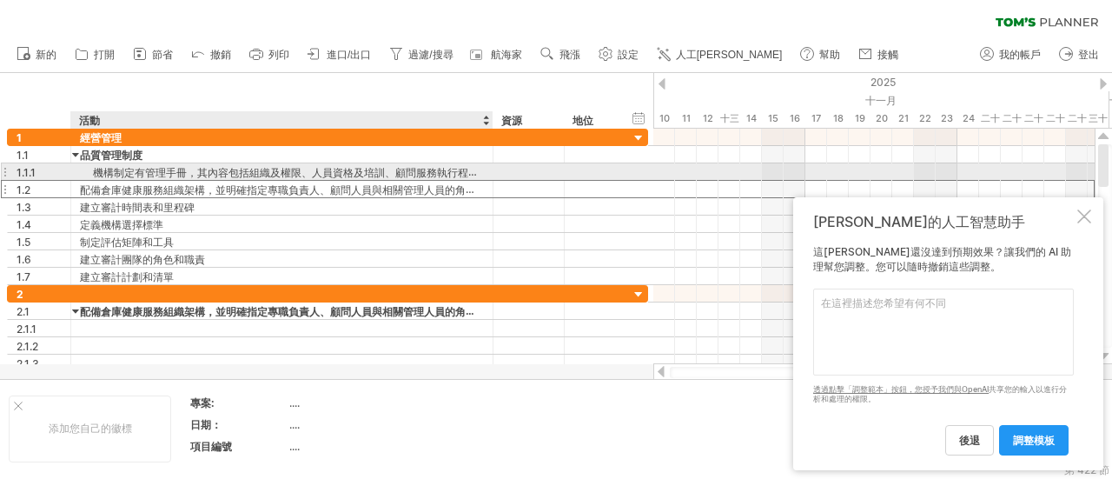
click at [226, 173] on font "機構制定有管理手冊，其內容包括組織及權限、人員資格及培訓、顧問服務執行程序、文件及記錄管理、顧問服務之管理及審查、顧問服務年度業務報告等事項，並定期檢討，據以…" at bounding box center [520, 172] width 855 height 14
click at [228, 172] on font "機構制定有管理手冊，其內容包括組織及權限、人員資格及培訓、顧問服務執行程序、文件及記錄管理、顧問服務之管理及審查、顧問服務年度業務報告等事項，並定期檢討，據以…" at bounding box center [520, 172] width 855 height 14
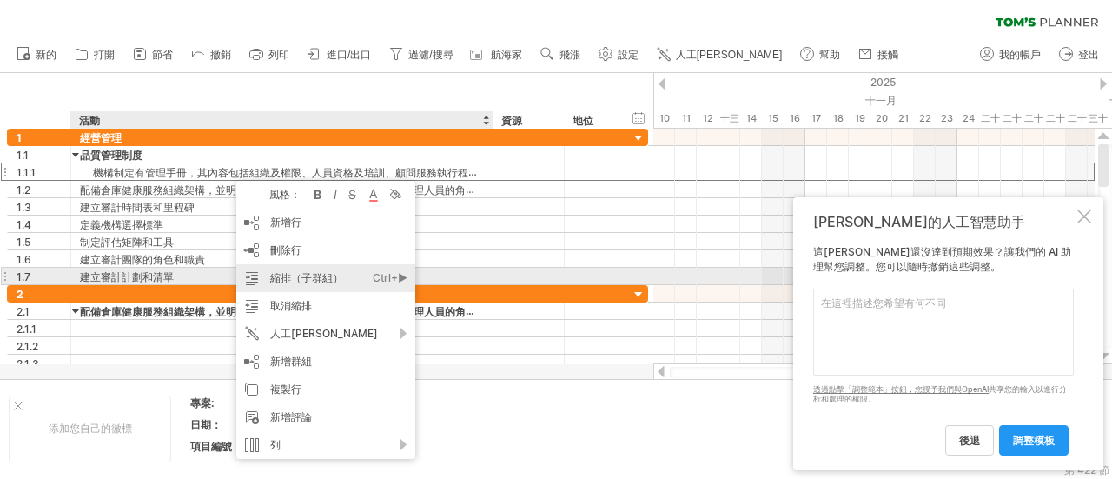
click at [291, 279] on font "縮排（子群組）" at bounding box center [306, 277] width 73 height 13
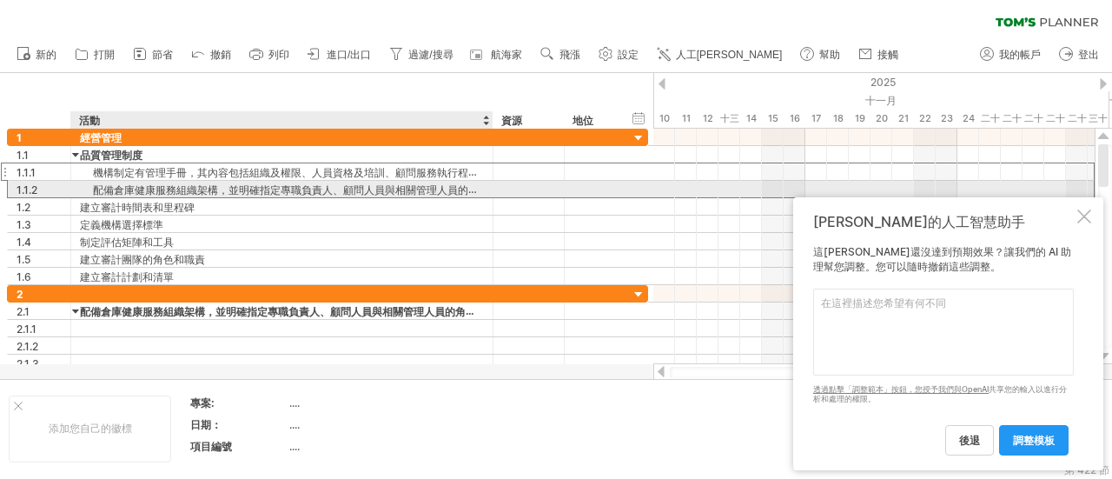
click at [93, 186] on font "配備倉庫健康服務組織架構，並明確指定專職負責人、顧問人員與相關管理人員的角色及責任權。" at bounding box center [317, 189] width 448 height 14
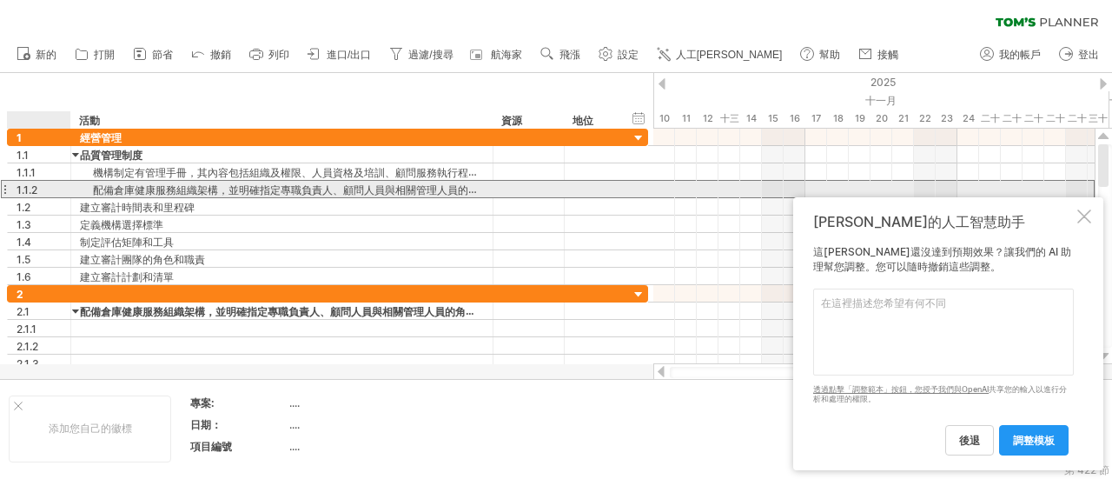
click at [41, 190] on div "1.1.2" at bounding box center [44, 189] width 54 height 17
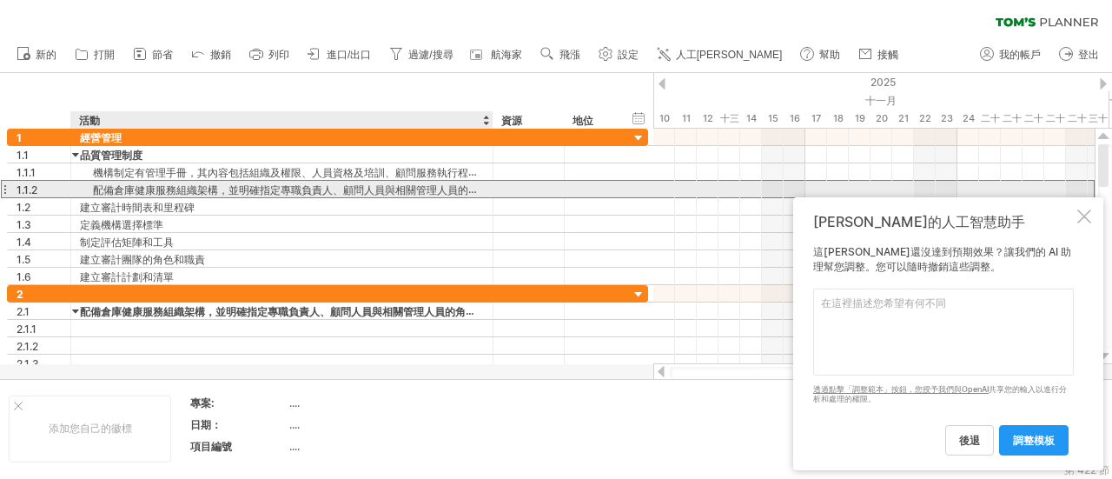
click at [92, 184] on div "配備倉庫健康服務組織架構，並明確指定專職負責人、顧問人員與相關管理人員的角色及責任權。" at bounding box center [282, 189] width 404 height 17
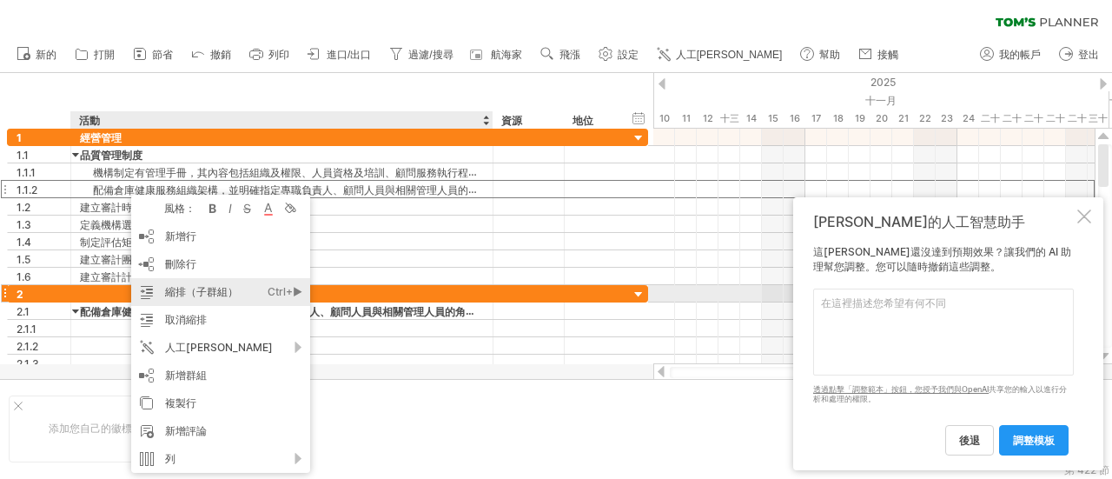
click at [257, 288] on div "縮排（子群組） Ctrl+► Cmd+►" at bounding box center [220, 292] width 179 height 28
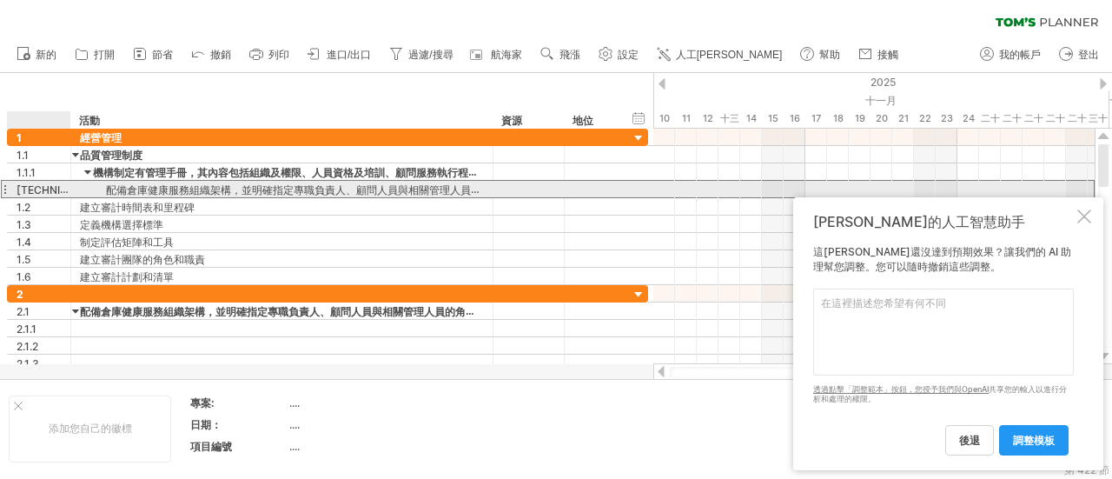
click at [46, 187] on div "[TECHNICAL_ID]" at bounding box center [44, 189] width 54 height 17
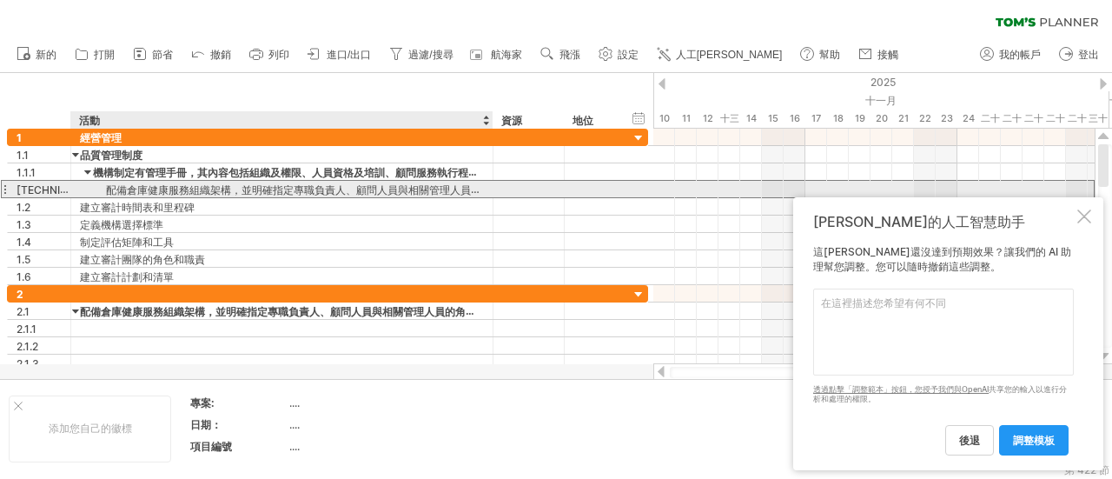
click at [147, 188] on font "配備倉庫健康服務組織架構，並明確指定專職負責人、顧問人員與相關管理人員的角色及責任權。" at bounding box center [330, 189] width 448 height 14
click at [123, 187] on font "配備倉庫健康服務組織架構，並明確指定專職負責人、顧問人員與相關管理人員的角色及責任權。" at bounding box center [330, 189] width 448 height 14
click at [395, 183] on font "配備倉庫健康服務組織架構，並明確指定專職負責人、顧問人員與相關管理人員的角色及責任權。" at bounding box center [330, 189] width 448 height 14
click at [395, 182] on font "配備倉庫健康服務組織架構，並明確指定專職負責人、顧問人員與相關管理人員的角色及責任權。" at bounding box center [330, 189] width 448 height 14
click at [403, 190] on font "配備倉庫健康服務組織架構，並明確指定專職負責人、顧問人員與相關管理人員的角色及責任權。" at bounding box center [330, 189] width 448 height 14
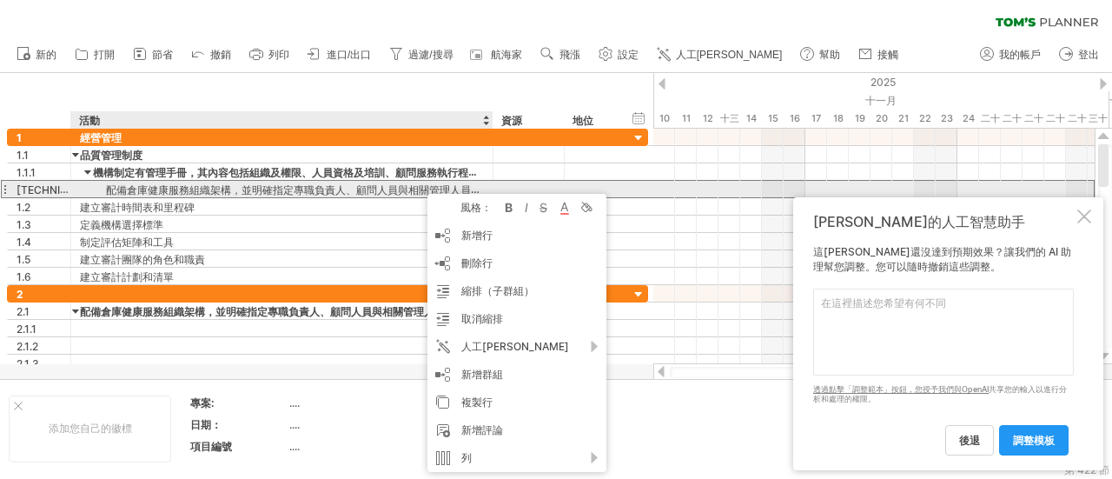
click at [135, 187] on font "配備倉庫健康服務組織架構，並明確指定專職負責人、顧問人員與相關管理人員的角色及責任權。" at bounding box center [330, 189] width 448 height 14
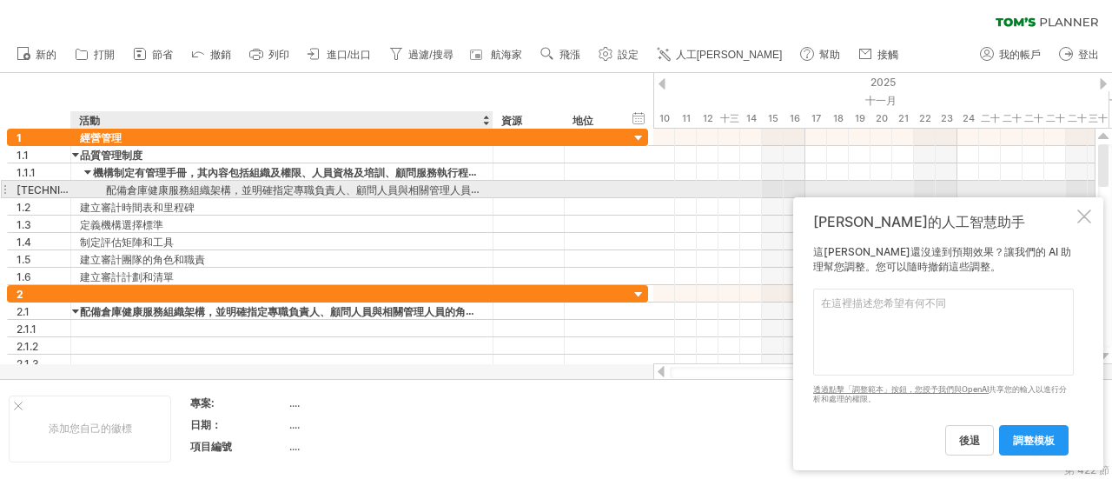
click at [135, 187] on font "配備倉庫健康服務組織架構，並明確指定專職負責人、顧問人員與相關管理人員的角色及責任權。" at bounding box center [330, 189] width 448 height 14
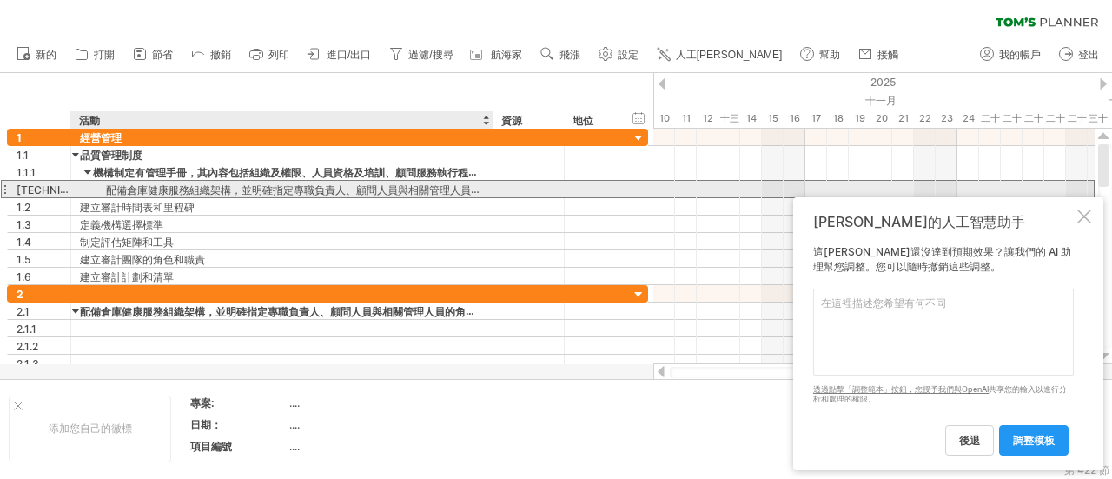
click at [137, 185] on font "配備倉庫健康服務組織架構，並明確指定專職負責人、顧問人員與相關管理人員的角色及責任權。" at bounding box center [330, 189] width 448 height 14
click at [191, 185] on font "配備倉庫健康服務組織架構，並明確指定專職負責人、顧問人員與相關管理人員的角色及責任權。" at bounding box center [330, 189] width 448 height 14
click at [372, 183] on font "配備倉庫健康服務組織架構，並明確指定專職負責人、顧問人員與相關管理人員的角色及責任權。" at bounding box center [330, 189] width 448 height 14
click at [466, 190] on font "配備倉庫健康服務組織架構，並明確指定專職負責人、顧問人員與相關管理人員的角色及責任權。" at bounding box center [330, 189] width 448 height 14
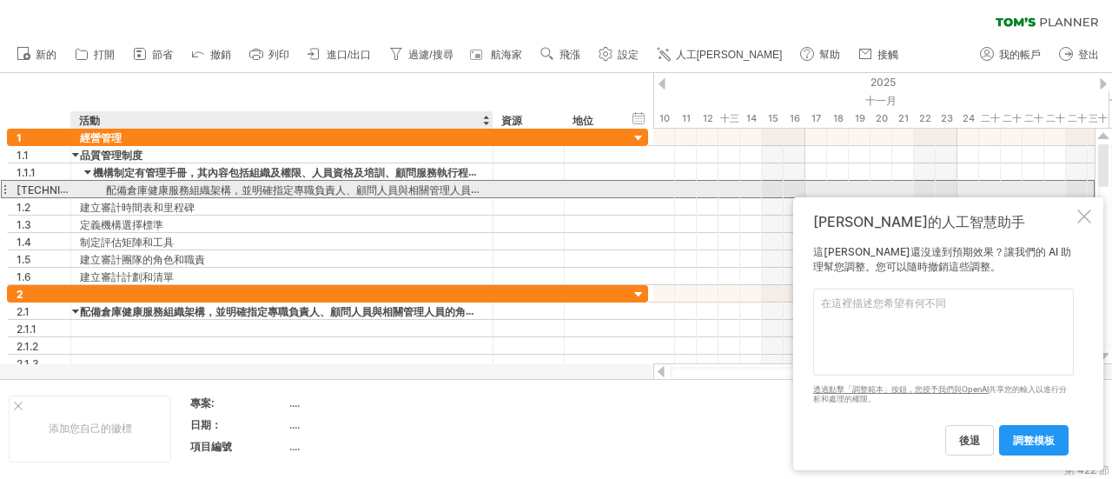
click at [481, 183] on font "配備倉庫健康服務組織架構，並明確指定專職負責人、顧問人員與相關管理人員的角色及責任權。" at bounding box center [330, 189] width 448 height 14
drag, startPoint x: 479, startPoint y: 185, endPoint x: 419, endPoint y: 192, distance: 60.3
click at [419, 192] on font "配備倉庫健康服務組織架構，並明確指定專職負責人、顧問人員與相關管理人員的角色及責任權。" at bounding box center [330, 189] width 448 height 14
click at [417, 186] on font "配備倉庫健康服務組織架構，並明確指定專職負責人、顧問人員與相關管理人員的角色及責任權。" at bounding box center [330, 189] width 448 height 14
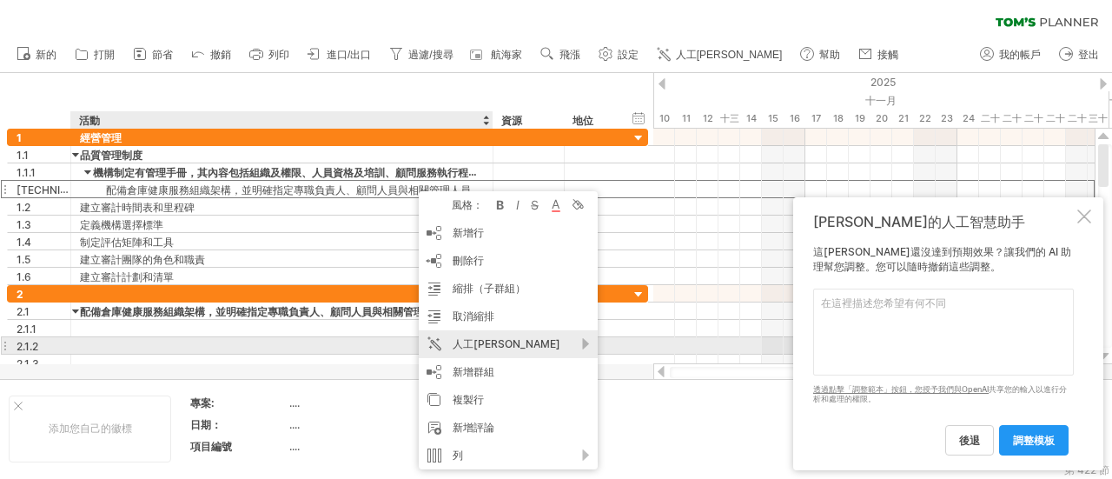
click at [496, 341] on font "人工[PERSON_NAME]" at bounding box center [507, 343] width 108 height 13
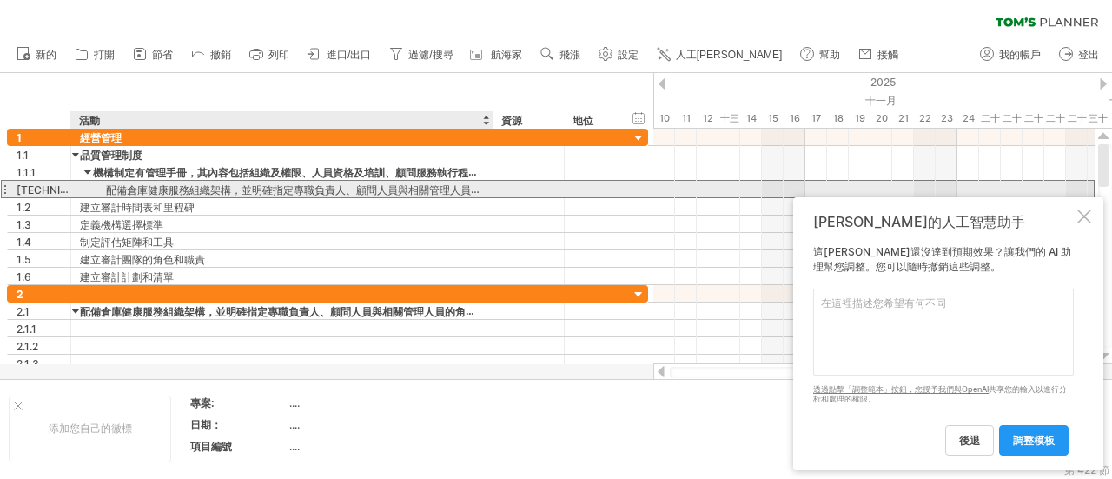
click at [308, 195] on div "配備倉庫健康服務組織架構，並明確指定專職負責人、顧問人員與相關管理人員的角色及責任權。" at bounding box center [282, 189] width 404 height 17
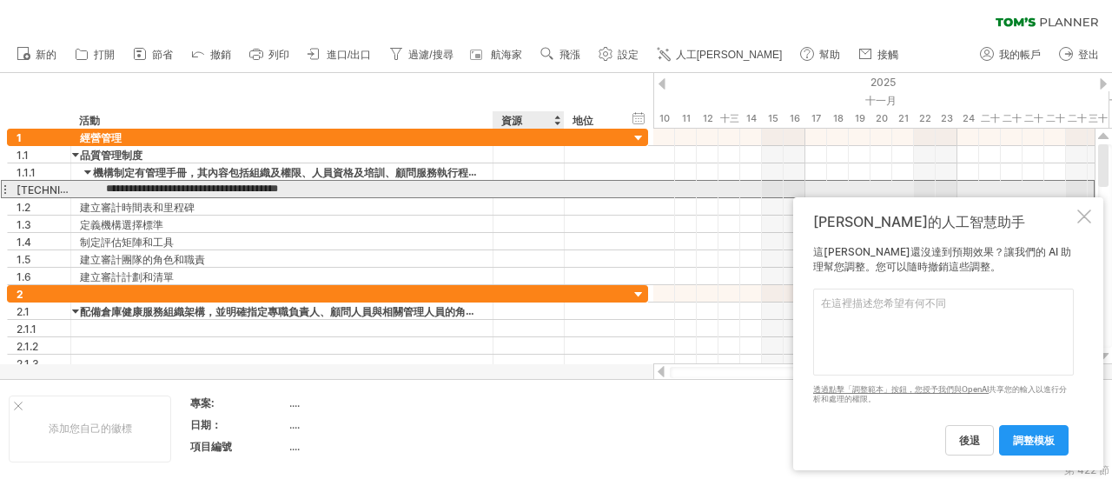
drag, startPoint x: 275, startPoint y: 182, endPoint x: 515, endPoint y: 189, distance: 240.7
click at [515, 189] on div "**********" at bounding box center [327, 189] width 641 height 18
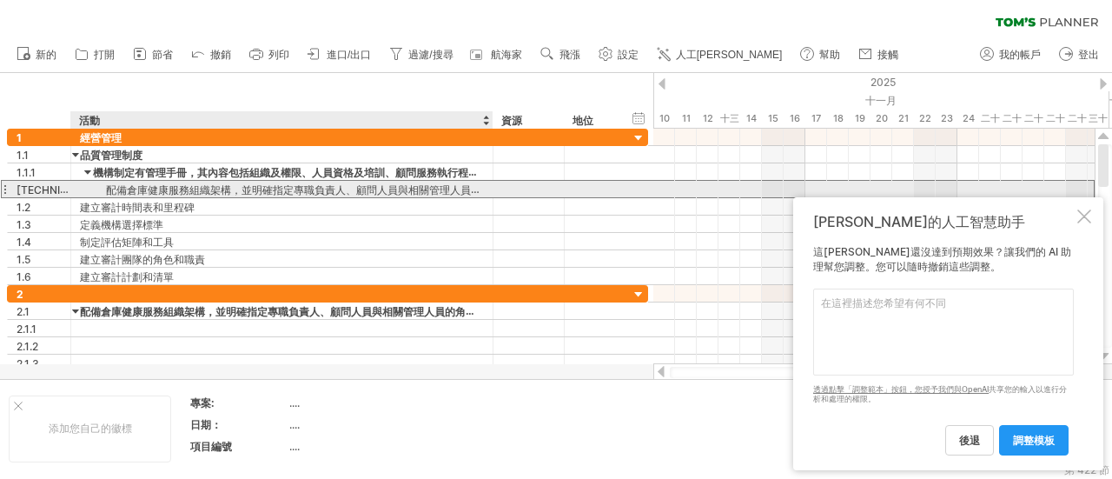
click at [466, 189] on font "配備倉庫健康服務組織架構，並明確指定專職負責人、顧問人員與相關管理人員的角色及責任權。" at bounding box center [330, 189] width 448 height 14
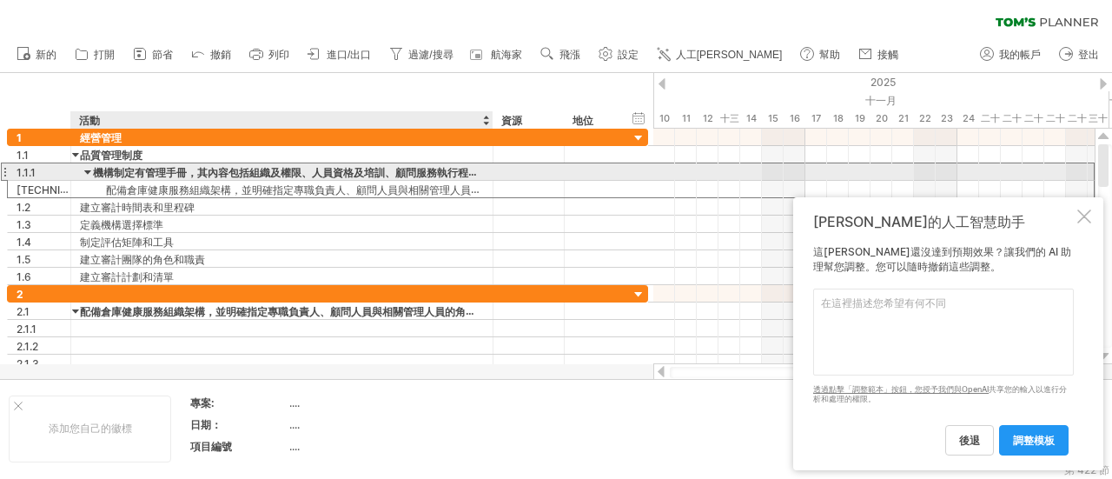
click at [432, 173] on font "機構制定有管理手冊，其內容包括組織及權限、人員資格及培訓、顧問服務執行程序、文件及記錄管理、顧問服務之管理及審查、顧問服務年度業務報告等事項，並定期檢討，據以…" at bounding box center [520, 172] width 855 height 14
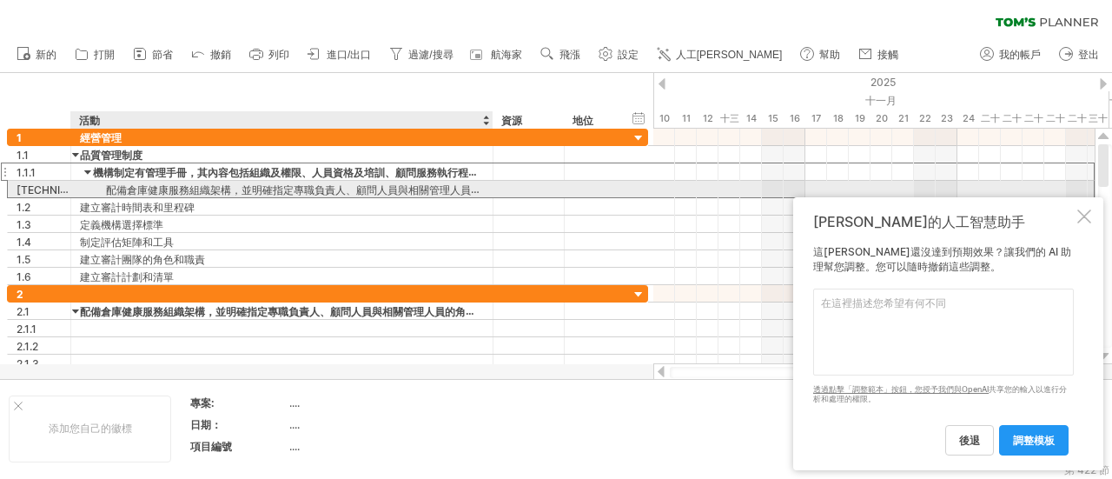
click at [403, 185] on font "配備倉庫健康服務組織架構，並明確指定專職負責人、顧問人員與相關管理人員的角色及責任權。" at bounding box center [330, 189] width 448 height 14
click at [396, 187] on font "配備倉庫健康服務組織架構，並明確指定專職負責人、顧問人員與相關管理人員的角色及責任權。" at bounding box center [330, 189] width 448 height 14
click at [395, 186] on font "配備倉庫健康服務組織架構，並明確指定專職負責人、顧問人員與相關管理人員的角色及責任權。" at bounding box center [330, 189] width 448 height 14
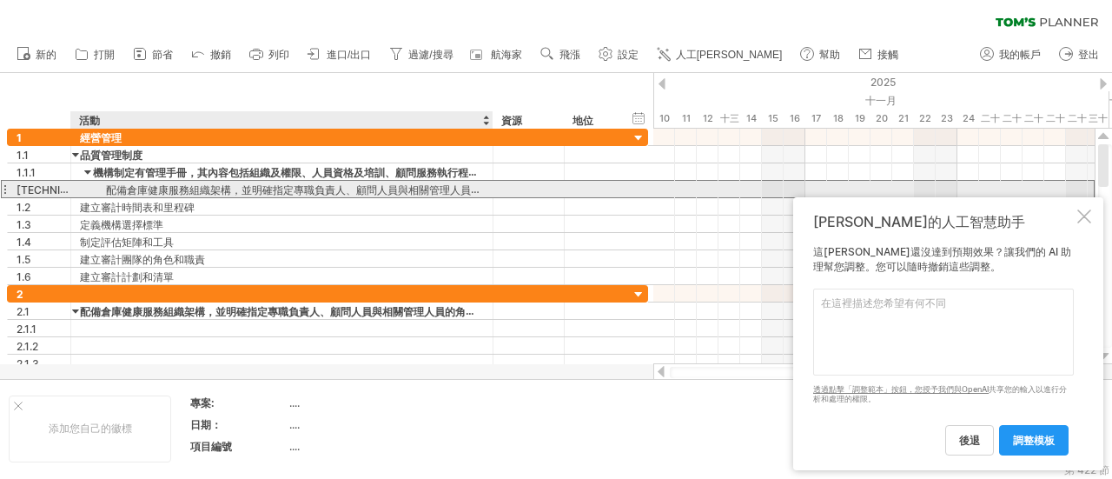
click at [395, 184] on font "配備倉庫健康服務組織架構，並明確指定專職負責人、顧問人員與相關管理人員的角色及責任權。" at bounding box center [330, 189] width 448 height 14
click at [294, 189] on font "配備倉庫健康服務組織架構，並明確指定專職負責人、顧問人員與相關管理人員的角色及責任權。" at bounding box center [330, 189] width 448 height 14
click at [294, 188] on font "配備倉庫健康服務組織架構，並明確指定專職負責人、顧問人員與相關管理人員的角色及責任權。" at bounding box center [330, 189] width 448 height 14
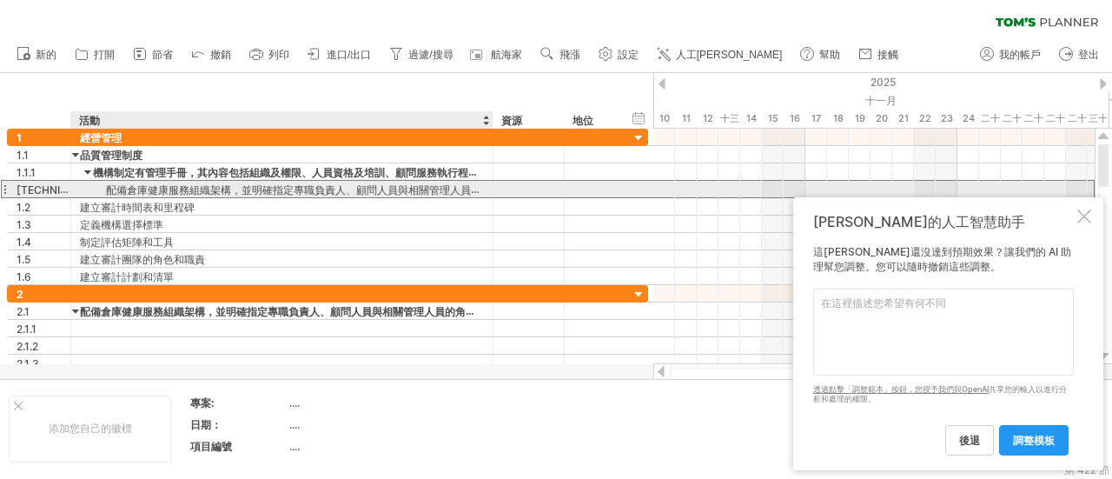
click at [294, 188] on font "配備倉庫健康服務組織架構，並明確指定專職負責人、顧問人員與相關管理人員的角色及責任權。" at bounding box center [330, 189] width 448 height 14
click at [193, 181] on div "配備倉庫健康服務組織架構，並明確指定專職負責人、顧問人員與相關管理人員的角色及責任權。" at bounding box center [282, 189] width 404 height 17
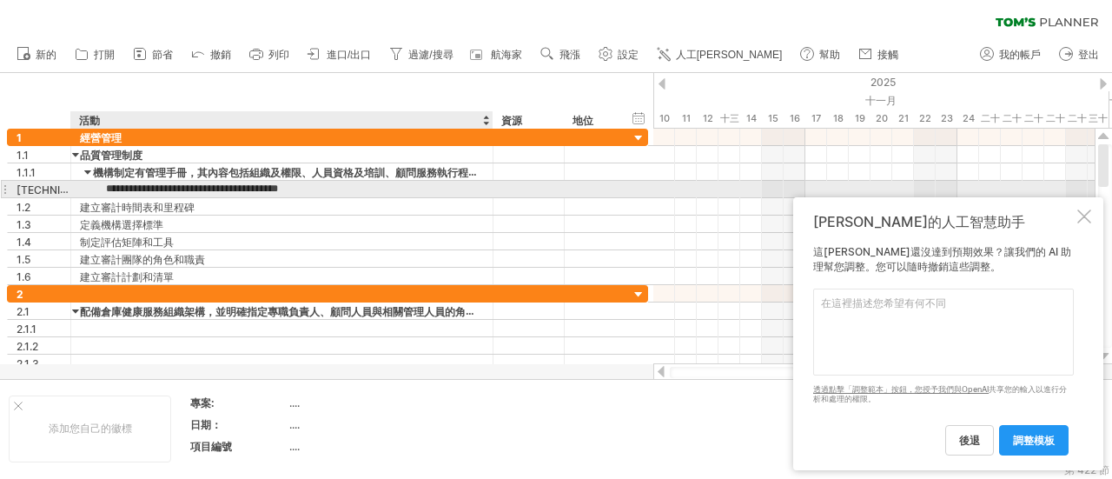
click at [122, 189] on input "**********" at bounding box center [282, 189] width 404 height 17
type input "*"
paste input "**********"
type input "**********"
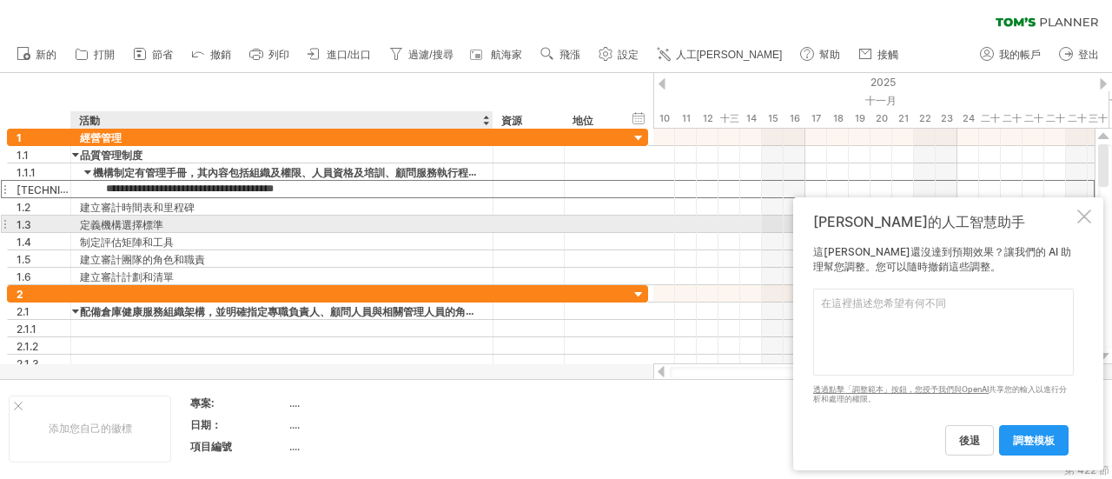
scroll to position [0, 0]
click at [333, 225] on div "定義機構選擇標準" at bounding box center [282, 223] width 404 height 17
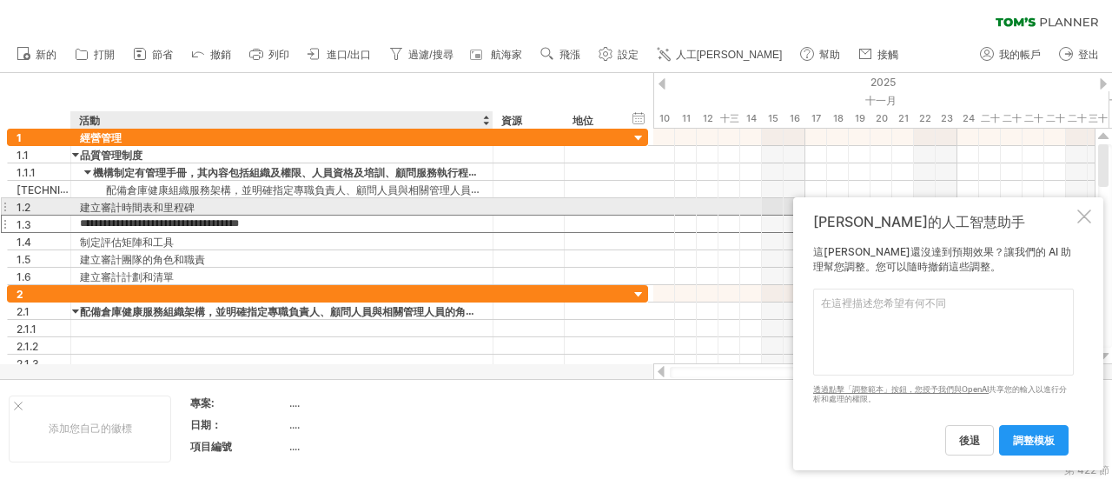
click at [216, 206] on div "建立審計時間表和里程碑" at bounding box center [282, 206] width 404 height 17
drag, startPoint x: 220, startPoint y: 203, endPoint x: 210, endPoint y: 218, distance: 17.6
click at [210, 218] on div "**********" at bounding box center [327, 207] width 641 height 156
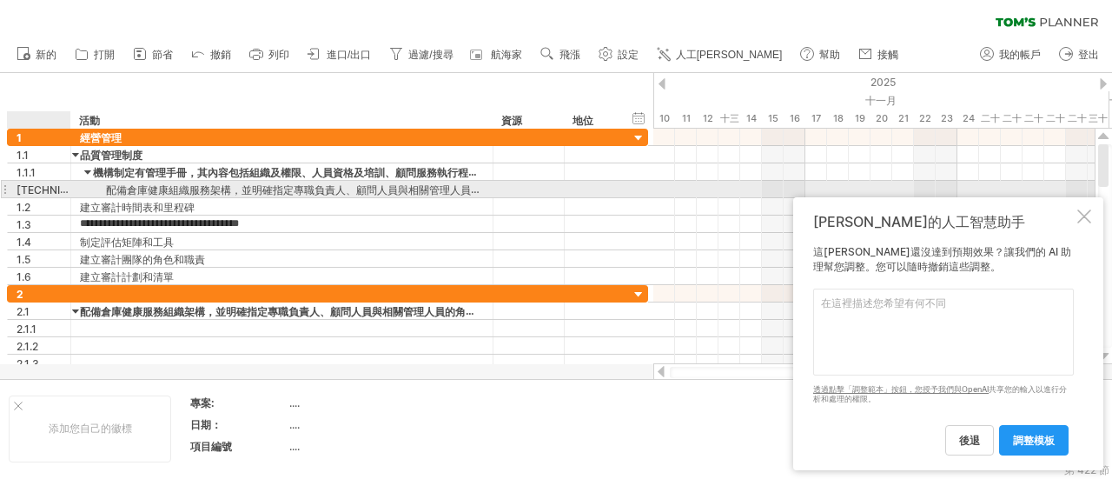
click at [50, 190] on div "[TECHNICAL_ID]" at bounding box center [44, 189] width 54 height 17
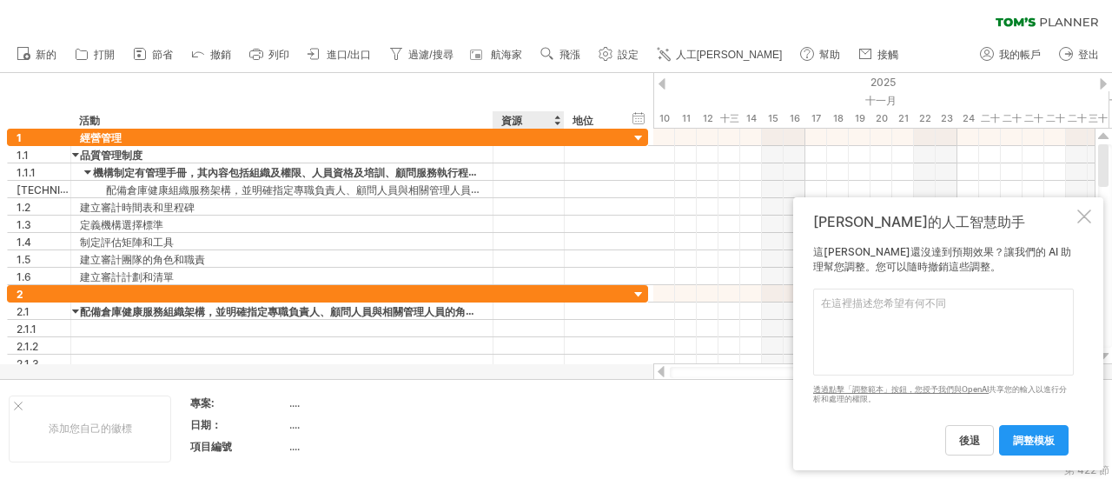
click at [562, 477] on div "嘗試造訪 [DOMAIN_NAME] 再次連接... 0% 清除過濾器 新的" at bounding box center [556, 239] width 1112 height 479
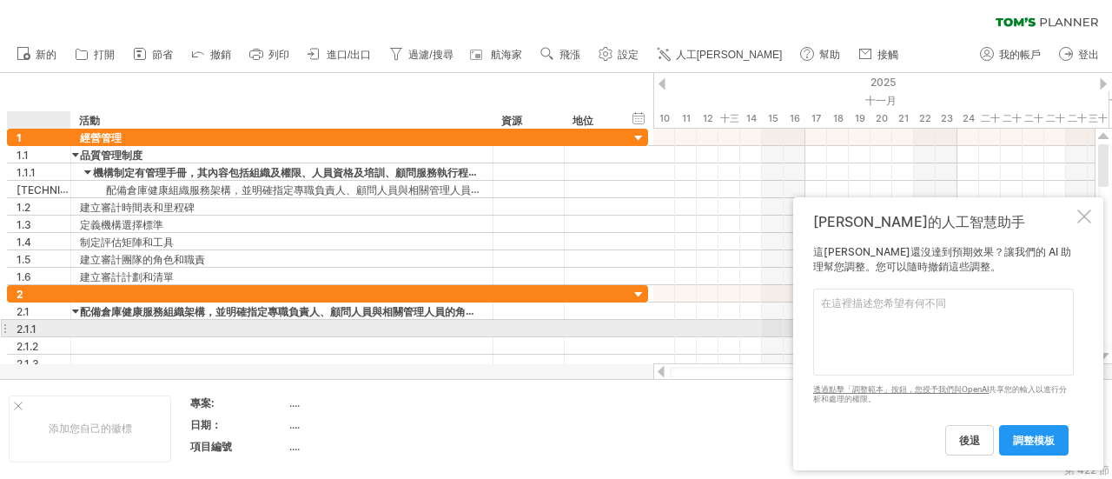
drag, startPoint x: 21, startPoint y: 388, endPoint x: 82, endPoint y: 376, distance: 62.0
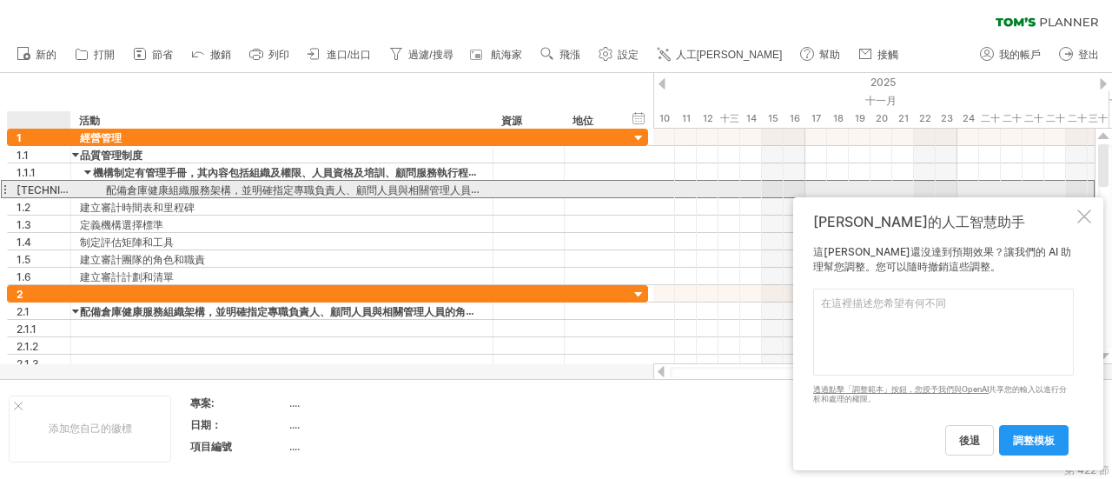
click at [25, 192] on font "[TECHNICAL_ID]" at bounding box center [59, 189] width 84 height 14
click at [38, 192] on font "[TECHNICAL_ID]" at bounding box center [59, 189] width 84 height 14
click at [43, 187] on div "[TECHNICAL_ID]" at bounding box center [44, 189] width 54 height 17
click at [45, 187] on div "[TECHNICAL_ID]" at bounding box center [44, 189] width 54 height 17
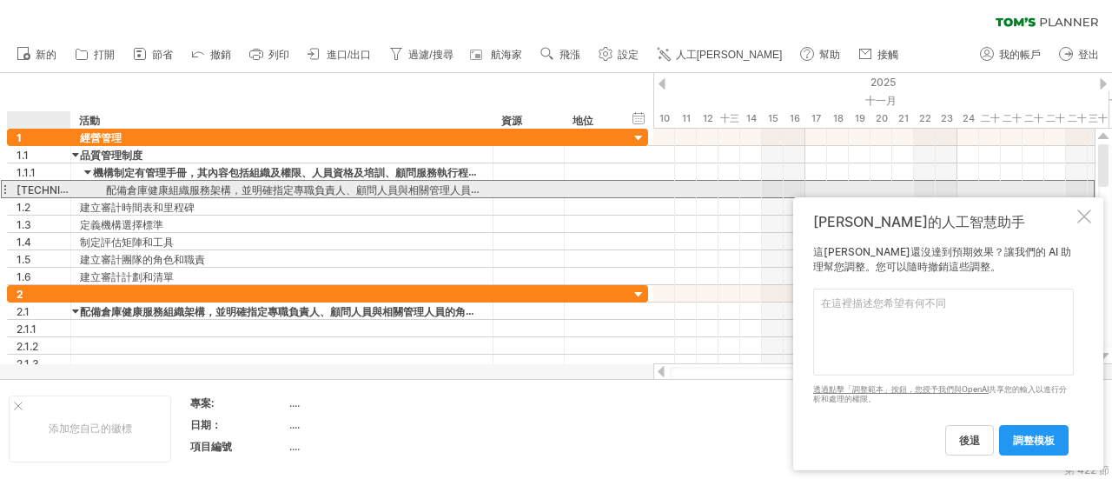
click at [46, 187] on div "[TECHNICAL_ID]" at bounding box center [44, 189] width 54 height 17
click at [43, 188] on div "[TECHNICAL_ID]" at bounding box center [44, 189] width 54 height 17
click at [33, 185] on font "[TECHNICAL_ID]" at bounding box center [59, 189] width 84 height 14
click at [23, 185] on font "[TECHNICAL_ID]" at bounding box center [59, 189] width 84 height 14
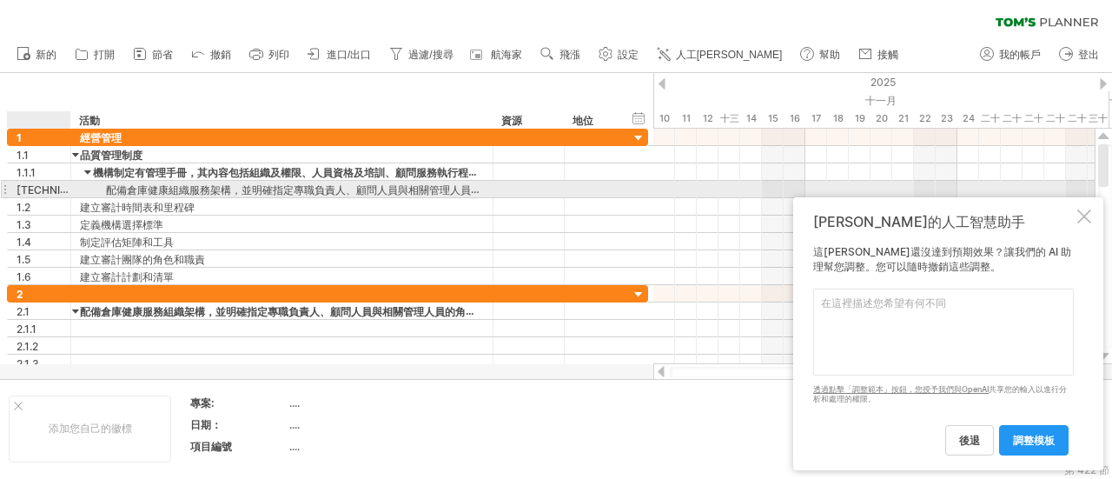
click at [23, 185] on font "[TECHNICAL_ID]" at bounding box center [59, 189] width 84 height 14
click at [31, 185] on font "[TECHNICAL_ID]" at bounding box center [59, 189] width 84 height 14
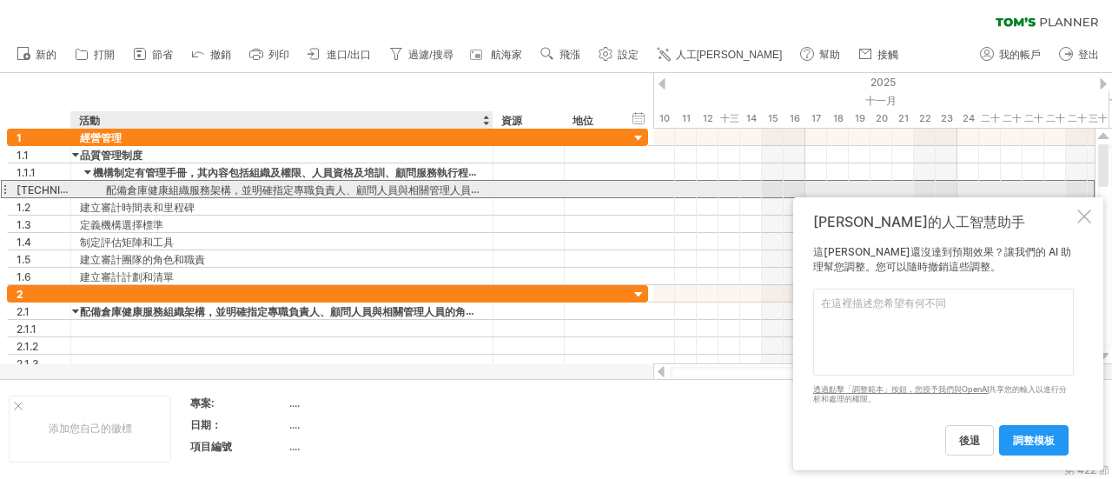
click at [213, 190] on font "配備倉庫健康組織服務架構，並明確指定專職負責人、顧問人員與相關管理人員之角色及責任權" at bounding box center [325, 189] width 438 height 14
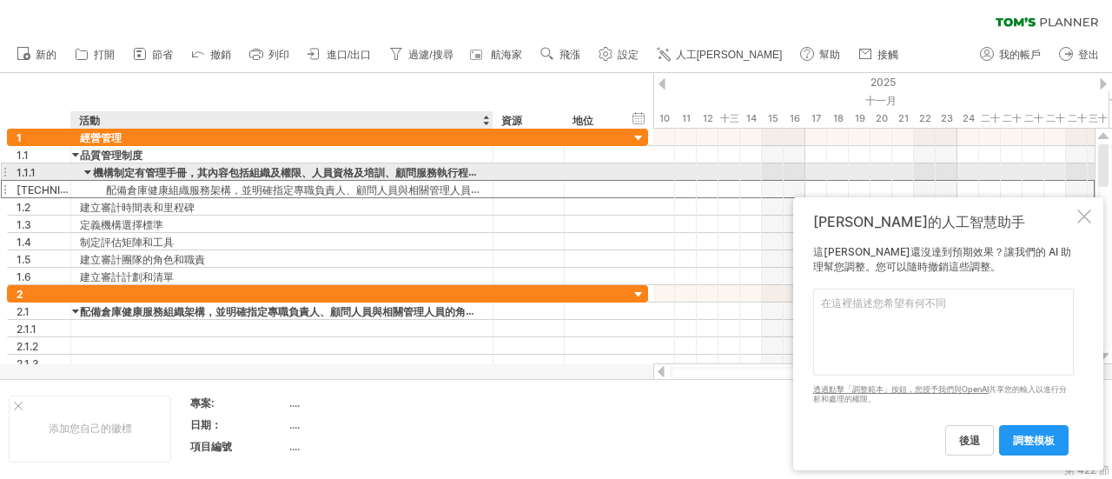
click at [106, 181] on div "配備倉庫健康組織服務架構，並明確指定專職負責人、顧問人員與相關管理人員之角色及責任權" at bounding box center [282, 189] width 404 height 17
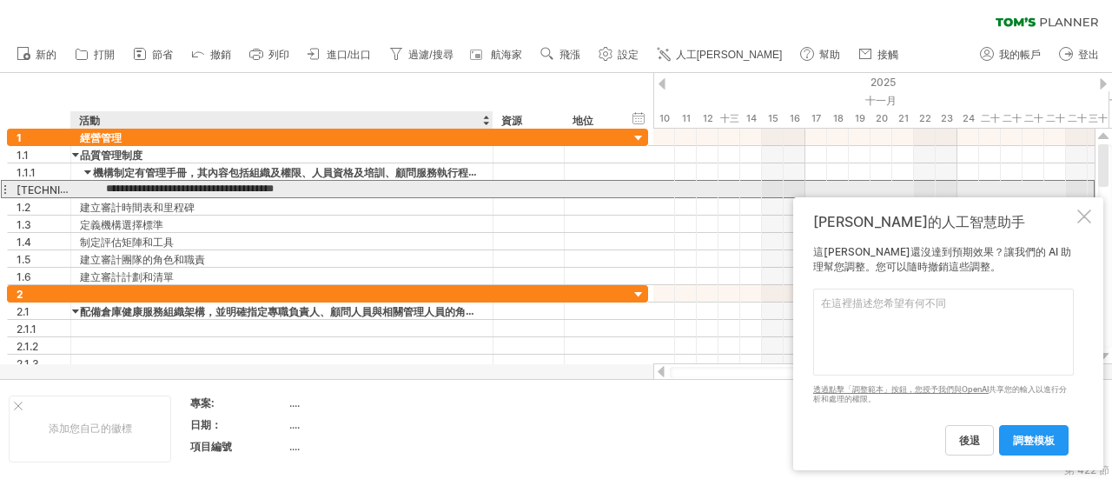
click at [107, 188] on input "**********" at bounding box center [282, 189] width 404 height 17
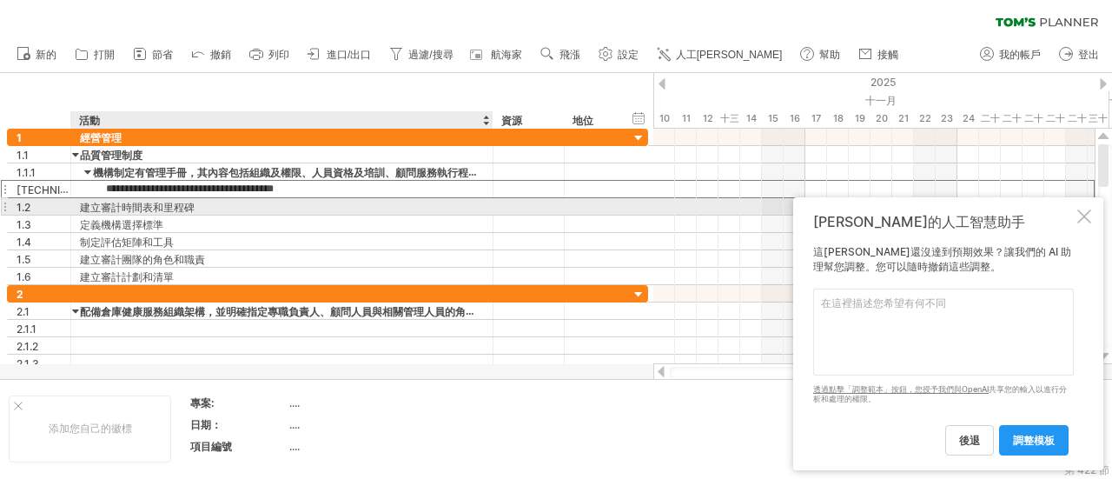
scroll to position [0, 21]
drag, startPoint x: 115, startPoint y: 191, endPoint x: 480, endPoint y: 202, distance: 365.9
click at [480, 202] on div "**********" at bounding box center [327, 207] width 641 height 156
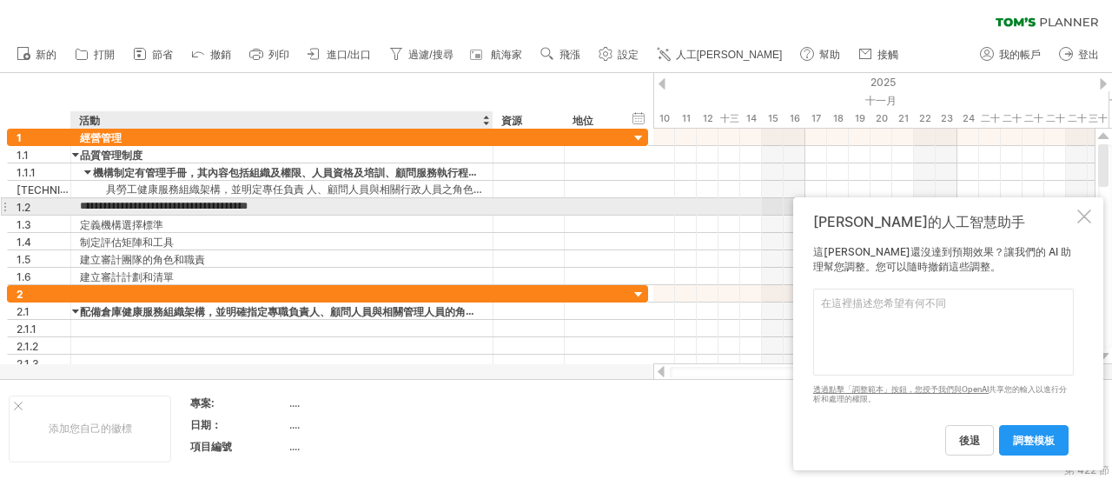
scroll to position [0, 0]
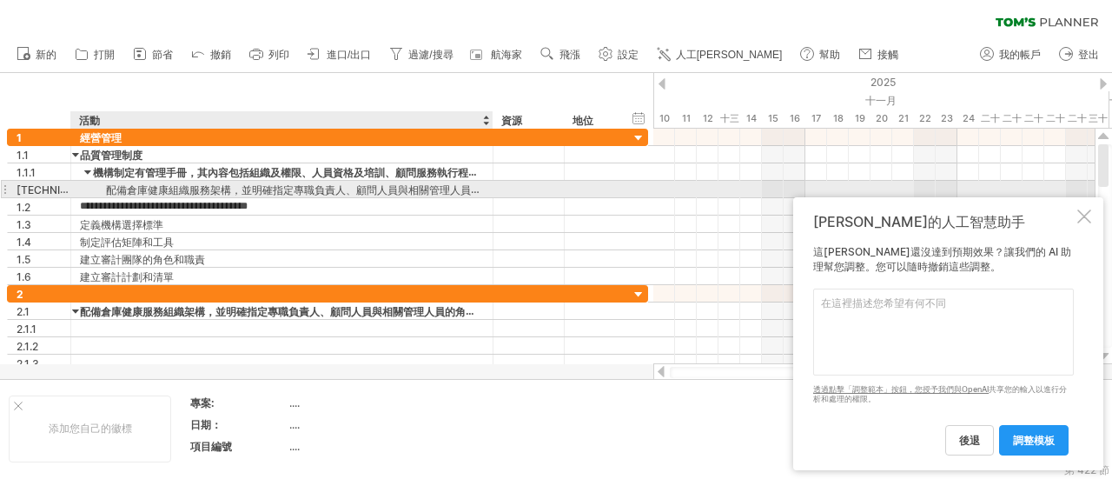
click at [183, 190] on font "配備倉庫健康組織服務架構，並明確指定專職負責人、顧問人員與相關管理人員之角色及責任權" at bounding box center [325, 189] width 438 height 14
click at [111, 188] on font "配備倉庫健康組織服務架構，並明確指定專職負責人、顧問人員與相關管理人員之角色及責任權" at bounding box center [325, 189] width 438 height 14
drag, startPoint x: 108, startPoint y: 189, endPoint x: 361, endPoint y: 192, distance: 252.8
click at [361, 192] on font "配備倉庫健康組織服務架構，並明確指定專職負責人、顧問人員與相關管理人員之角色及責任權" at bounding box center [325, 189] width 438 height 14
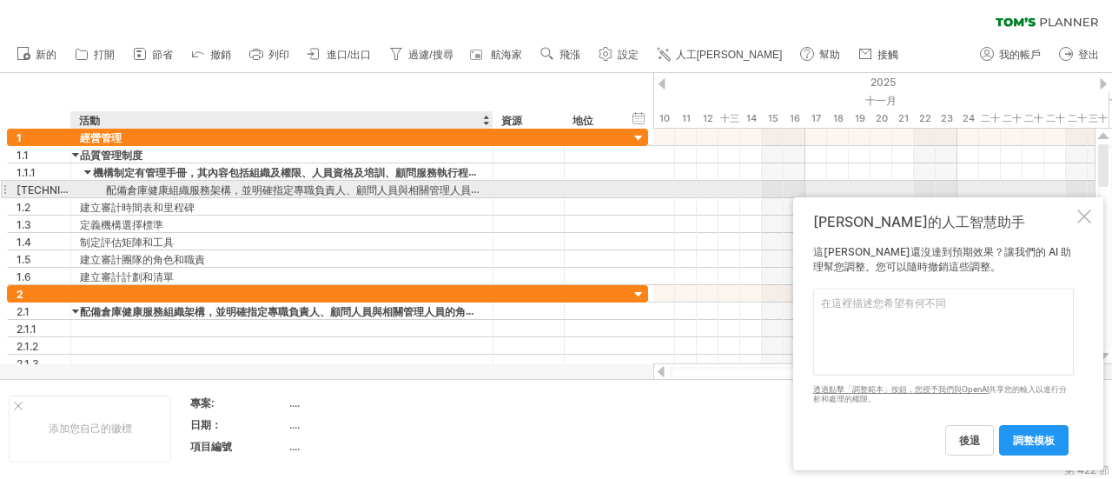
click at [361, 187] on font "配備倉庫健康組織服務架構，並明確指定專職負責人、顧問人員與相關管理人員之角色及責任權" at bounding box center [325, 189] width 438 height 14
click at [465, 185] on font "配備倉庫健康組織服務架構，並明確指定專職負責人、顧問人員與相關管理人員之角色及責任權" at bounding box center [325, 189] width 438 height 14
click at [476, 189] on font "配備倉庫健康組織服務架構，並明確指定專職負責人、顧問人員與相關管理人員之角色及責任權" at bounding box center [325, 189] width 438 height 14
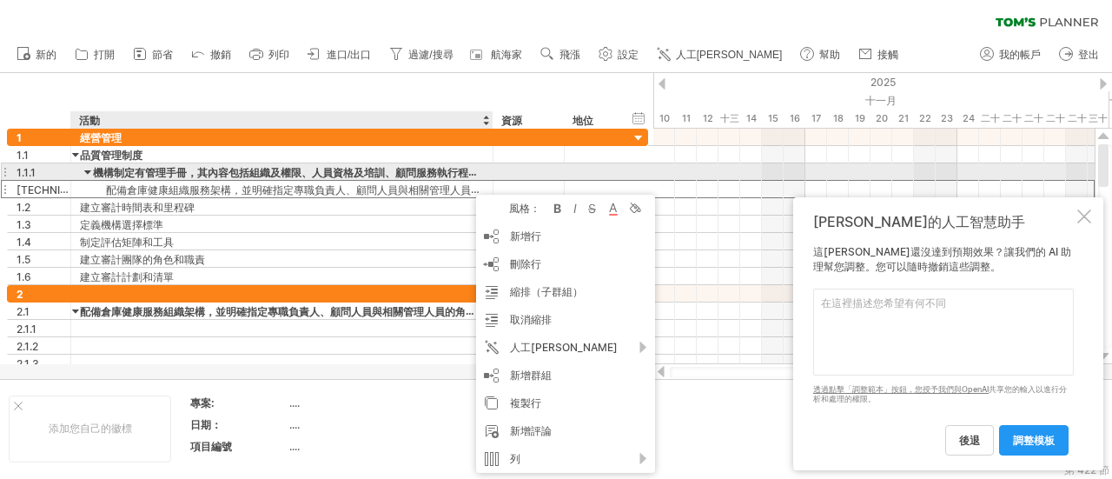
click at [229, 182] on font "配備倉庫健康組織服務架構，並明確指定專職負責人、顧問人員與相關管理人員之角色及責任權" at bounding box center [325, 188] width 438 height 13
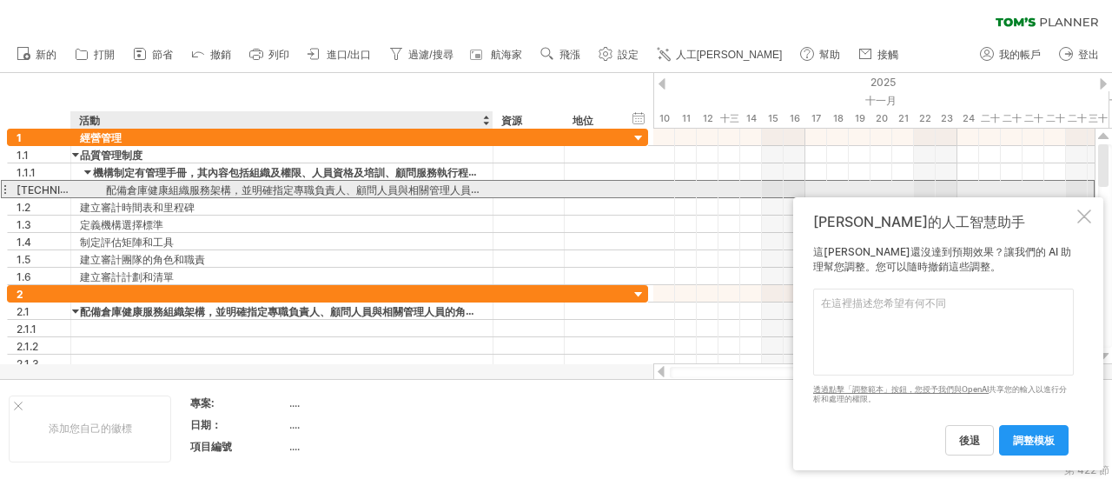
click at [173, 182] on font "配備倉庫健康組織服務架構，並明確指定專職負責人、顧問人員與相關管理人員之角色及責任權" at bounding box center [325, 188] width 438 height 13
click at [173, 187] on font "配備倉庫健康組織服務架構，並明確指定專職負責人、顧問人員與相關管理人員之角色及責任權" at bounding box center [325, 189] width 438 height 14
click at [176, 189] on font "配備倉庫健康組織服務架構，並明確指定專職負責人、顧問人員與相關管理人員之角色及責任權" at bounding box center [325, 189] width 438 height 14
click at [169, 181] on div "配備倉庫健康組織服務架構，並明確指定專職負責人、顧問人員與相關管理人員之角色及責任權" at bounding box center [282, 189] width 404 height 17
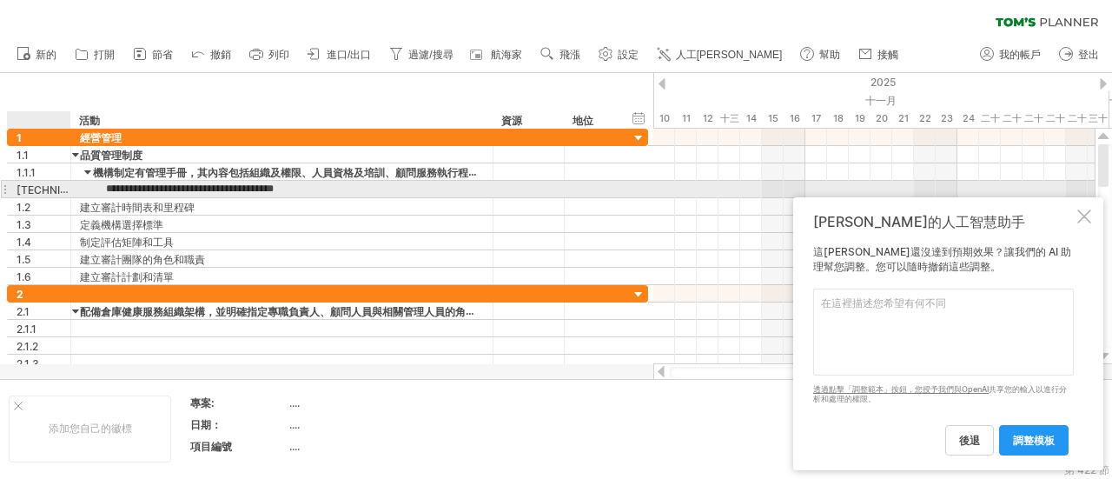
click at [37, 189] on font "[TECHNICAL_ID]" at bounding box center [59, 189] width 84 height 14
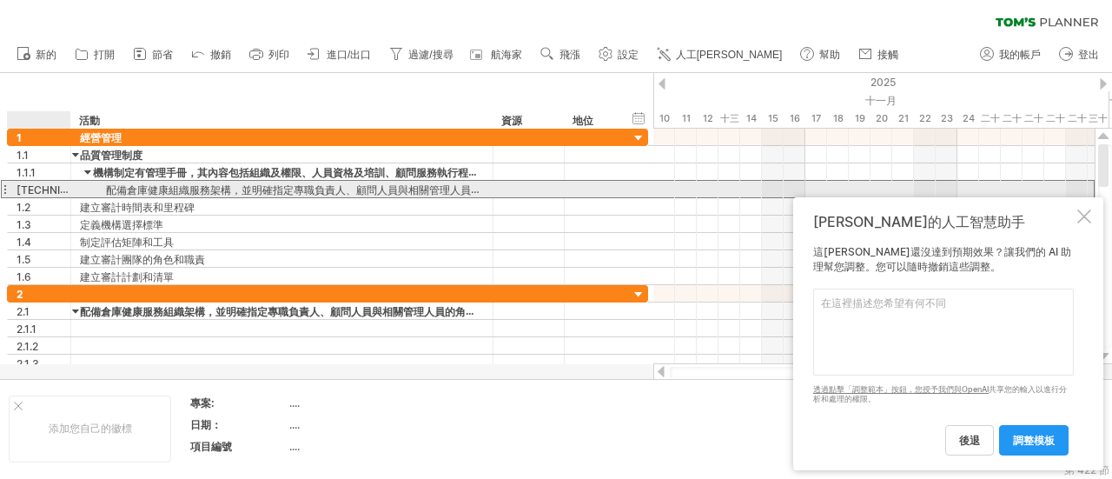
click at [37, 189] on font "[TECHNICAL_ID]" at bounding box center [59, 189] width 84 height 14
click at [44, 189] on div "[TECHNICAL_ID]" at bounding box center [44, 189] width 54 height 17
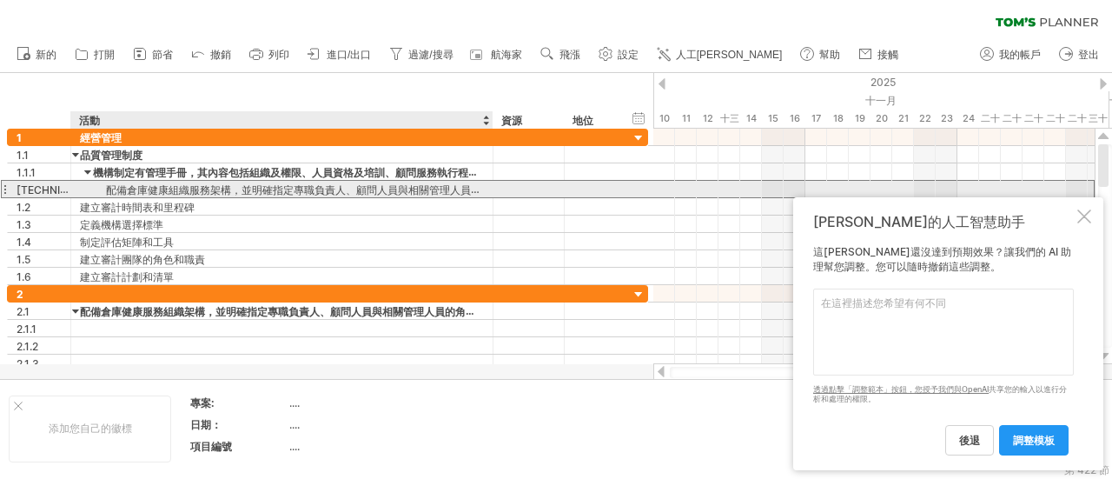
click at [118, 189] on font "配備倉庫健康組織服務架構，並明確指定專職負責人、顧問人員與相關管理人員之角色及責任權" at bounding box center [325, 189] width 438 height 14
click at [184, 192] on font "配備倉庫健康組織服務架構，並明確指定專職負責人、顧問人員與相關管理人員之角色及責任權" at bounding box center [325, 189] width 438 height 14
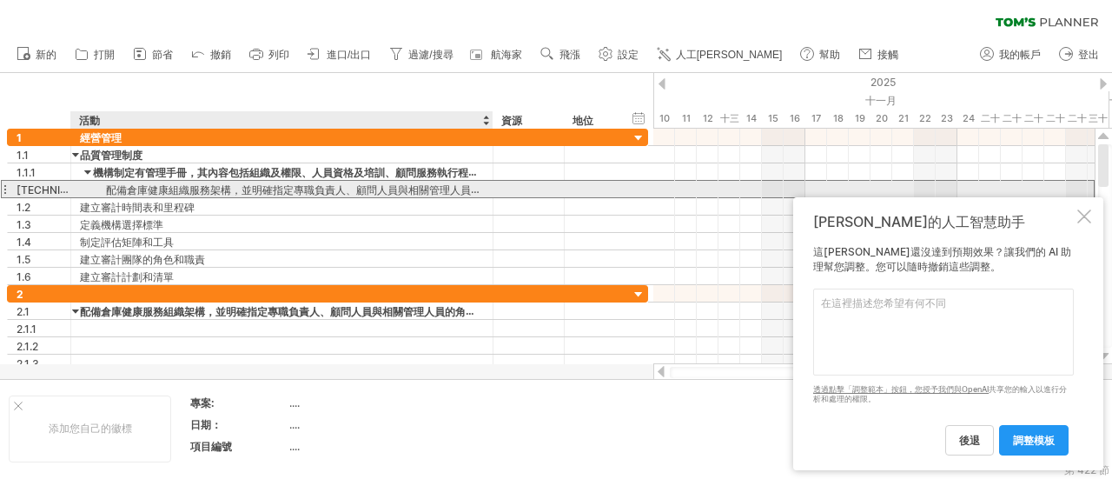
click at [246, 184] on font "配備倉庫健康組織服務架構，並明確指定專職負責人、顧問人員與相關管理人員之角色及責任權" at bounding box center [325, 189] width 438 height 14
click at [248, 188] on font "配備倉庫健康組織服務架構，並明確指定專職負責人、顧問人員與相關管理人員之角色及責任權" at bounding box center [325, 189] width 438 height 14
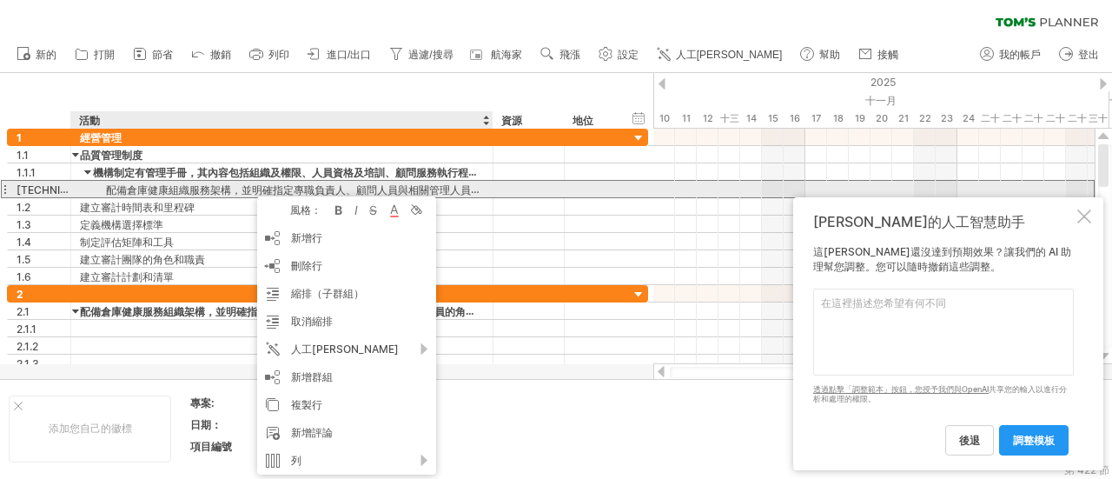
click at [248, 188] on font "配備倉庫健康組織服務架構，並明確指定專職負責人、顧問人員與相關管理人員之角色及責任權" at bounding box center [325, 189] width 438 height 14
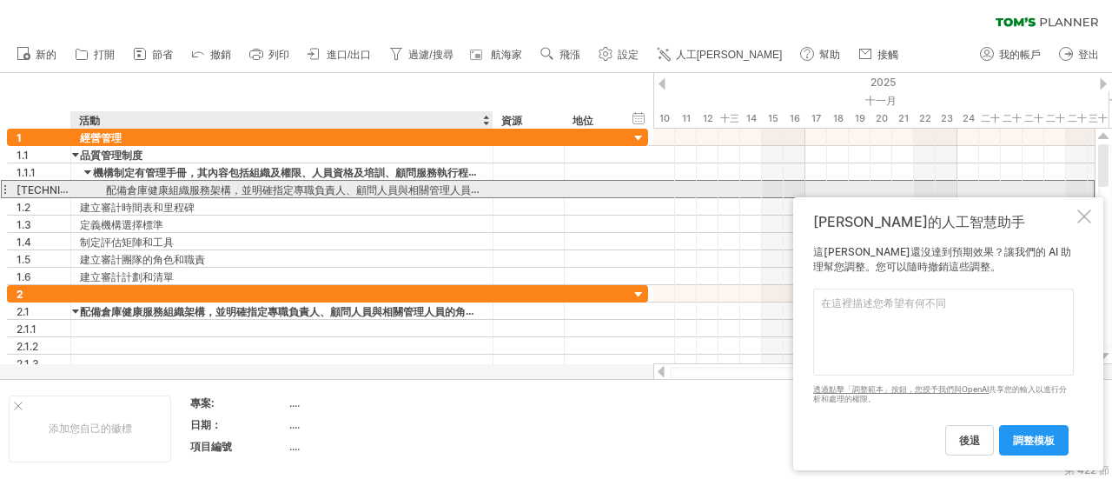
drag, startPoint x: 248, startPoint y: 188, endPoint x: 156, endPoint y: 192, distance: 92.2
click at [156, 192] on font "配備倉庫健康組織服務架構，並明確指定專職負責人、顧問人員與相關管理人員之角色及責任權" at bounding box center [325, 189] width 438 height 14
click at [110, 189] on font "配備倉庫健康組織服務架構，並明確指定專職負責人、顧問人員與相關管理人員之角色及責任權" at bounding box center [325, 189] width 438 height 14
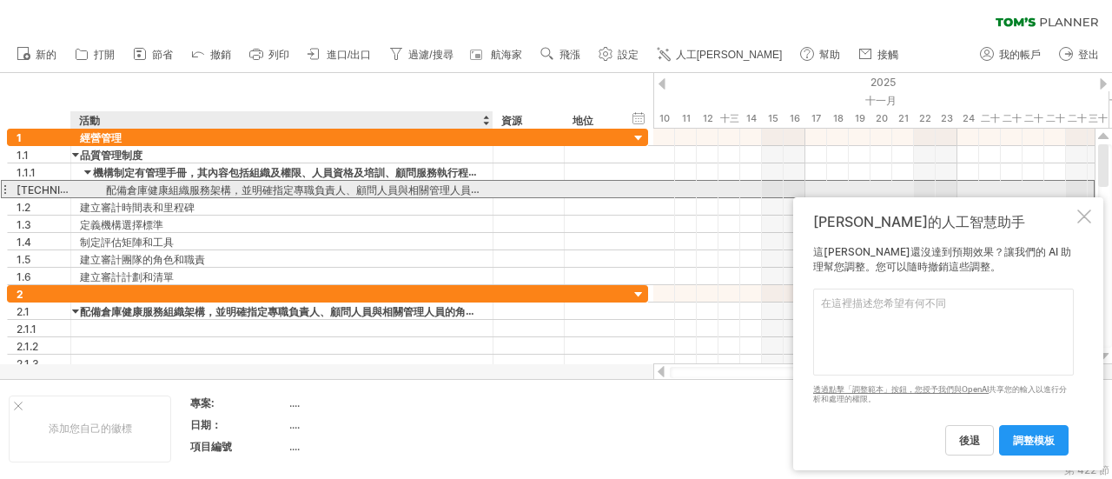
click at [110, 189] on font "配備倉庫健康組織服務架構，並明確指定專職負責人、顧問人員與相關管理人員之角色及責任權" at bounding box center [325, 189] width 438 height 14
click at [109, 187] on font "配備倉庫健康組織服務架構，並明確指定專職負責人、顧問人員與相關管理人員之角色及責任權" at bounding box center [325, 189] width 438 height 14
click at [127, 188] on font "配備倉庫健康組織服務架構，並明確指定專職負責人、顧問人員與相關管理人員之角色及責任權" at bounding box center [325, 189] width 438 height 14
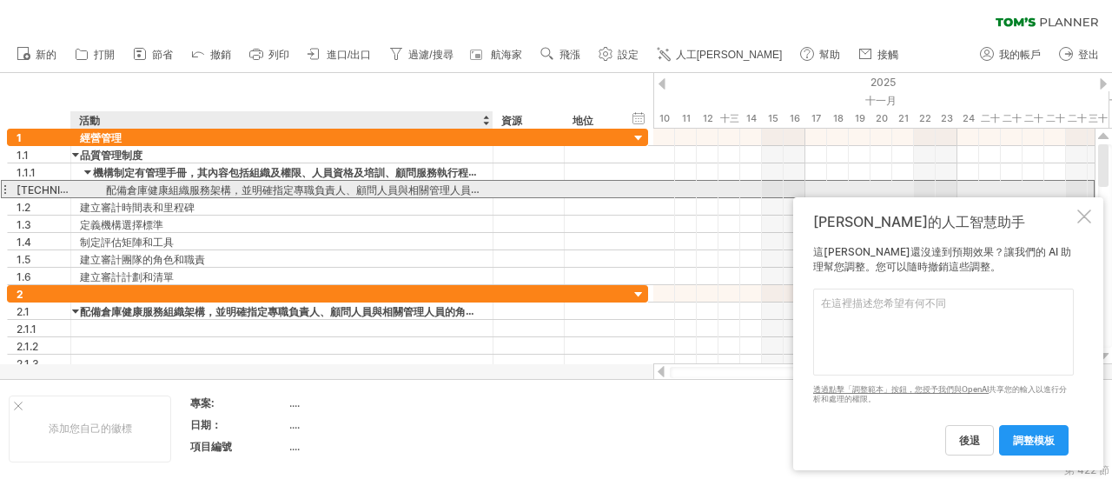
click at [186, 189] on font "配備倉庫健康組織服務架構，並明確指定專職負責人、顧問人員與相關管理人員之角色及責任權" at bounding box center [325, 189] width 438 height 14
click at [259, 192] on font "配備倉庫健康組織服務架構，並明確指定專職負責人、顧問人員與相關管理人員之角色及責任權" at bounding box center [325, 189] width 438 height 14
click at [262, 183] on font "配備倉庫健康組織服務架構，並明確指定專職負責人、顧問人員與相關管理人員之角色及責任權" at bounding box center [325, 189] width 438 height 14
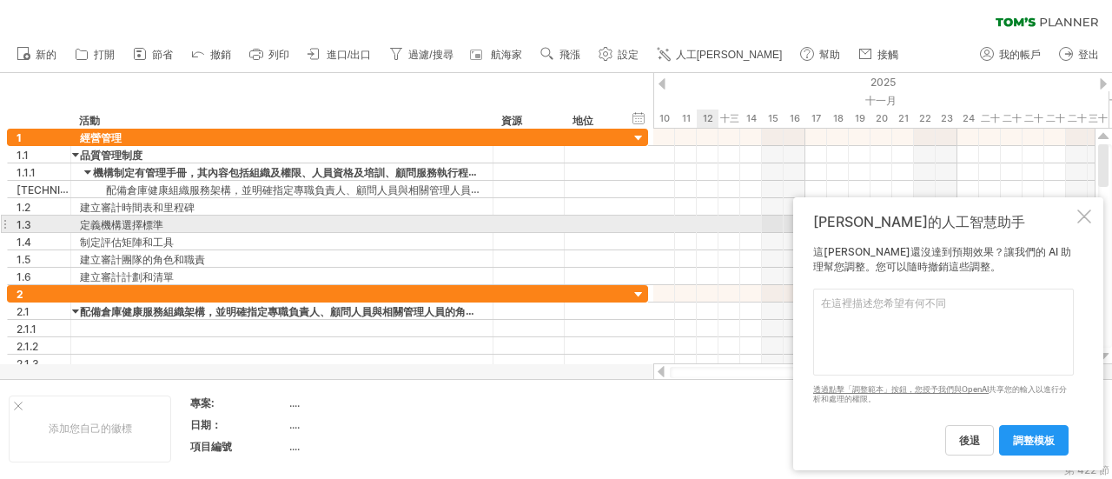
click at [1088, 217] on div at bounding box center [1084, 216] width 14 height 14
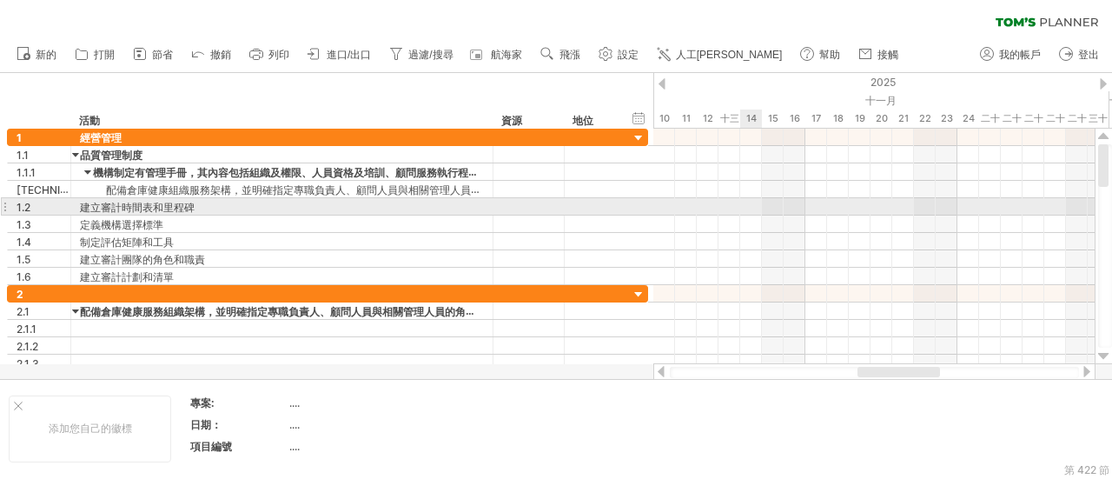
click at [758, 215] on div at bounding box center [873, 223] width 441 height 17
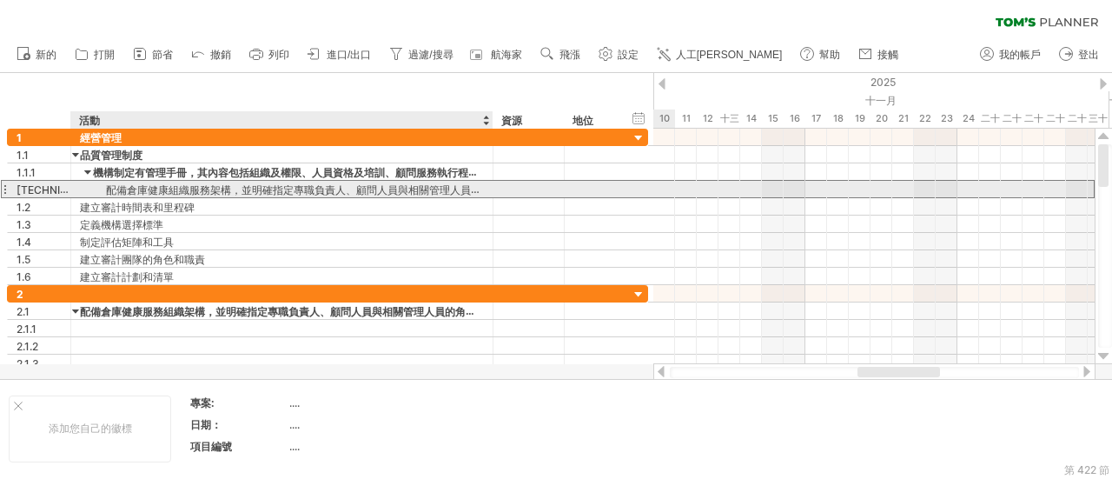
click at [148, 190] on font "配備倉庫健康組織服務架構，並明確指定專職負責人、顧問人員與相關管理人員之角色及責任權" at bounding box center [325, 189] width 438 height 14
click at [144, 190] on font "配備倉庫健康組織服務架構，並明確指定專職負責人、顧問人員與相關管理人員之角色及責任權" at bounding box center [325, 189] width 438 height 14
click at [143, 190] on font "配備倉庫健康組織服務架構，並明確指定專職負責人、顧問人員與相關管理人員之角色及責任權" at bounding box center [325, 189] width 438 height 14
click at [136, 189] on font "配備倉庫健康組織服務架構，並明確指定專職負責人、顧問人員與相關管理人員之角色及責任權" at bounding box center [325, 189] width 438 height 14
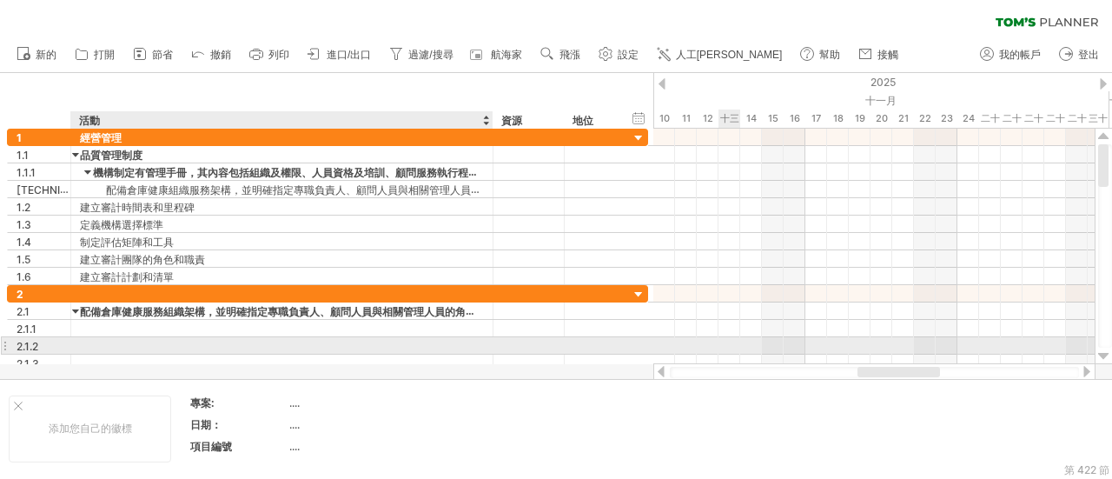
click at [732, 345] on div at bounding box center [873, 345] width 441 height 17
